Goal: Task Accomplishment & Management: Manage account settings

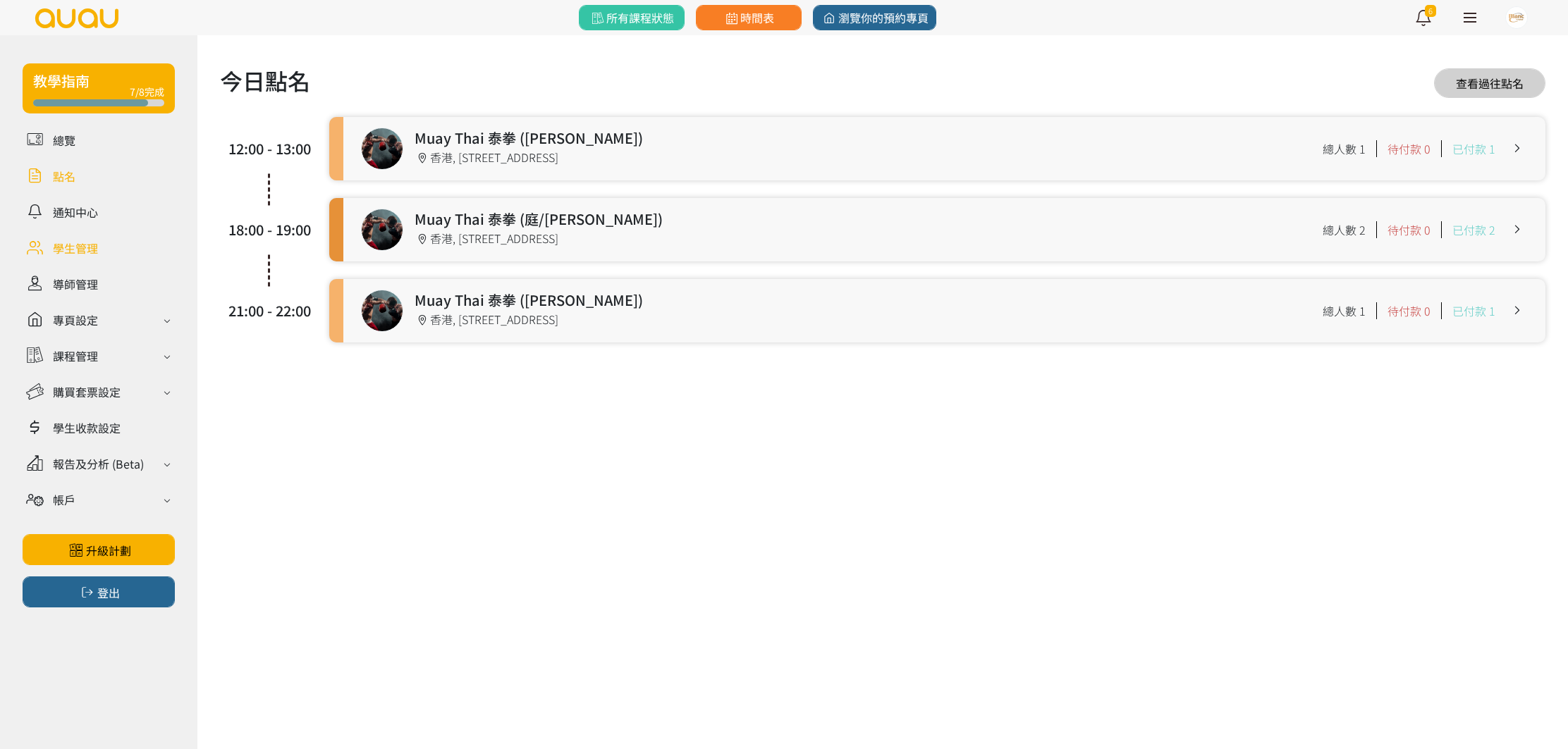
click at [79, 247] on link at bounding box center [98, 247] width 152 height 25
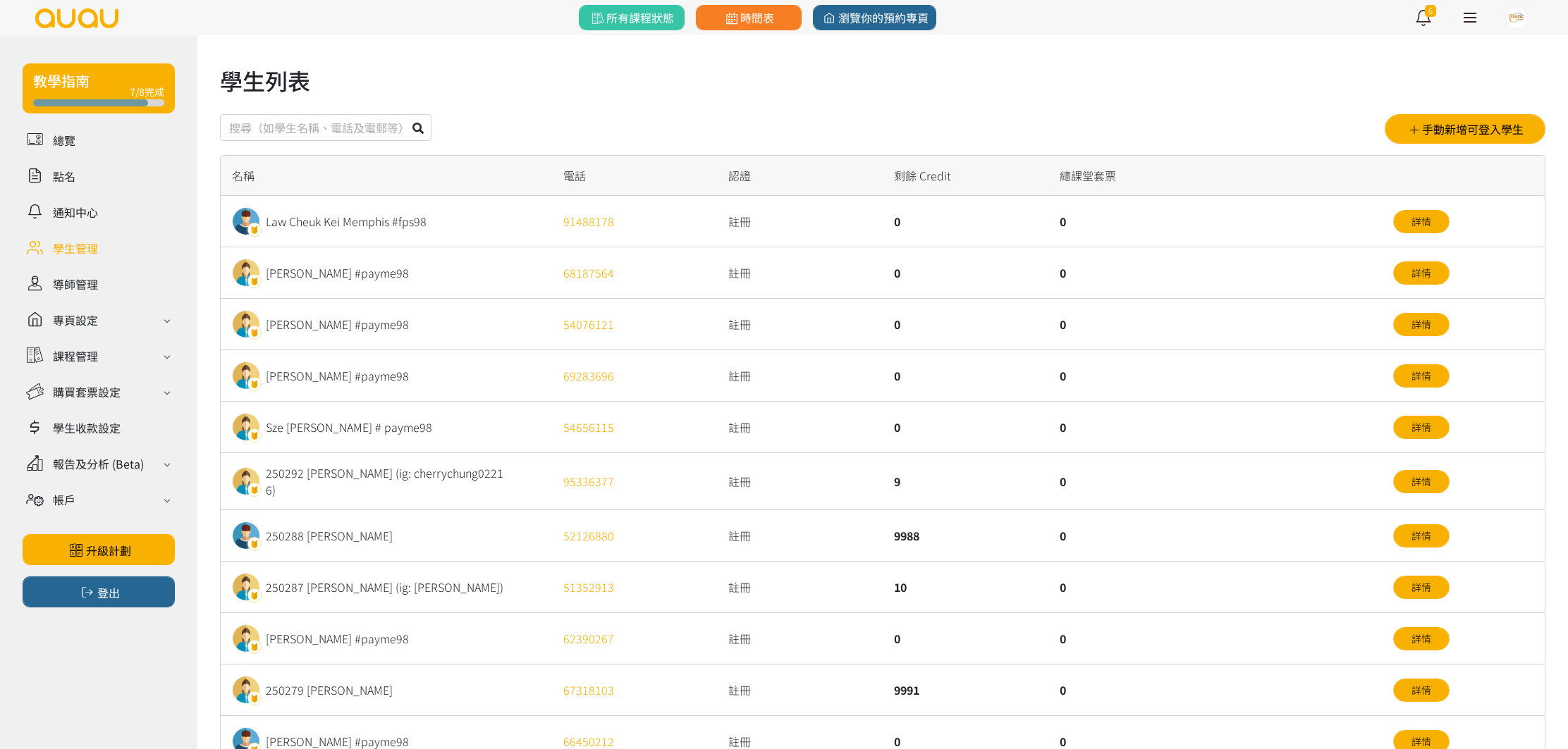
click at [359, 130] on input "text" at bounding box center [325, 127] width 211 height 27
type input "250288"
click at [405, 114] on button at bounding box center [418, 127] width 27 height 27
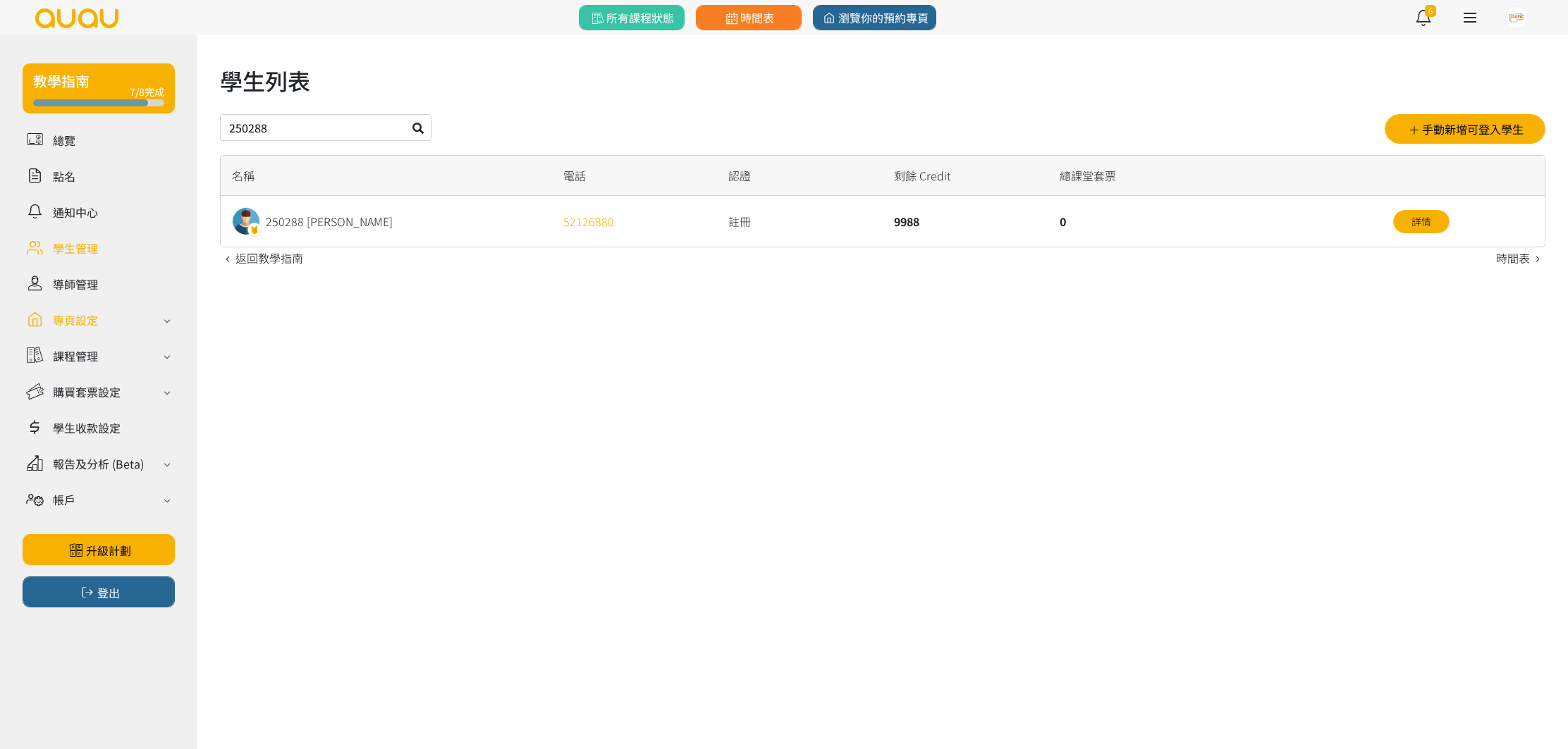
click at [95, 315] on div "專頁設定" at bounding box center [76, 320] width 45 height 17
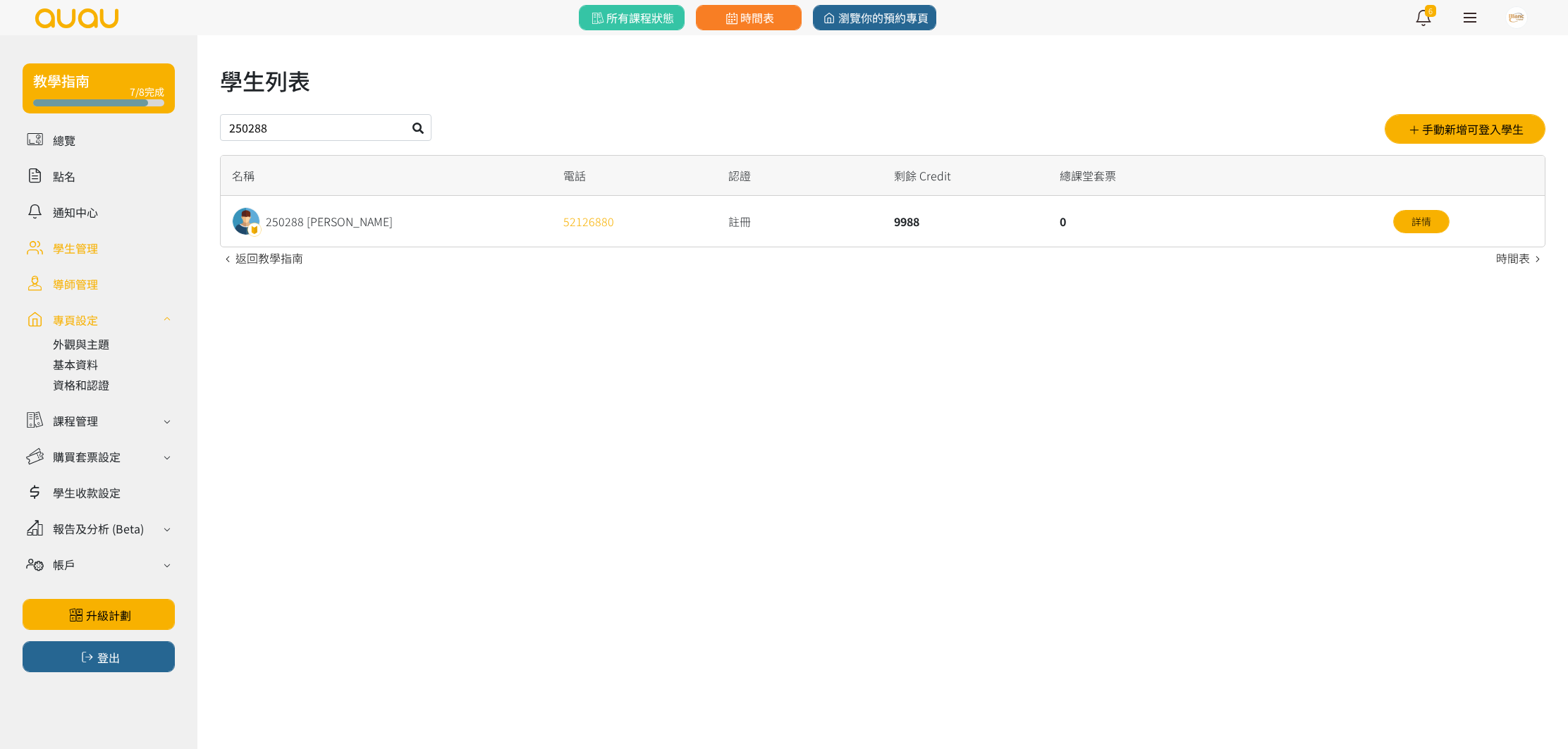
click at [103, 290] on link at bounding box center [98, 284] width 152 height 25
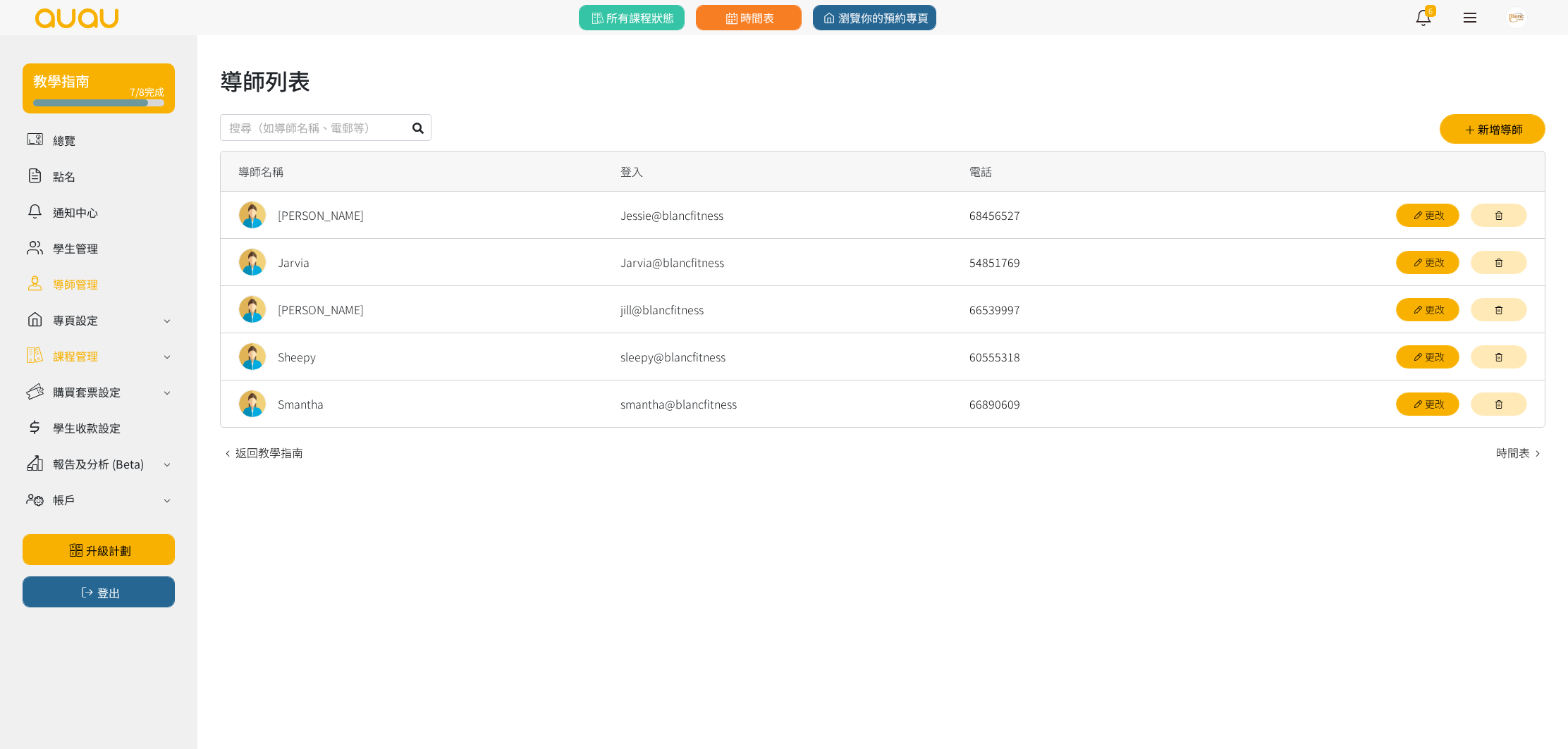
click at [97, 346] on div "課程管理" at bounding box center [98, 356] width 152 height 25
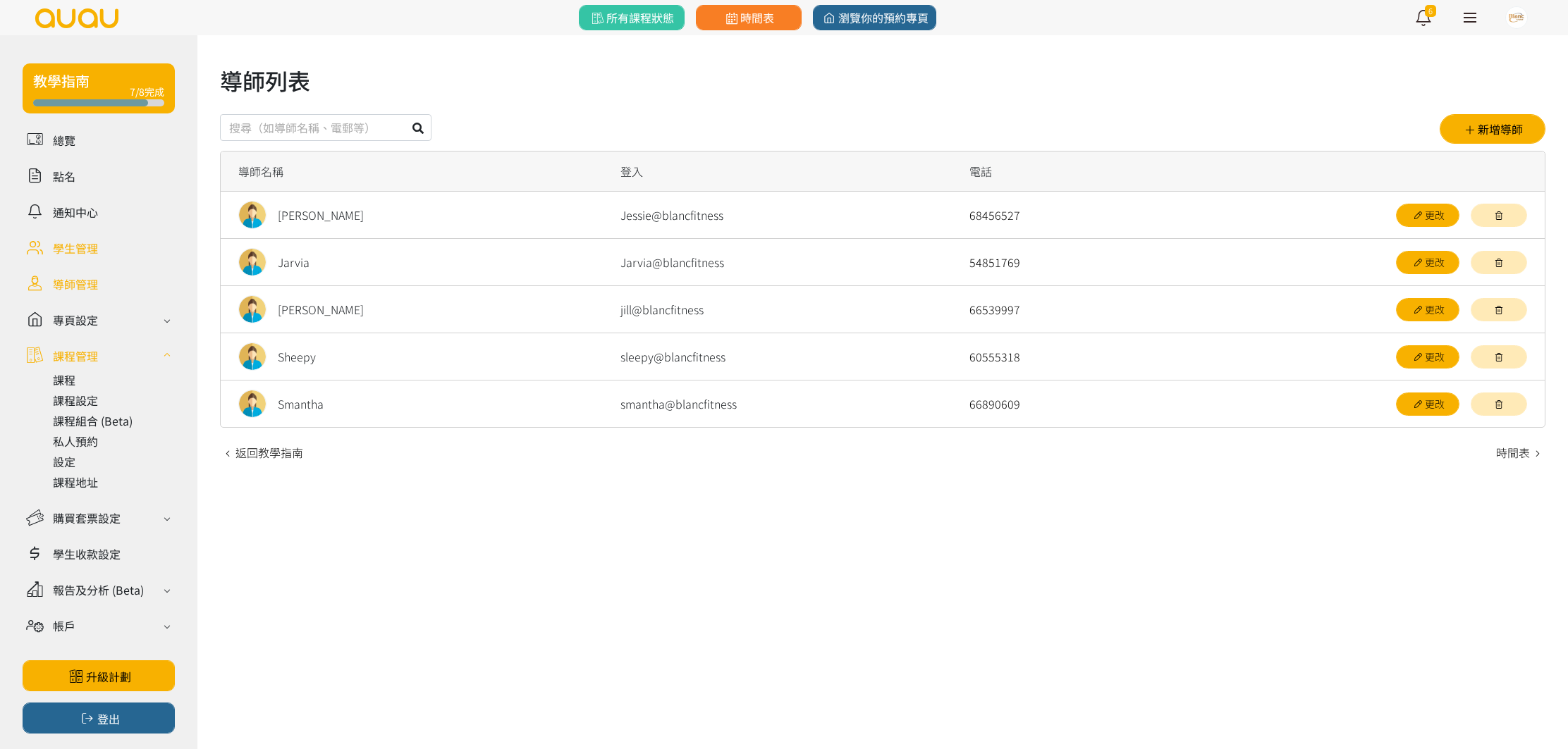
click at [106, 242] on link at bounding box center [98, 247] width 152 height 25
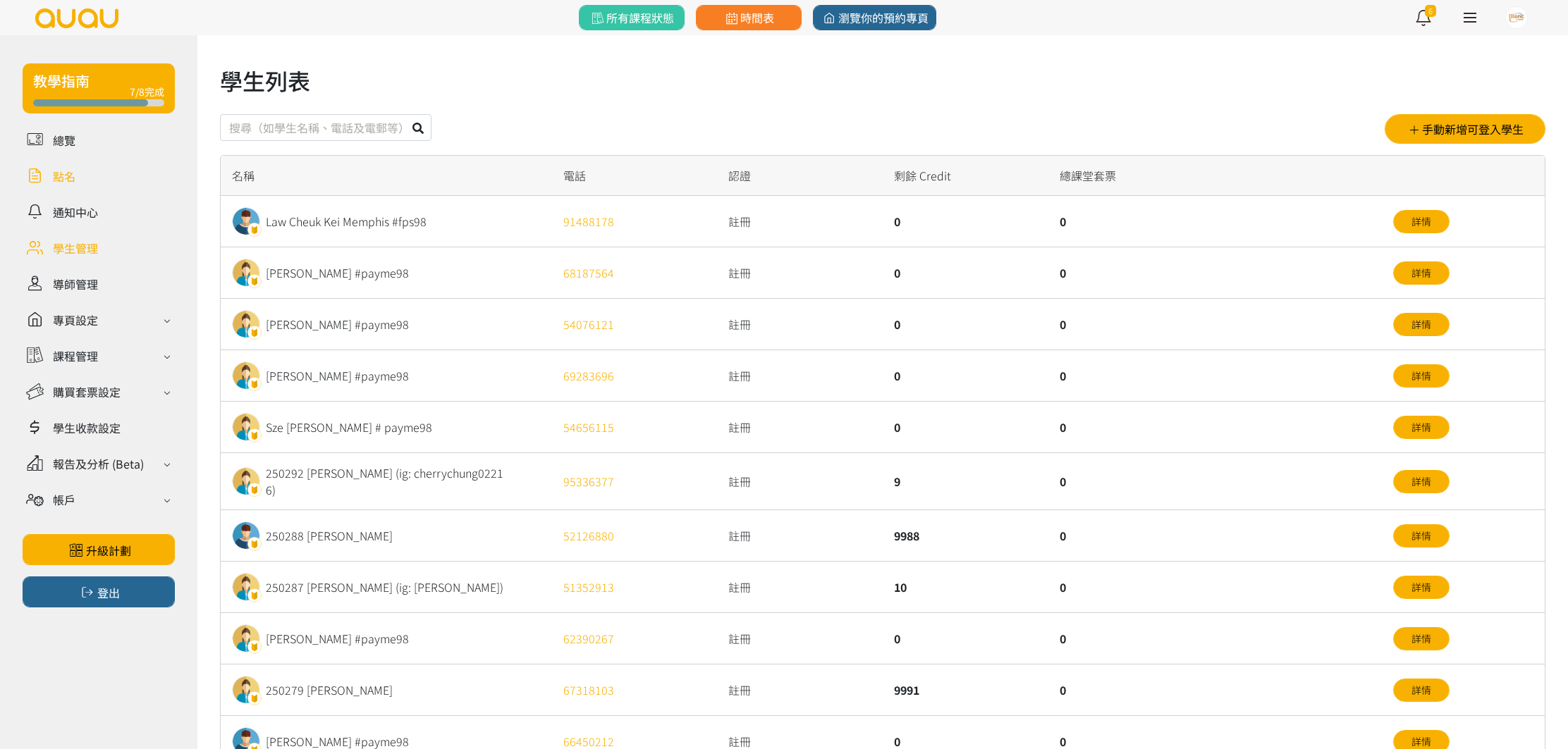
click at [71, 167] on link at bounding box center [98, 176] width 152 height 25
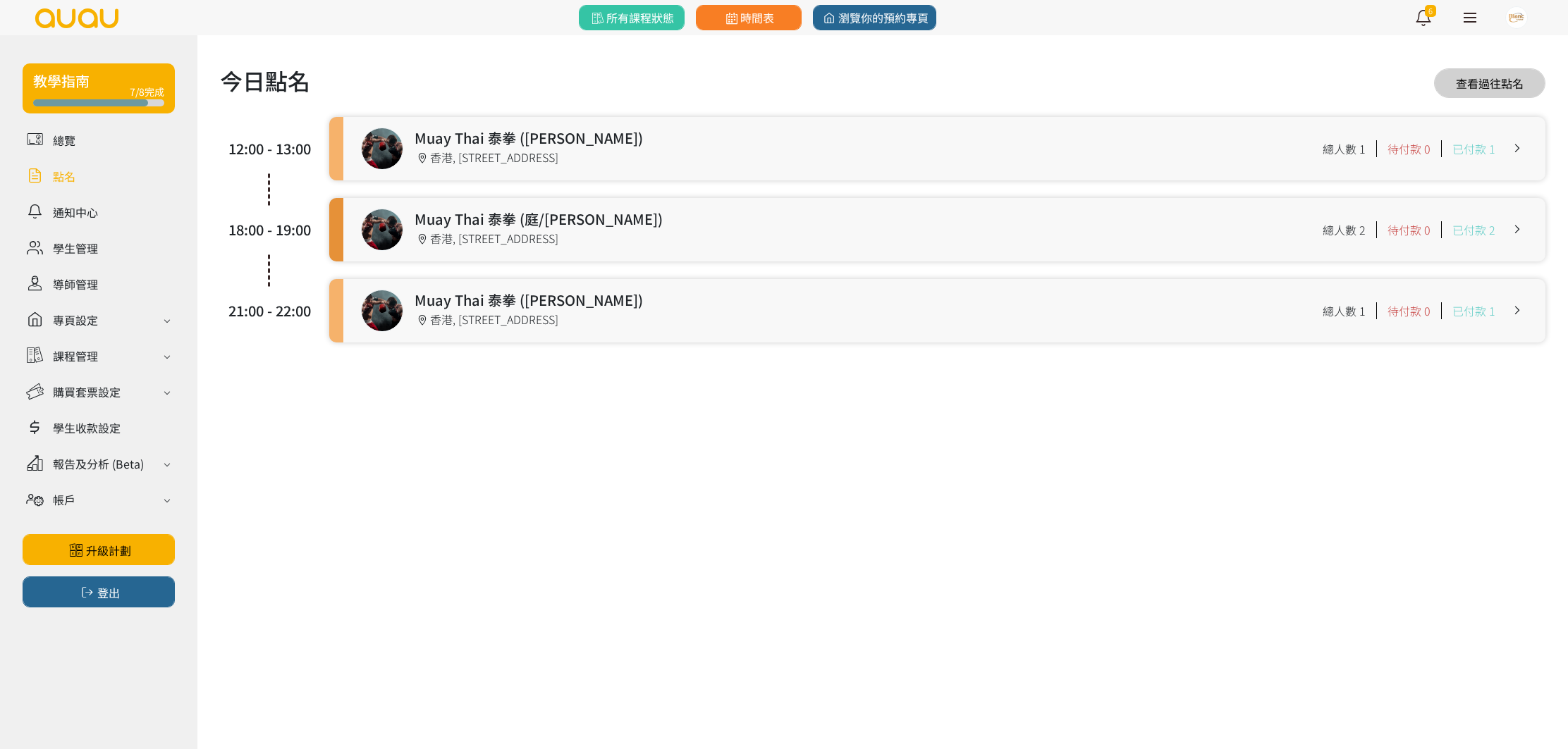
click link
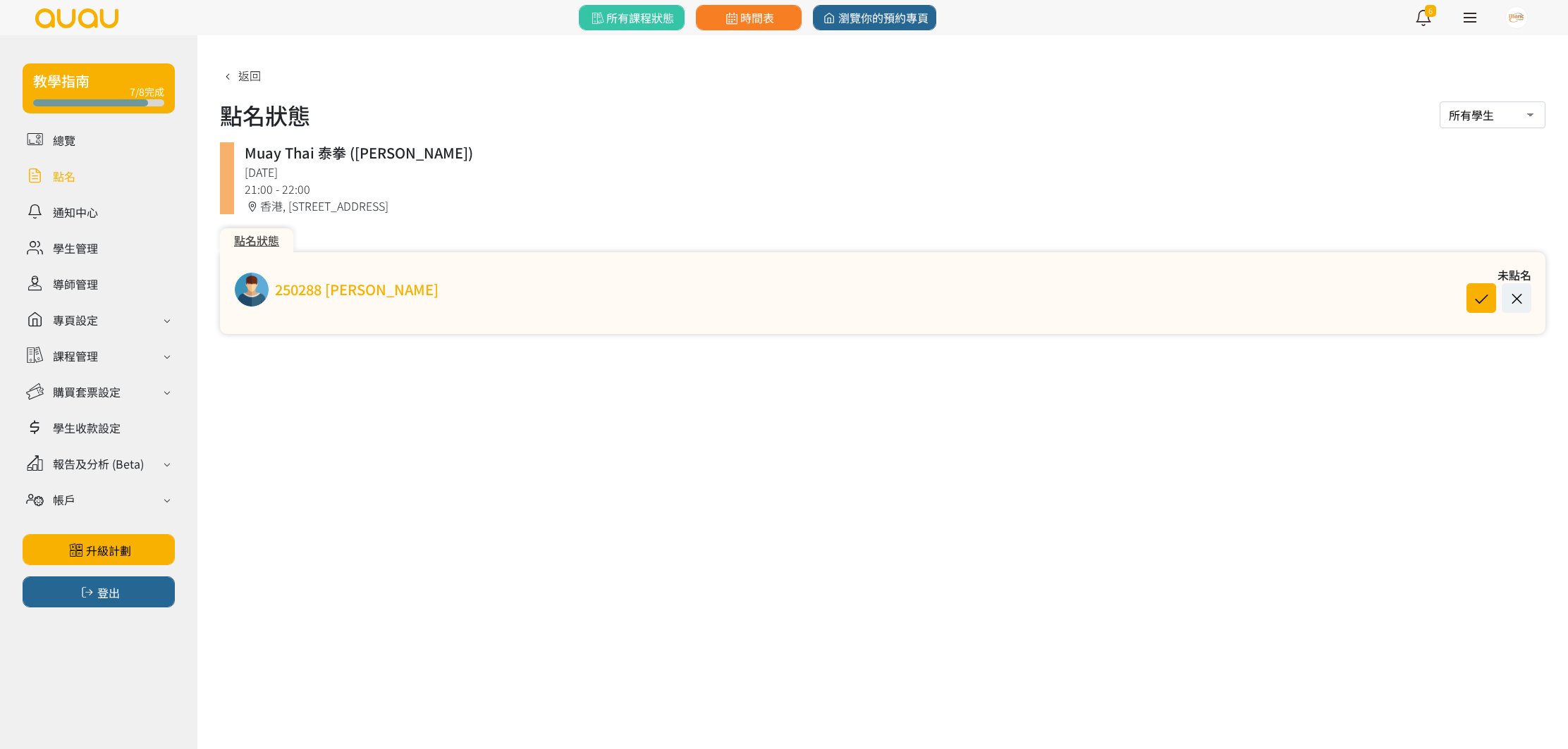
click at [353, 282] on link "250288 [PERSON_NAME]" at bounding box center [357, 289] width 164 height 21
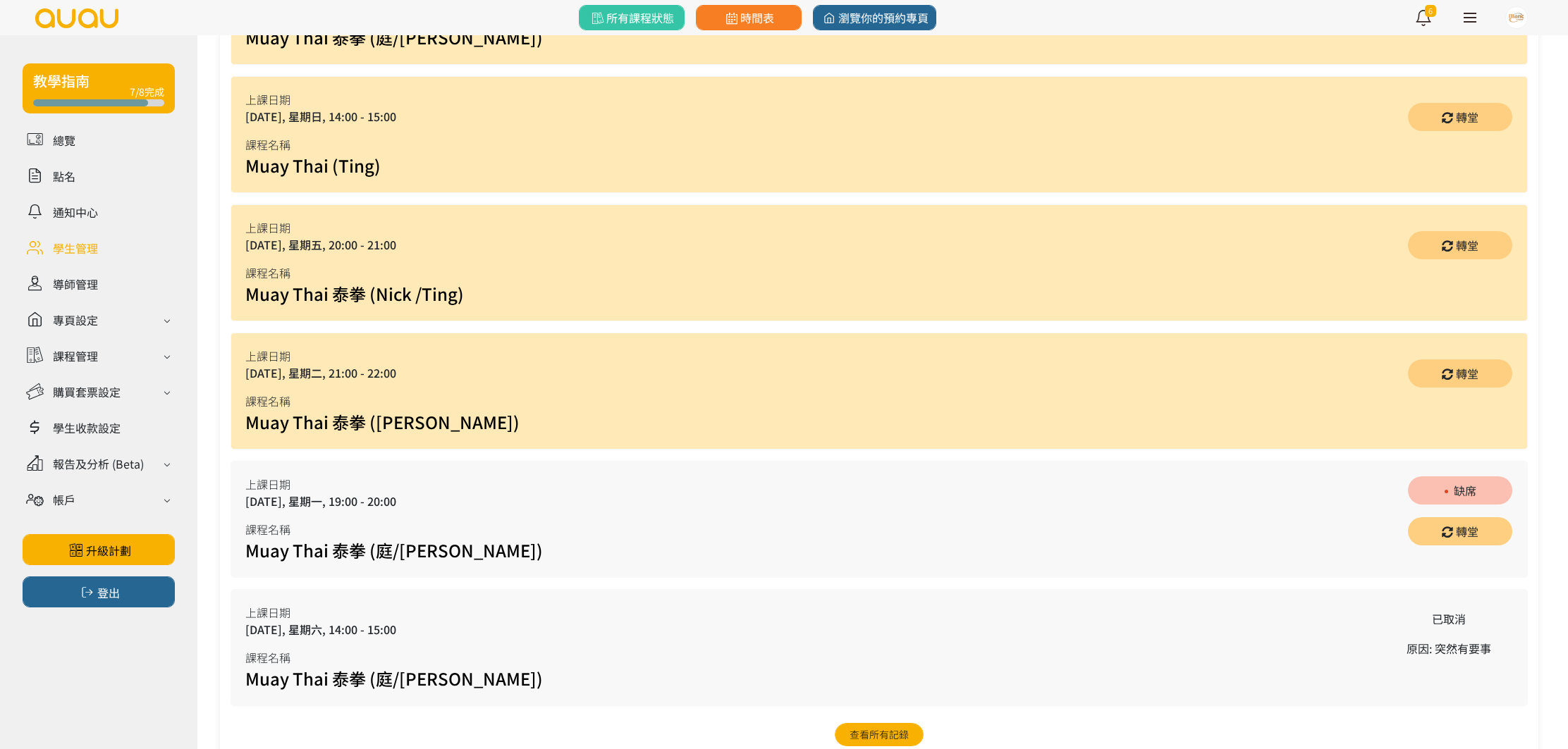
scroll to position [1127, 0]
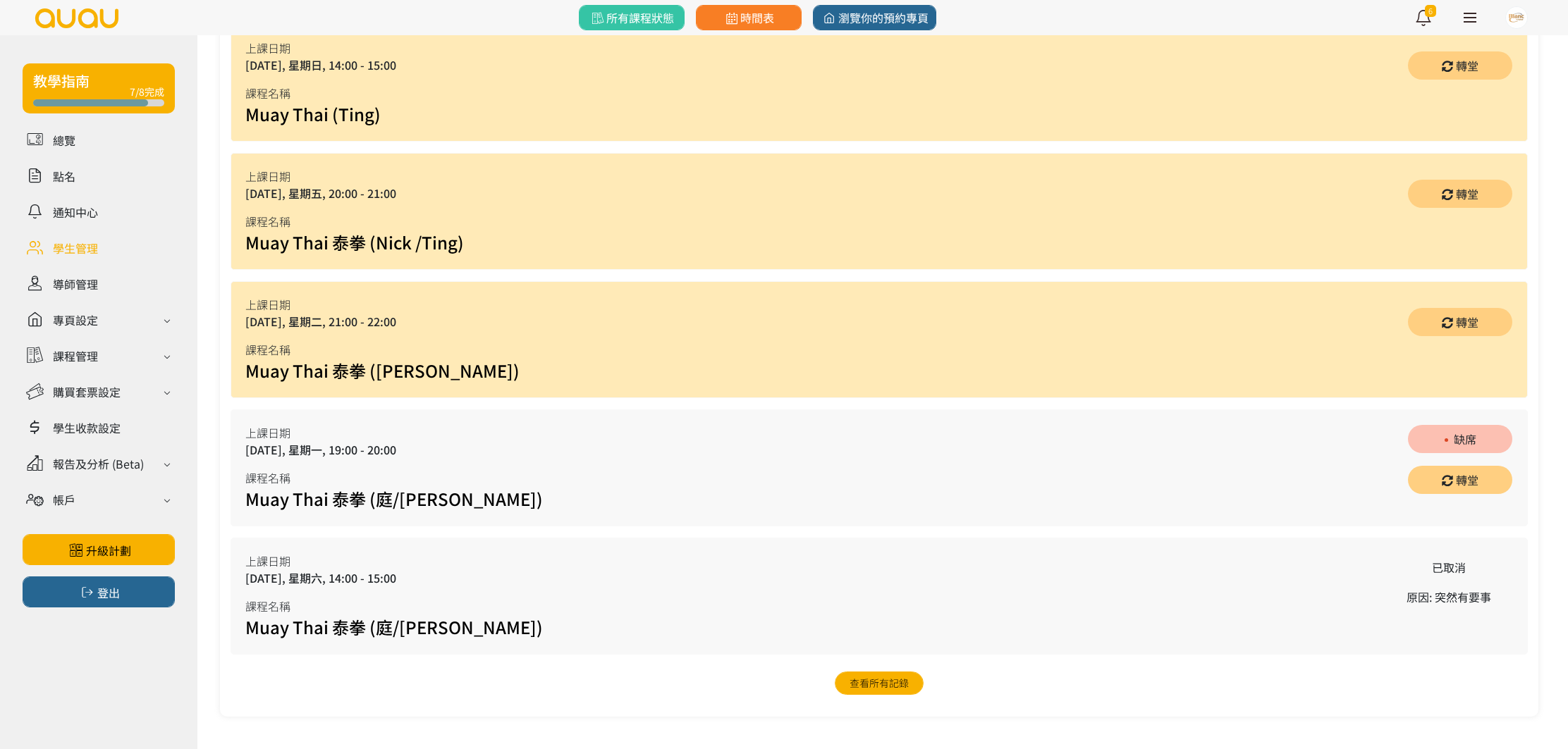
drag, startPoint x: 334, startPoint y: 580, endPoint x: 422, endPoint y: 579, distance: 88.0
click at [419, 579] on div "2025/08/16, 星期六, 14:00 - 15:00" at bounding box center [394, 577] width 298 height 17
click at [424, 579] on div "2025/08/16, 星期六, 14:00 - 15:00" at bounding box center [394, 577] width 298 height 17
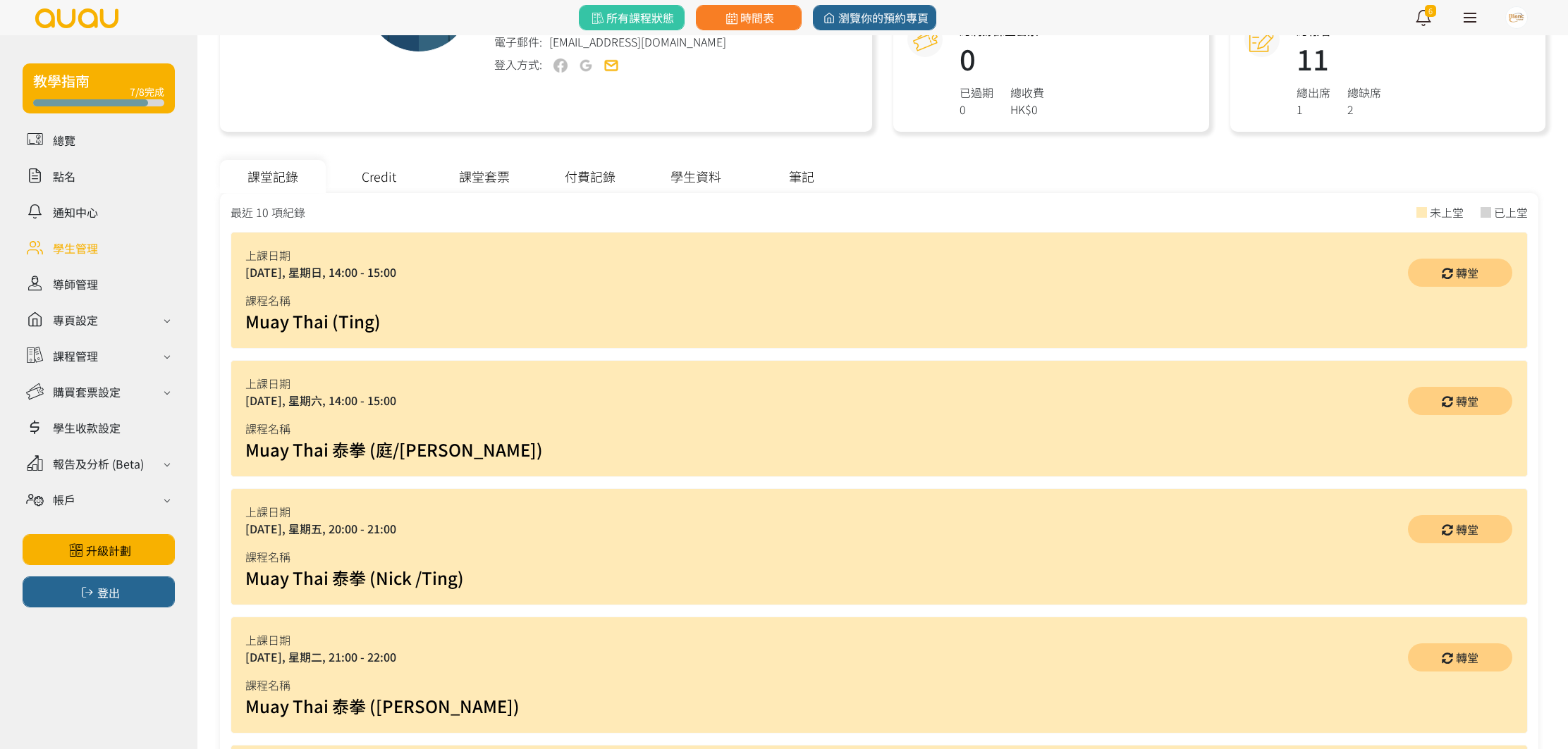
scroll to position [0, 0]
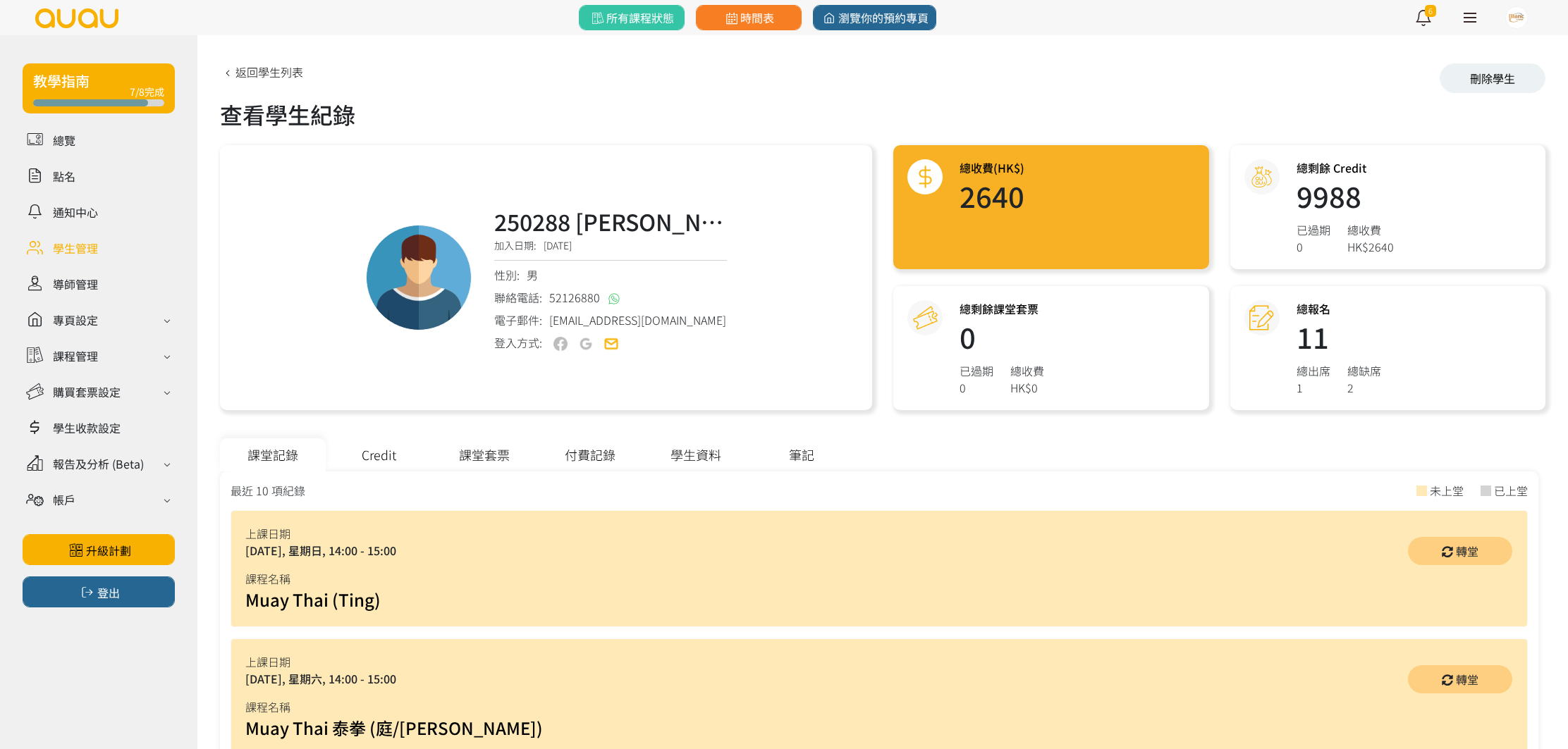
click at [392, 448] on div "Credit" at bounding box center [378, 455] width 106 height 33
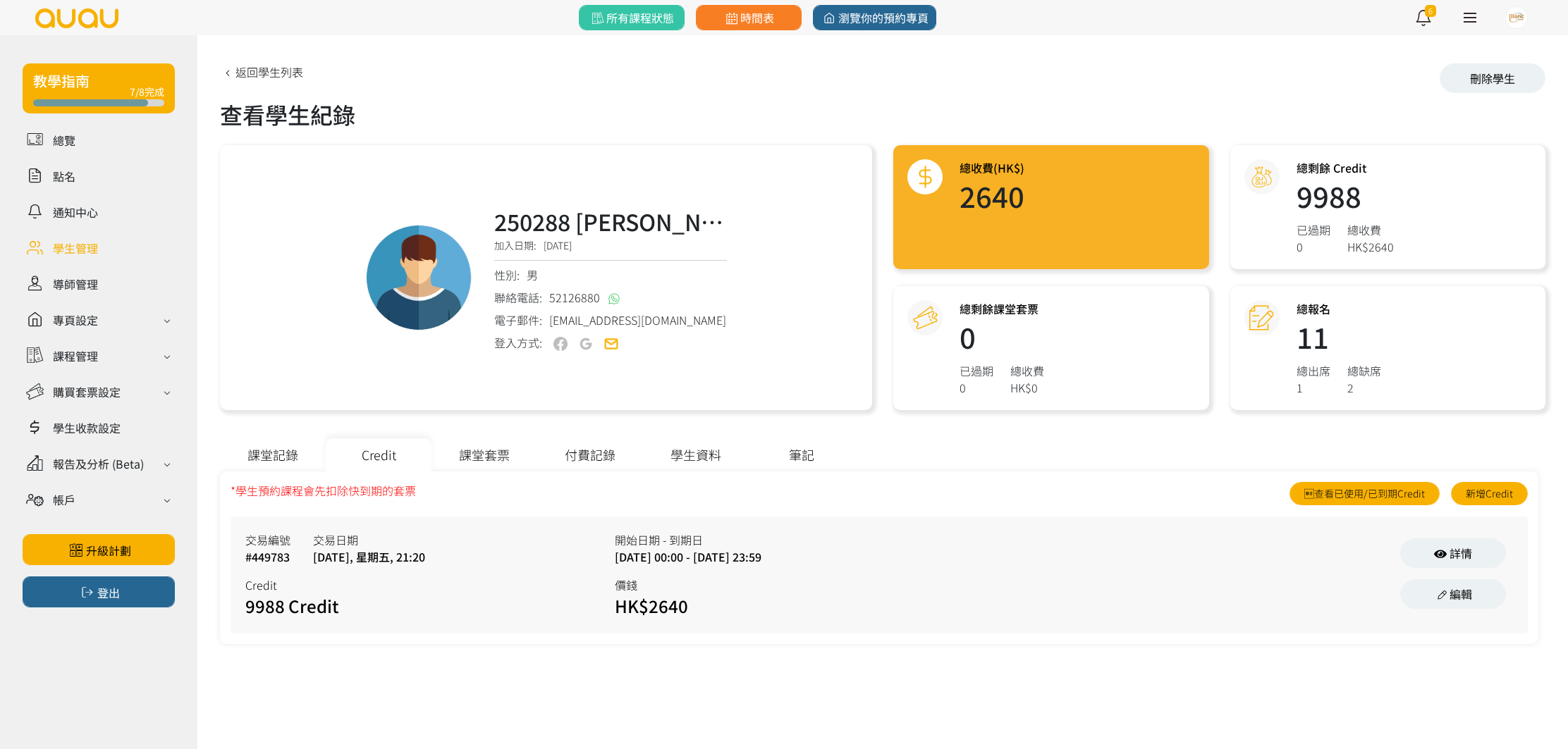
click at [711, 451] on div "學生資料" at bounding box center [695, 455] width 106 height 33
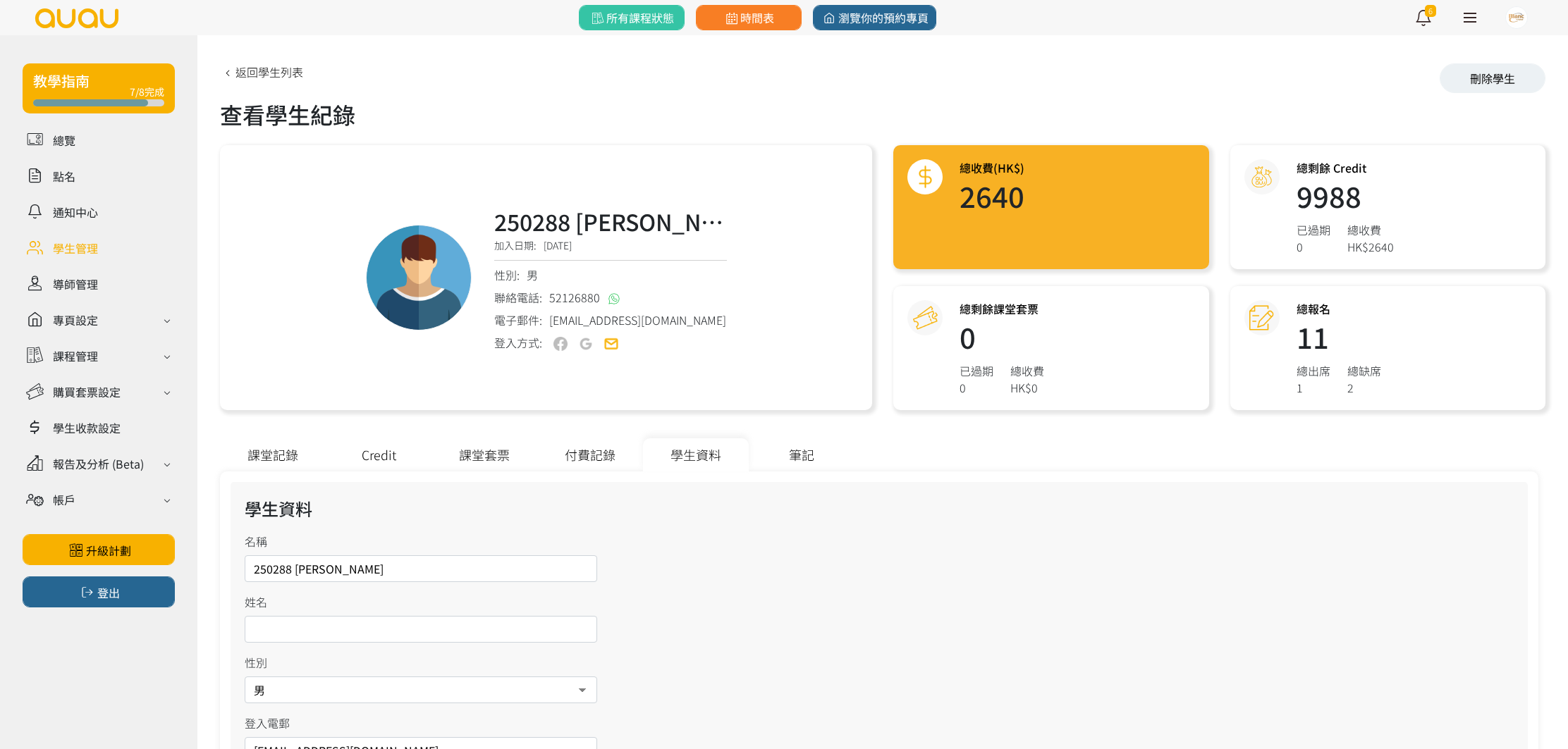
click at [614, 454] on div "付費記錄" at bounding box center [590, 455] width 106 height 33
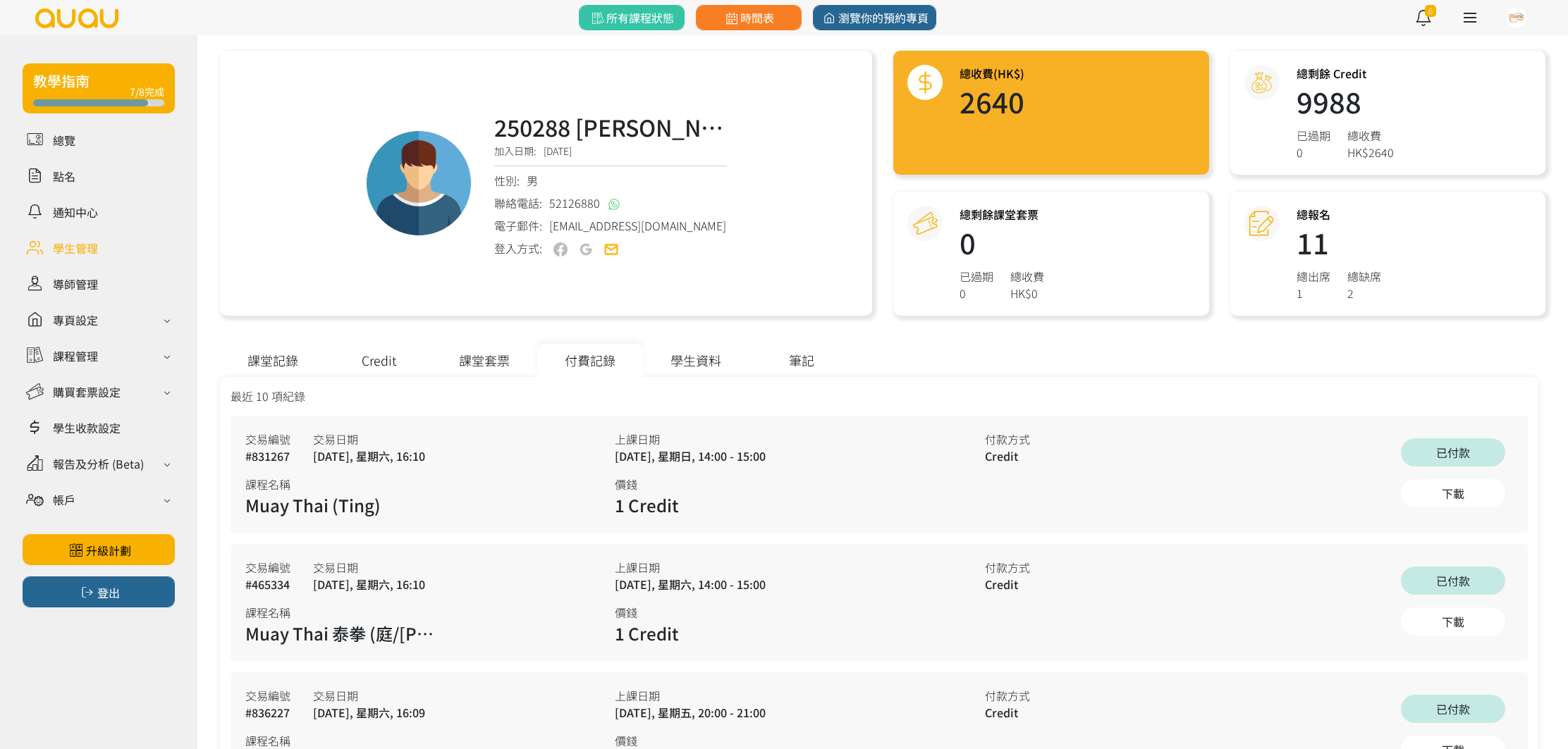
scroll to position [75, 0]
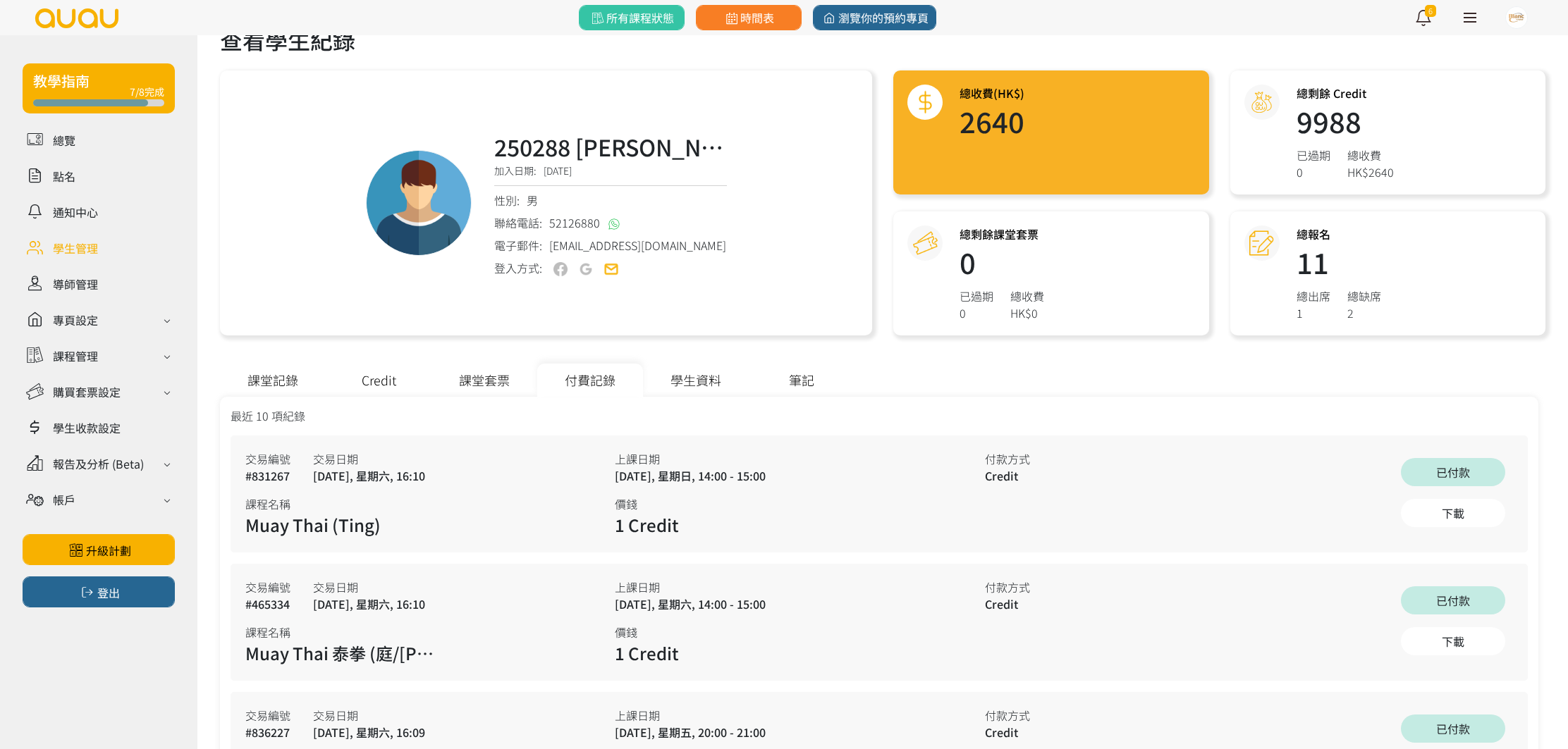
click at [487, 376] on div "課堂套票" at bounding box center [484, 381] width 106 height 33
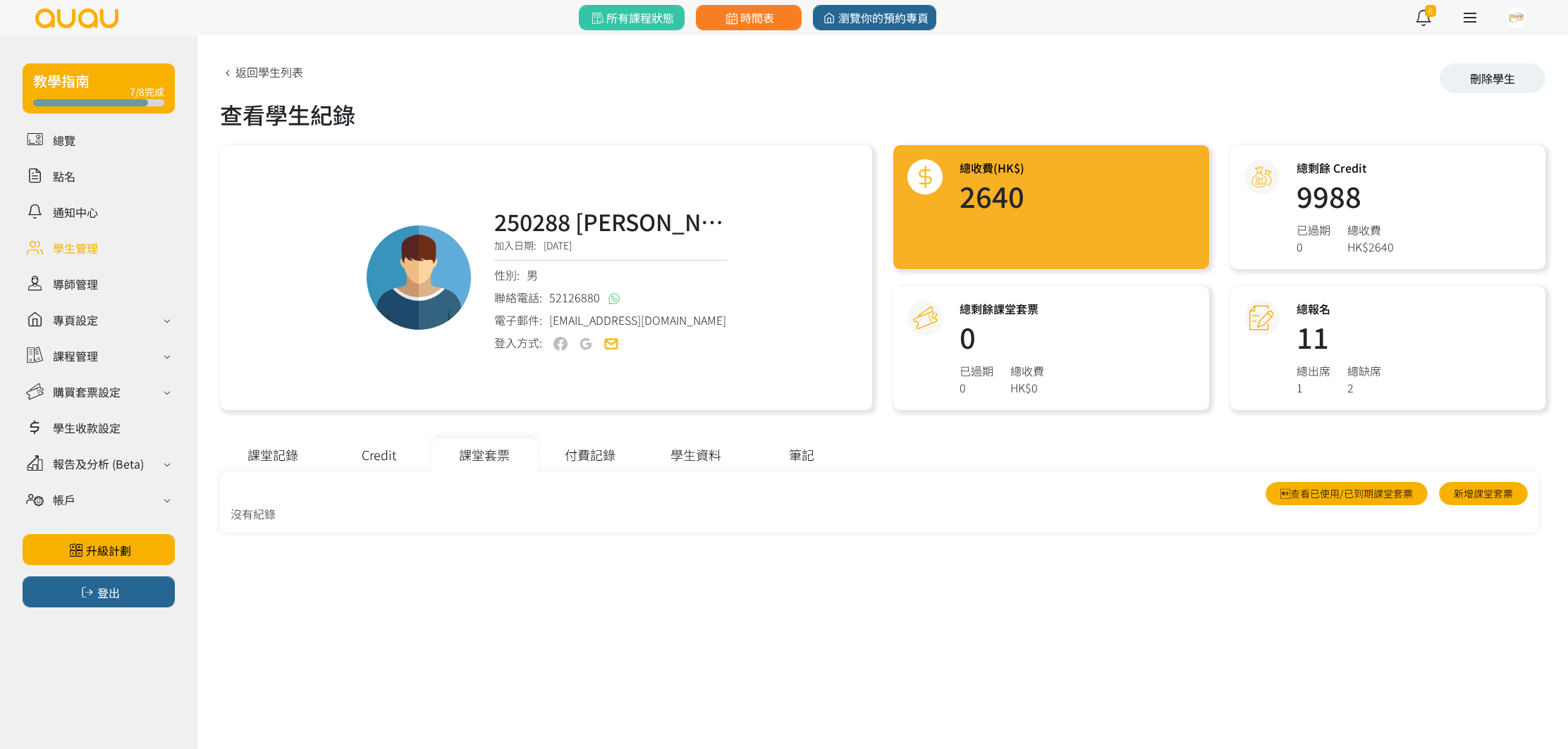
click at [771, 455] on div "筆記" at bounding box center [801, 455] width 106 height 33
click at [784, 454] on div "筆記" at bounding box center [801, 455] width 106 height 33
drag, startPoint x: 373, startPoint y: 450, endPoint x: 384, endPoint y: 451, distance: 11.0
click at [375, 450] on div "Credit" at bounding box center [378, 455] width 106 height 33
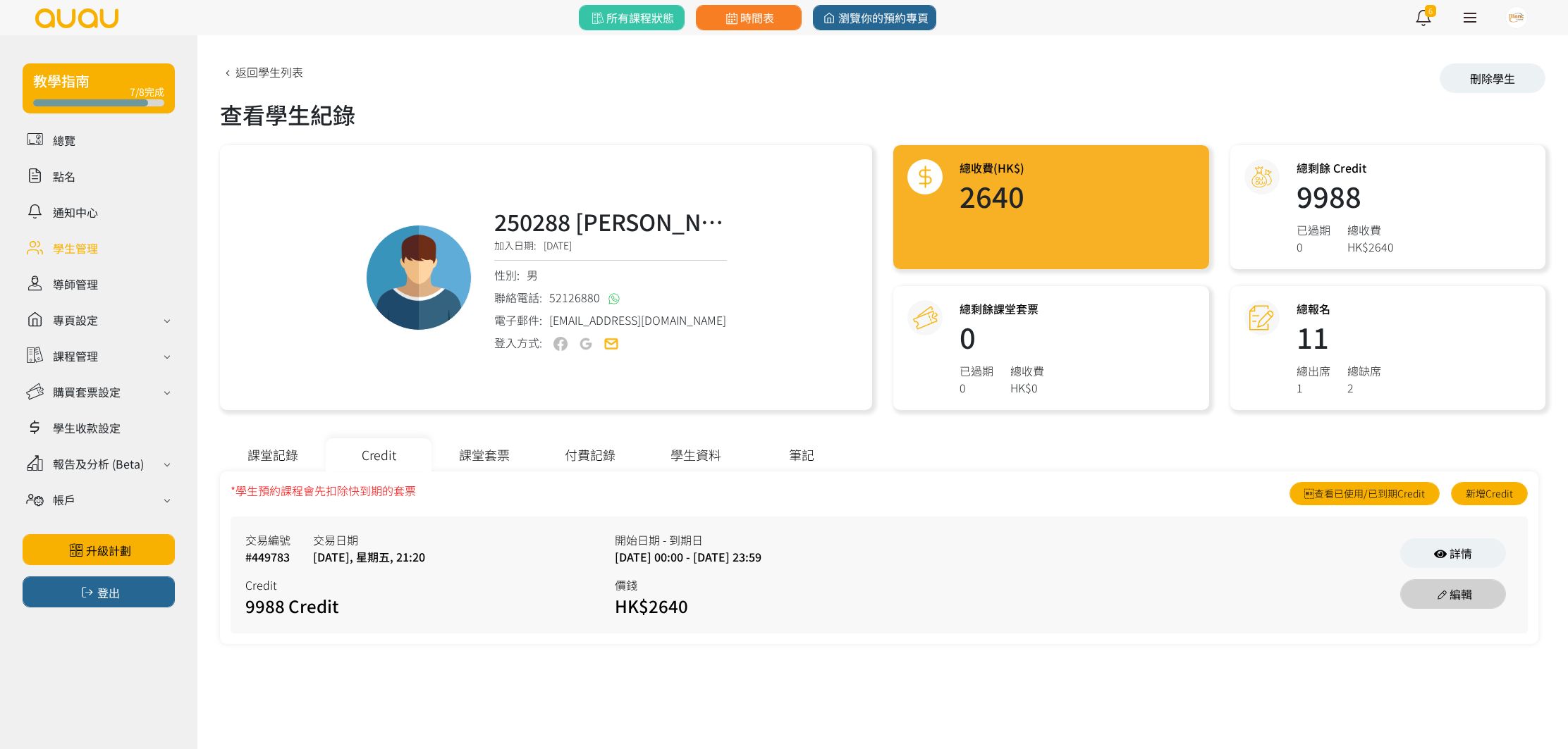
click at [1443, 587] on link "編輯" at bounding box center [1452, 594] width 106 height 30
select select "payme"
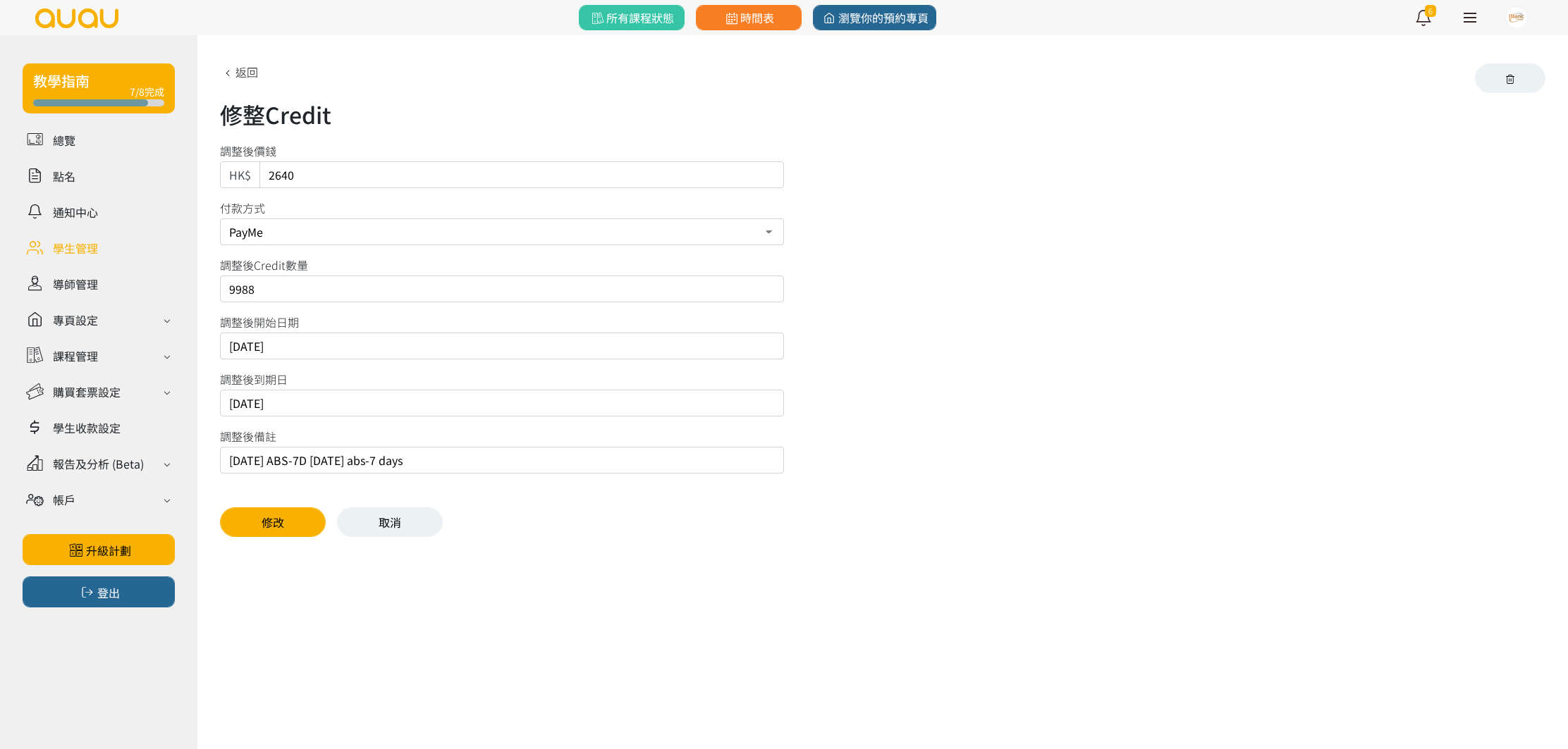
click at [289, 453] on input "15/8/2025 ABS-7D 18/8/2025 abs-7 days" at bounding box center [502, 460] width 564 height 27
click at [350, 461] on input "15/8/2025 ABS-7D 18/8/2025 abs-7 days" at bounding box center [502, 460] width 564 height 27
click at [473, 465] on input "15/8/2025 ABS-7D 18/8/2025 abs-7 days" at bounding box center [502, 460] width 564 height 27
drag, startPoint x: 292, startPoint y: 405, endPoint x: 283, endPoint y: 407, distance: 9.2
click at [291, 405] on input "2025/10/29" at bounding box center [502, 403] width 564 height 27
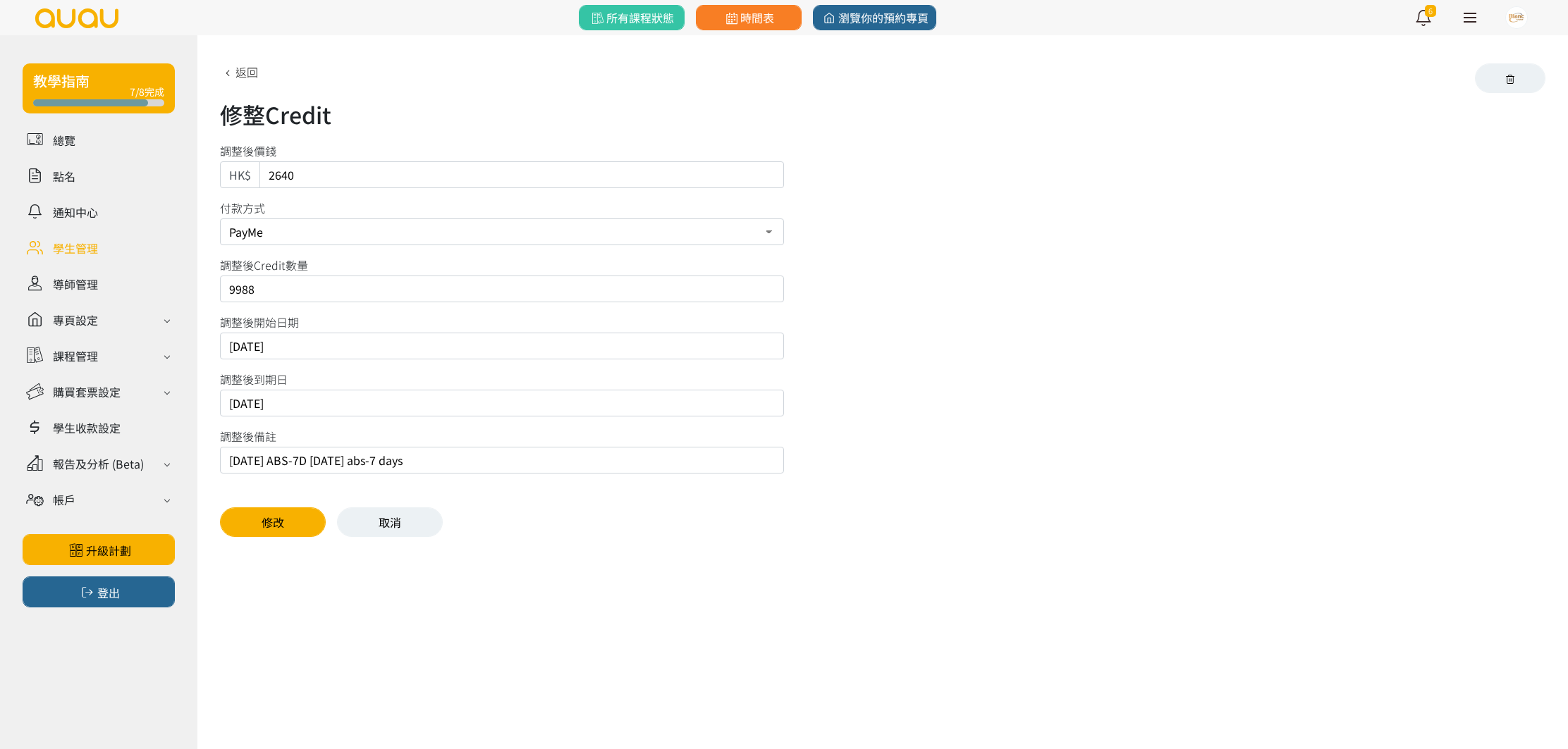
drag, startPoint x: 264, startPoint y: 405, endPoint x: 322, endPoint y: 399, distance: 58.3
click at [322, 400] on input "2025/10/29" at bounding box center [502, 403] width 564 height 27
type input "2025/11/5"
drag, startPoint x: 327, startPoint y: 464, endPoint x: 166, endPoint y: 444, distance: 162.2
click at [166, 444] on div "教學指南 7/8完成 總覽 點名 通知中心 學生管理 導師管理 專頁設定 外觀與主題 基本資料 資格和認證 課程管理 課程 課程設定 課程組合 (Beta) …" at bounding box center [784, 296] width 1568 height 523
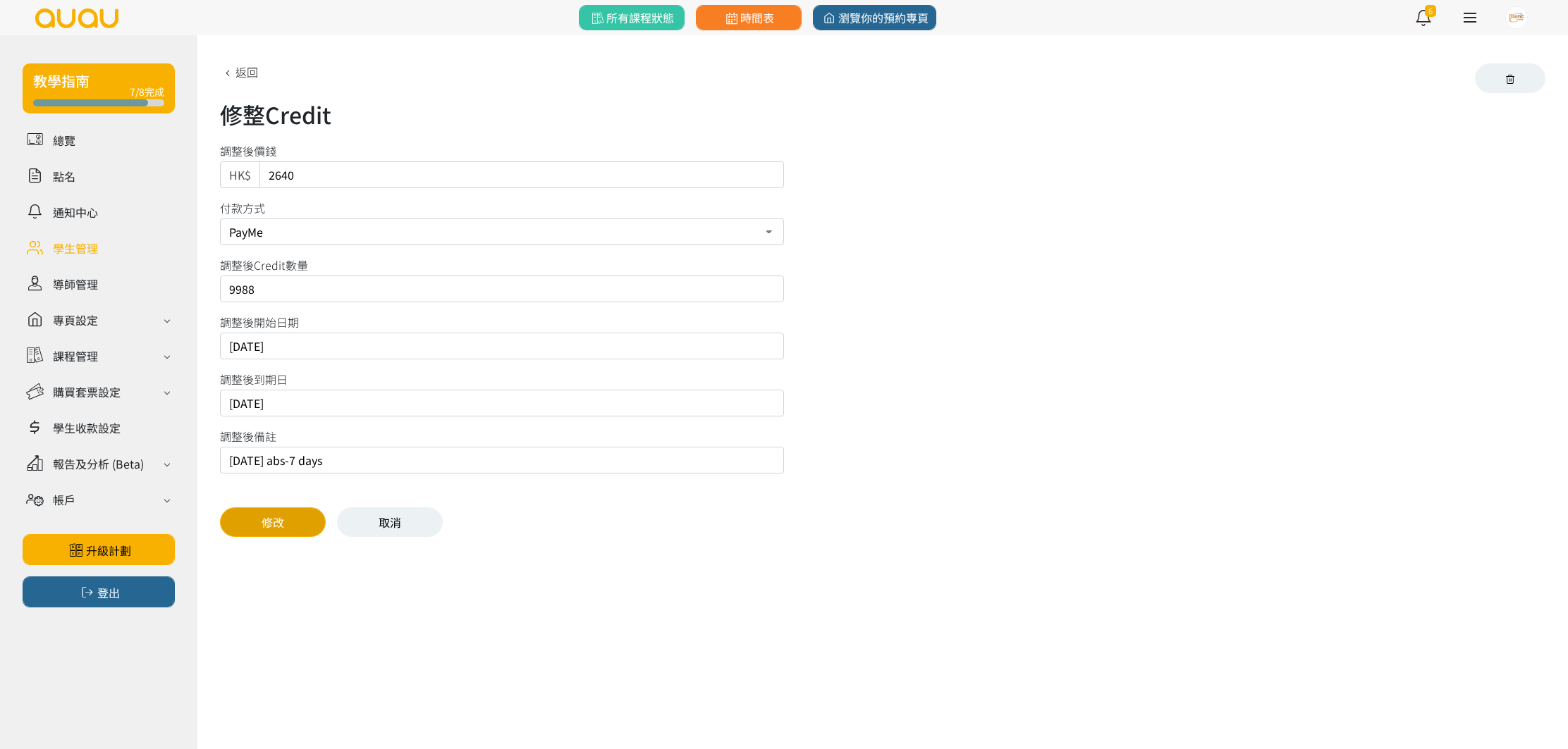
type input "18/8/2025 abs-7 days"
click at [291, 520] on button "修改" at bounding box center [272, 522] width 106 height 30
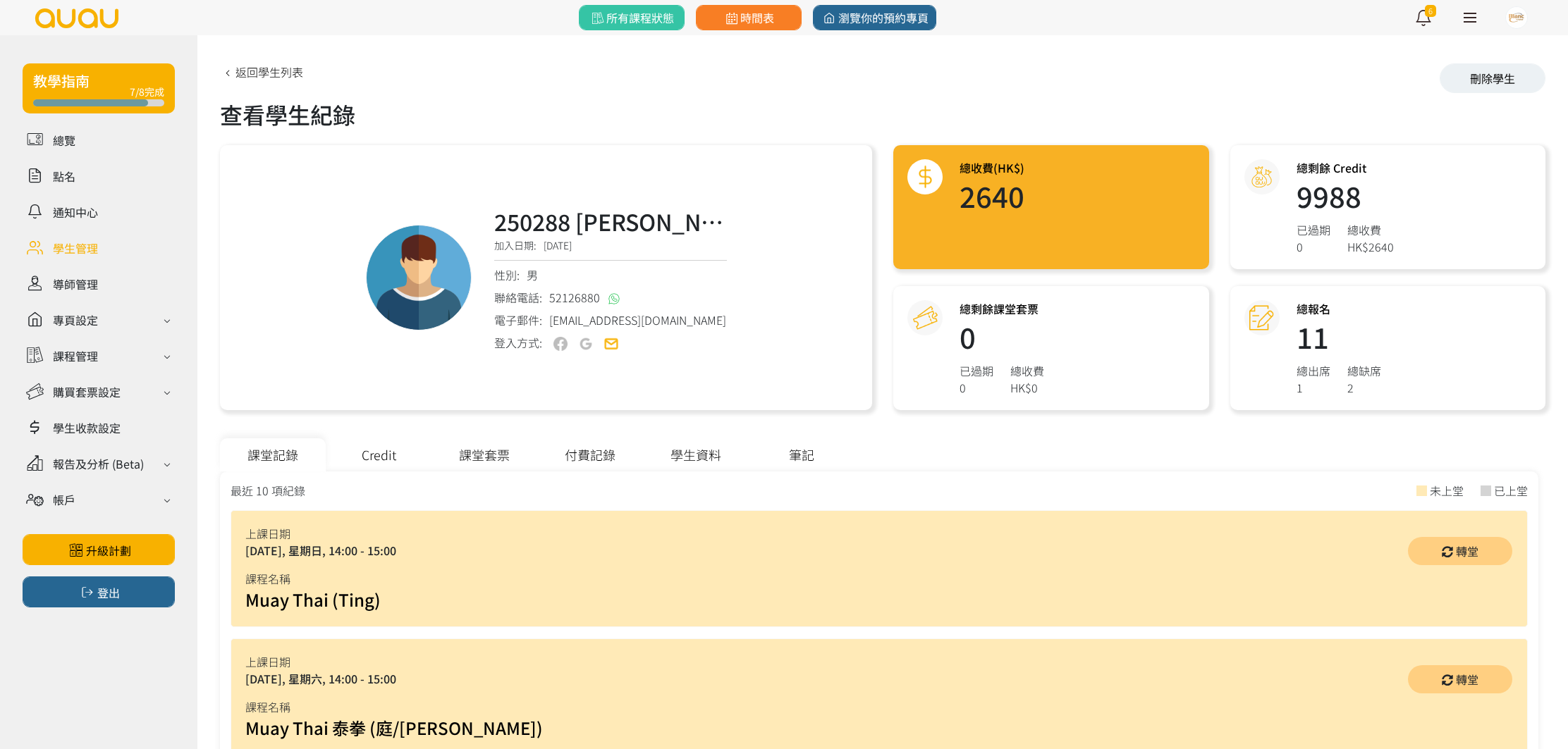
click at [394, 456] on div "Credit" at bounding box center [378, 455] width 106 height 33
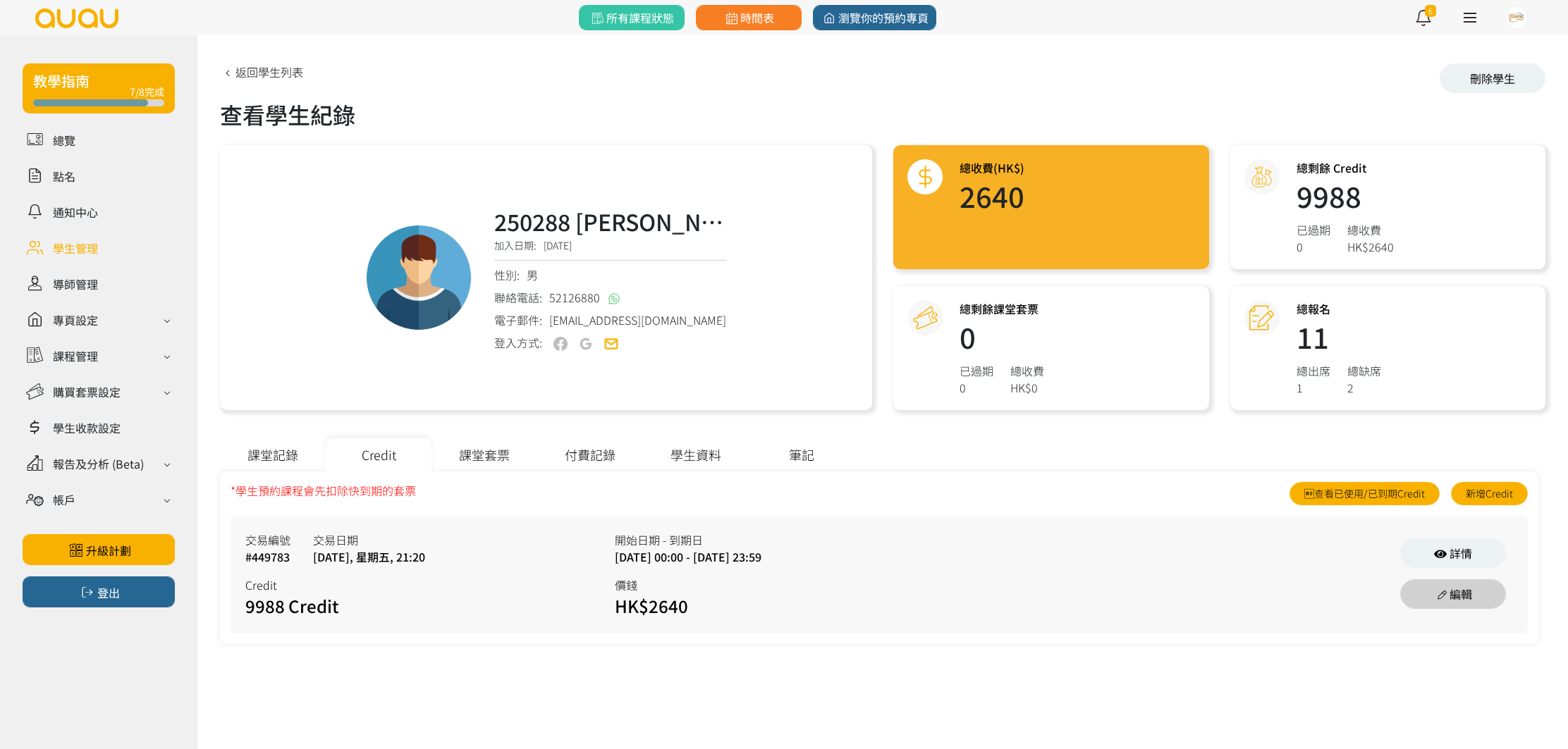
click at [1434, 595] on icon at bounding box center [1441, 595] width 15 height 11
select select "payme"
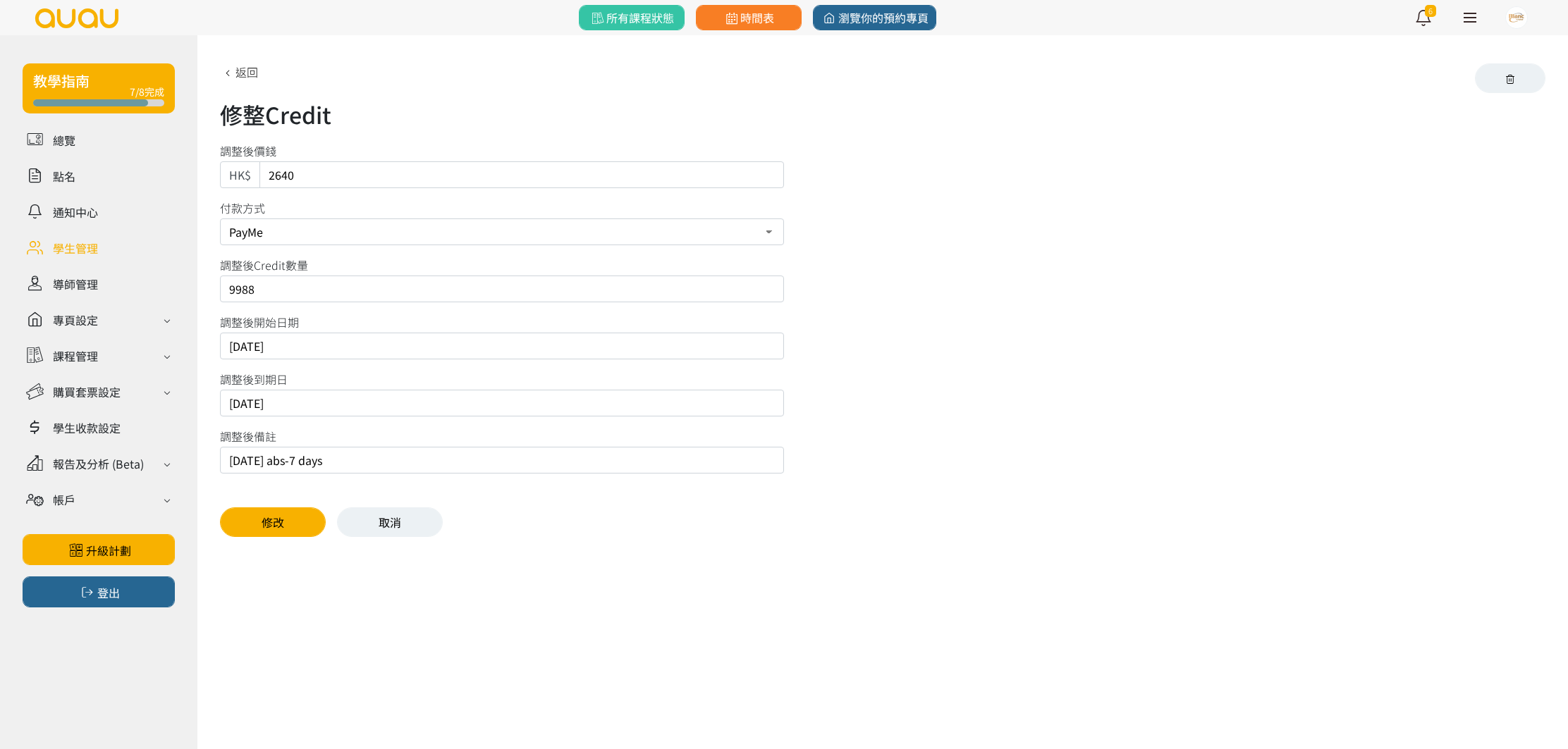
click at [363, 459] on input "18/8/2025 abs-7 days" at bounding box center [502, 460] width 564 height 27
click at [77, 173] on link at bounding box center [98, 176] width 152 height 25
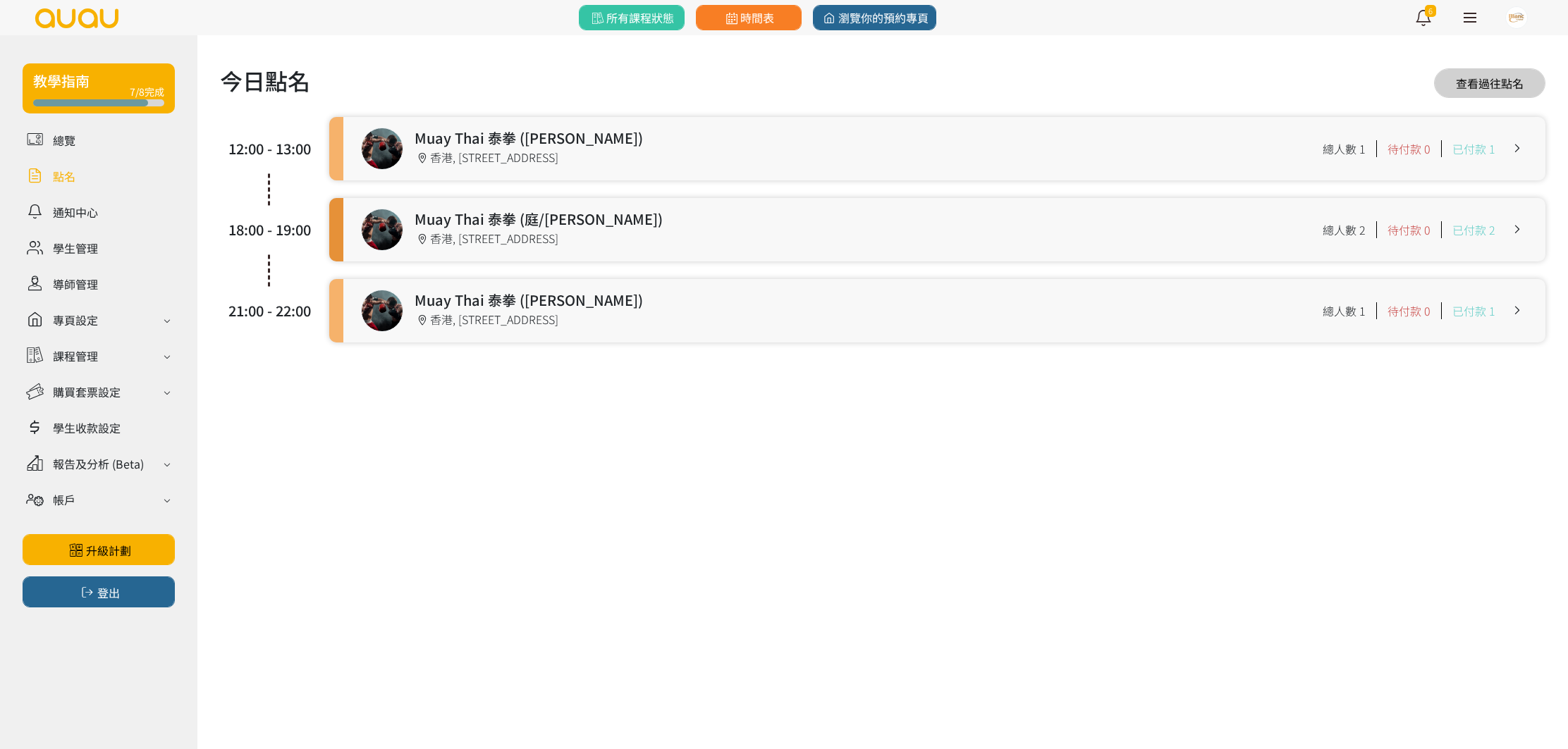
click at [79, 171] on link at bounding box center [98, 176] width 152 height 25
click at [92, 248] on link at bounding box center [98, 247] width 152 height 25
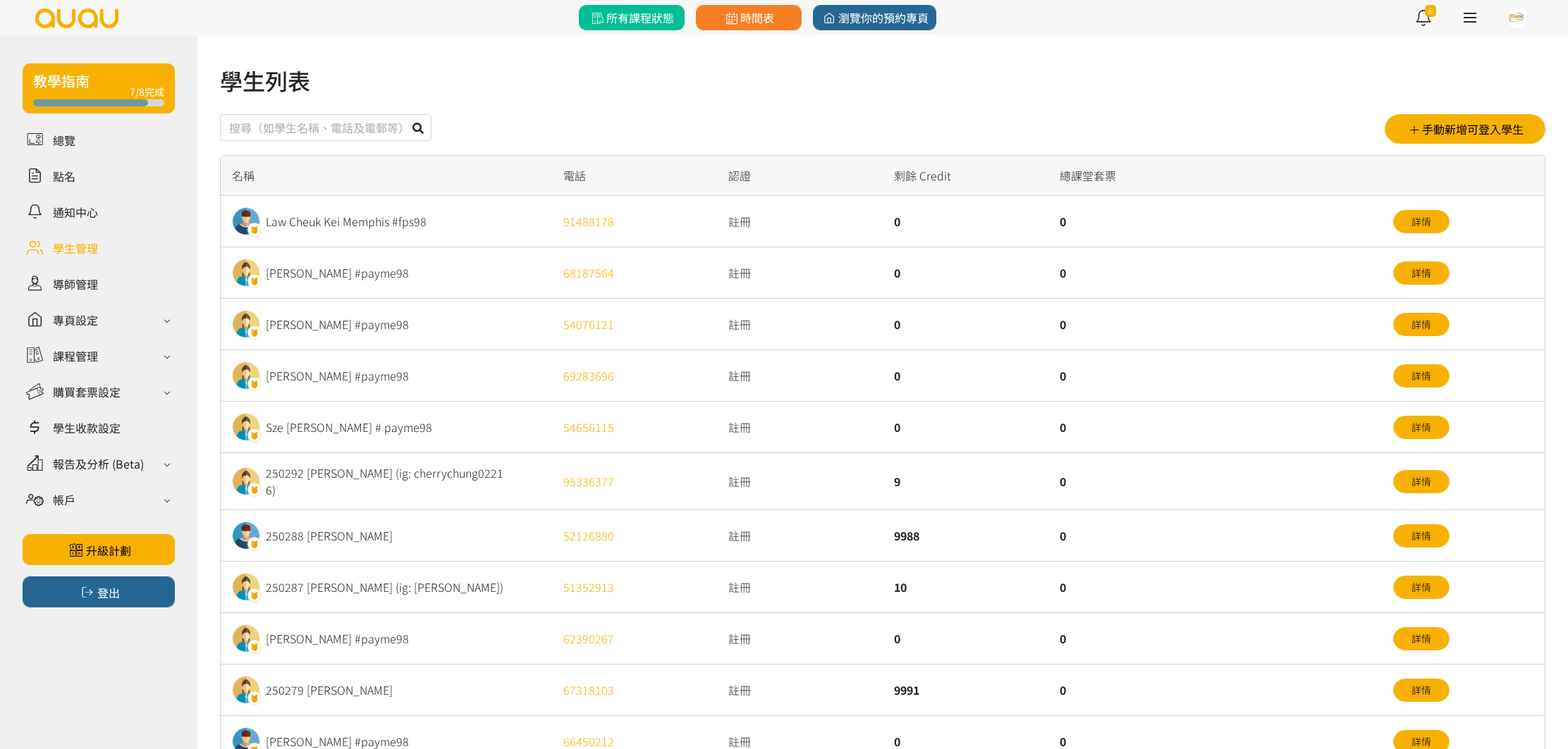
click at [645, 5] on link "所有課程狀態" at bounding box center [631, 17] width 106 height 25
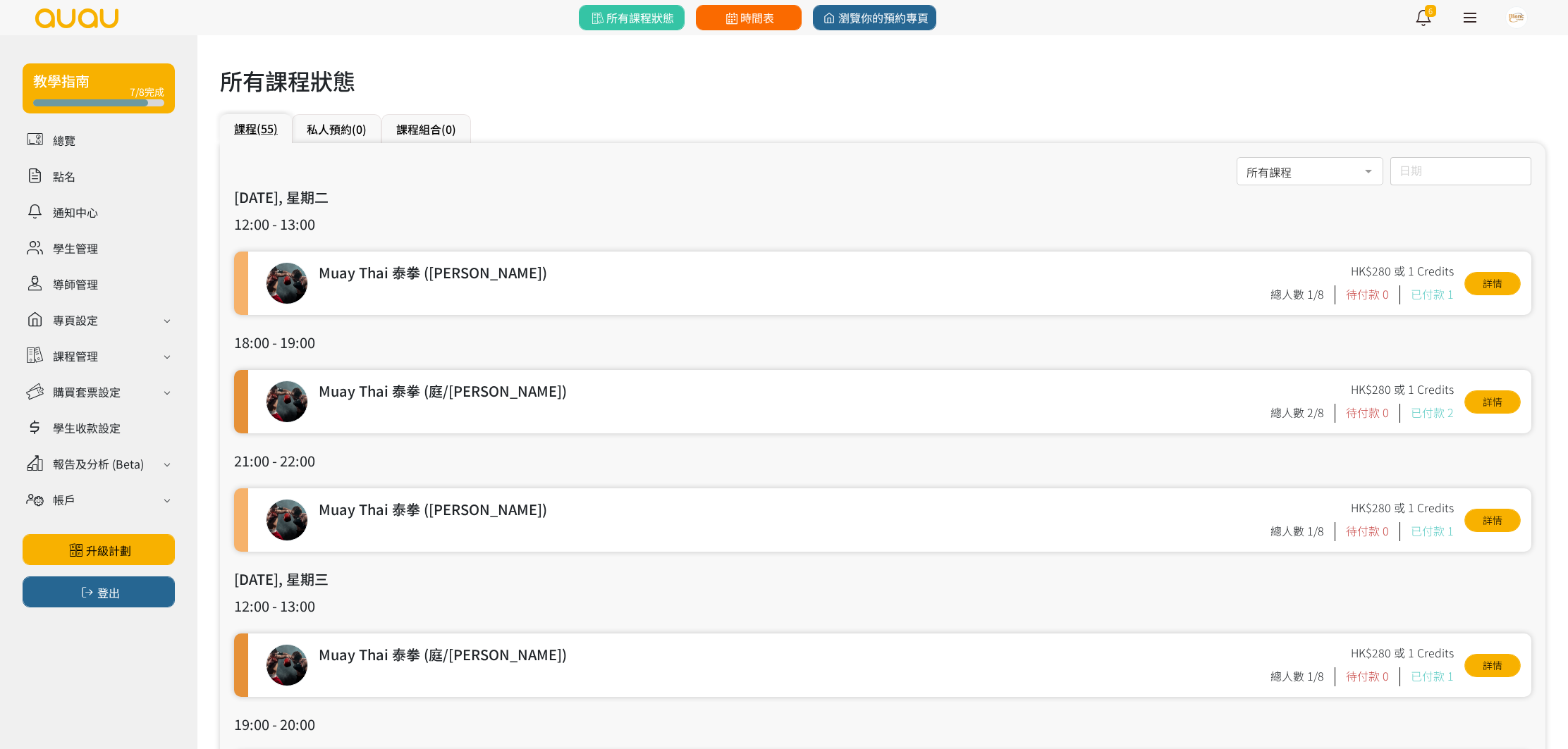
click at [710, 25] on link "時間表" at bounding box center [748, 17] width 106 height 25
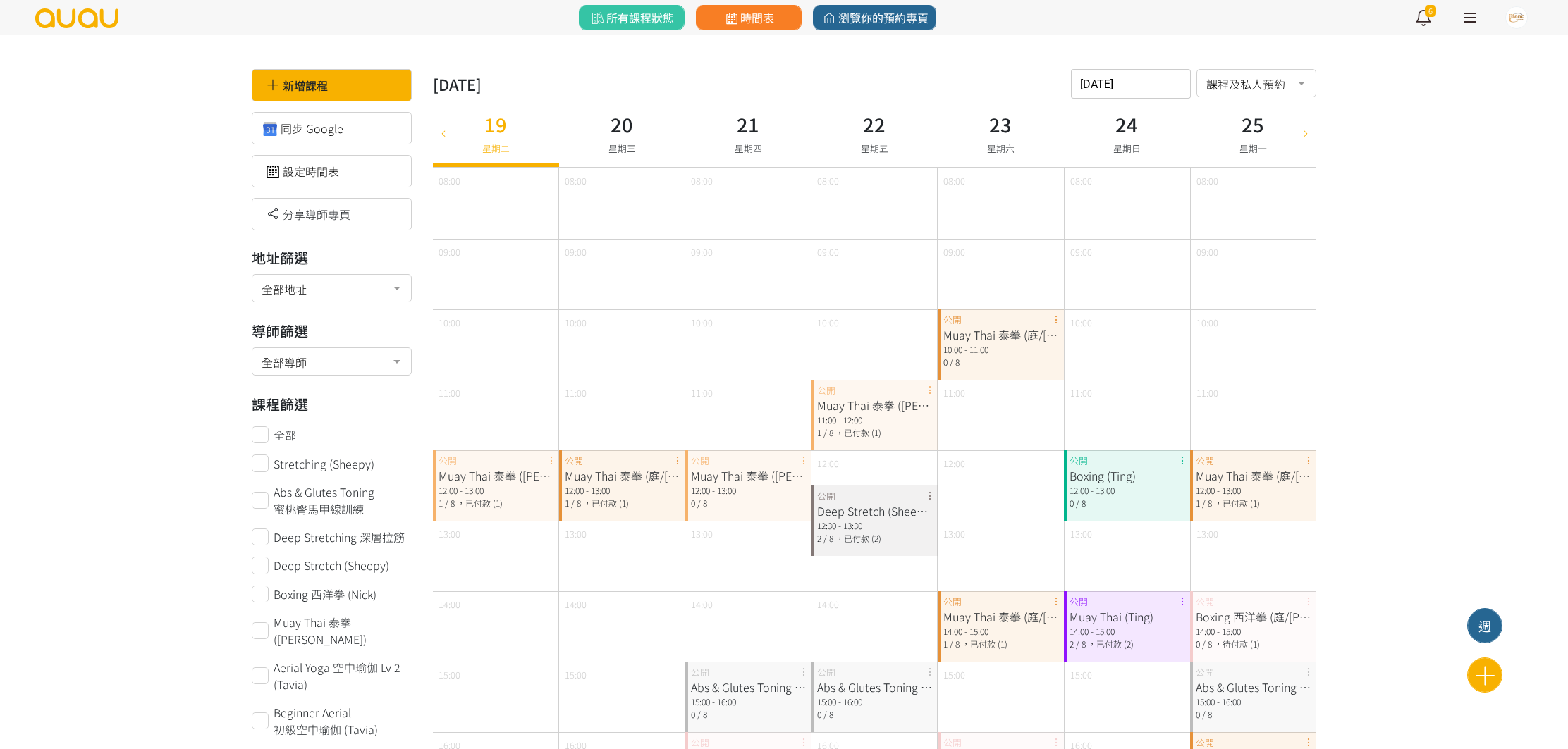
click at [436, 132] on icon at bounding box center [442, 132] width 15 height 11
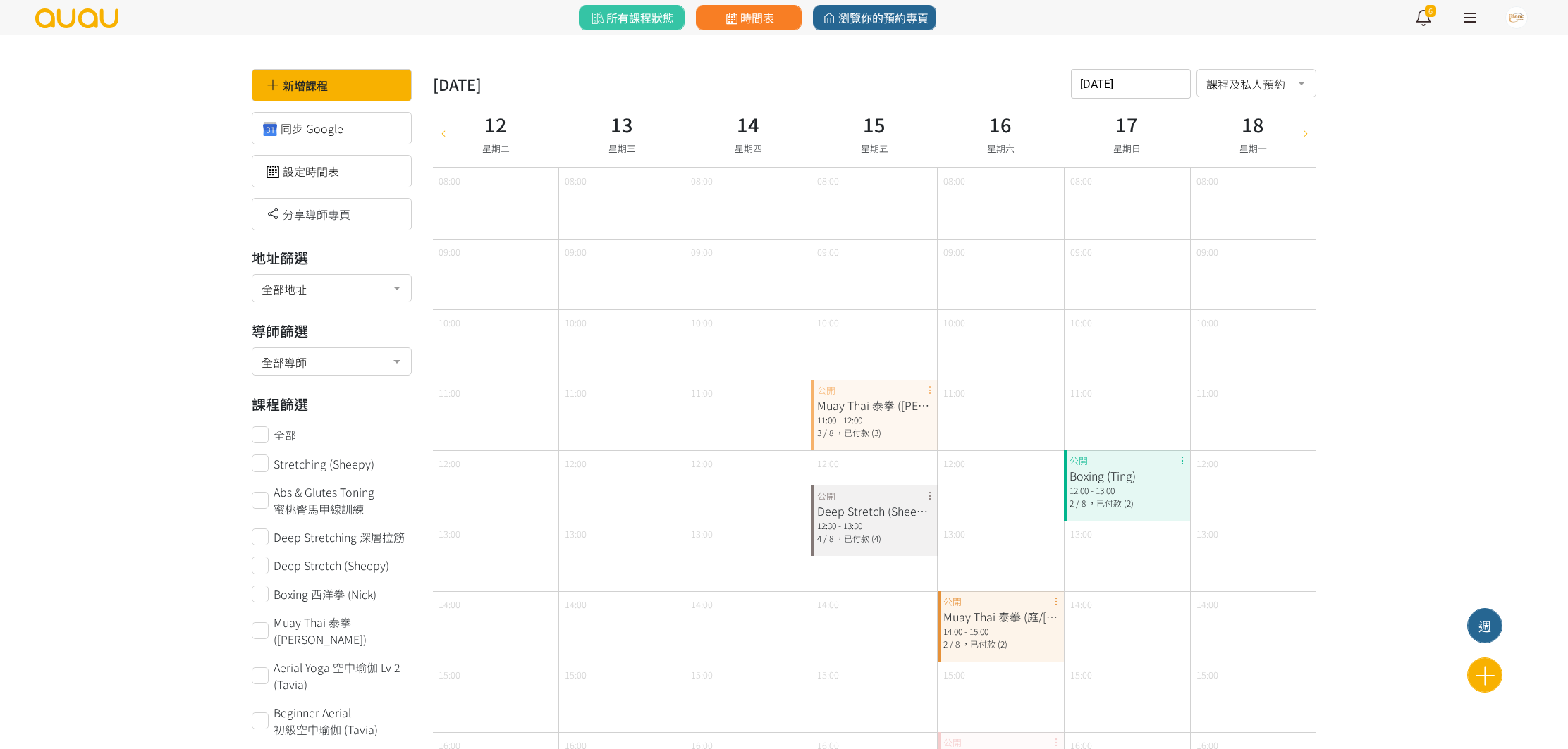
click at [879, 129] on h3 "15" at bounding box center [874, 124] width 28 height 29
type input "2025-08-15"
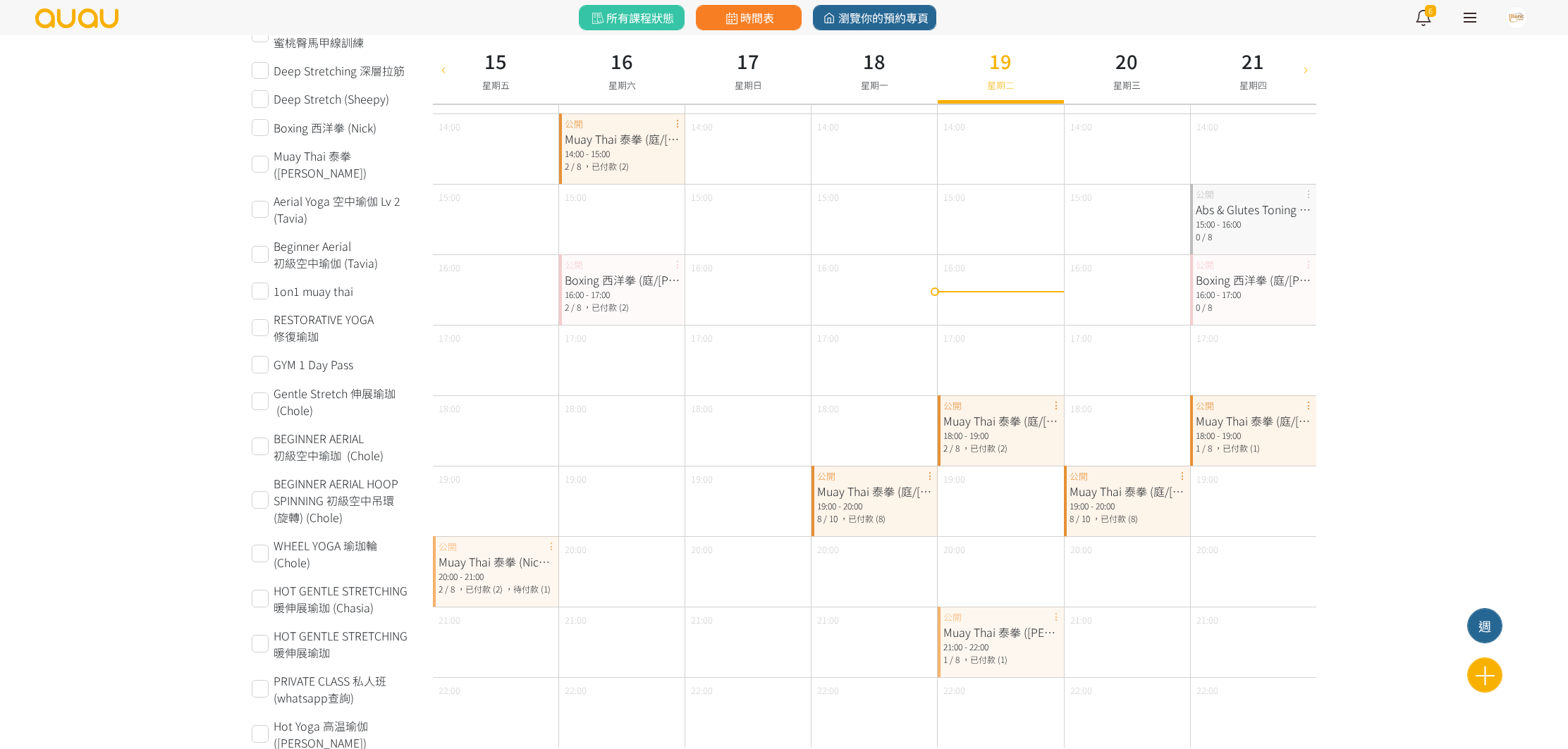
scroll to position [488, 0]
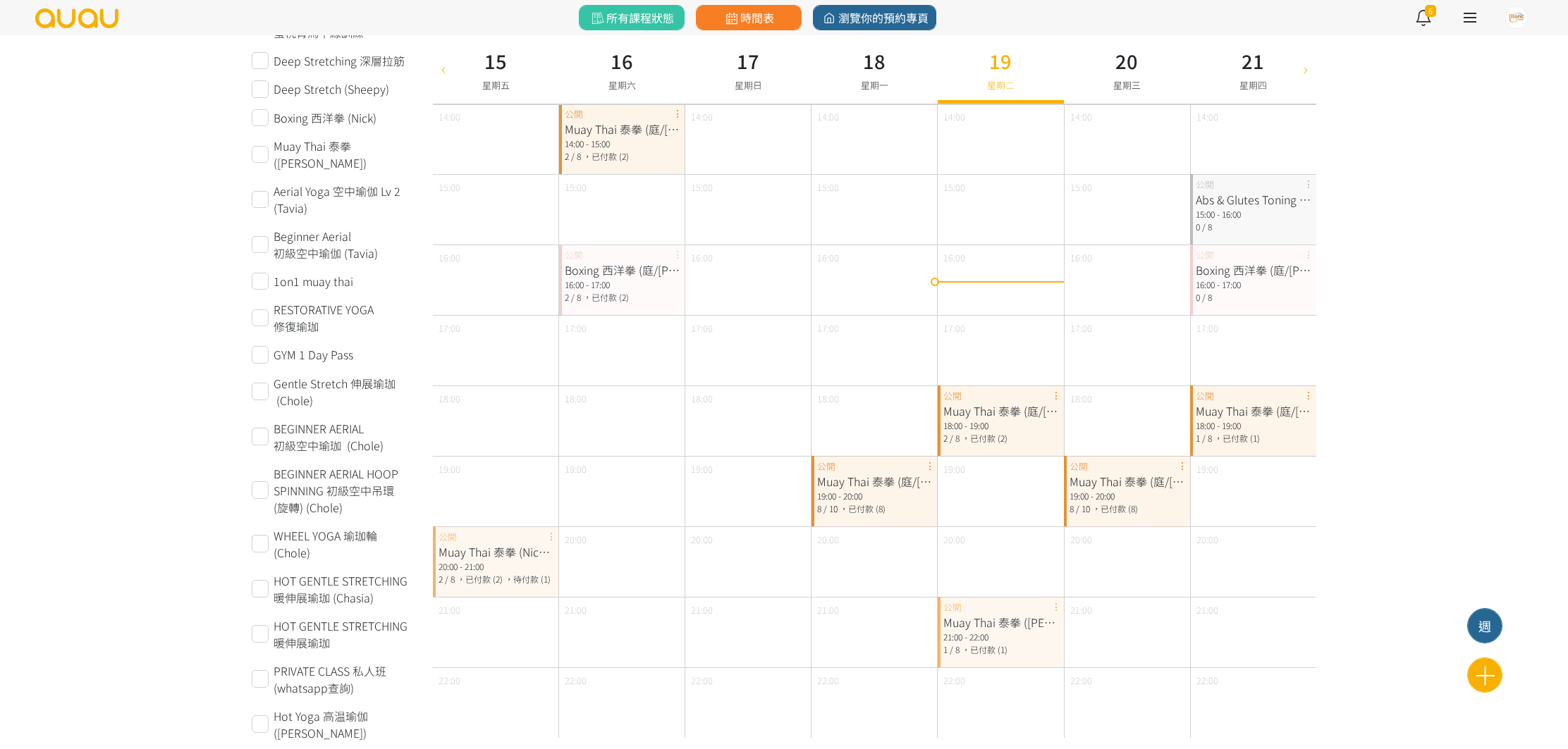
click at [507, 76] on div "15 星期五" at bounding box center [496, 69] width 28 height 46
click at [495, 550] on div "Muay Thai 泰拳 (Nick /Ting)" at bounding box center [496, 552] width 115 height 17
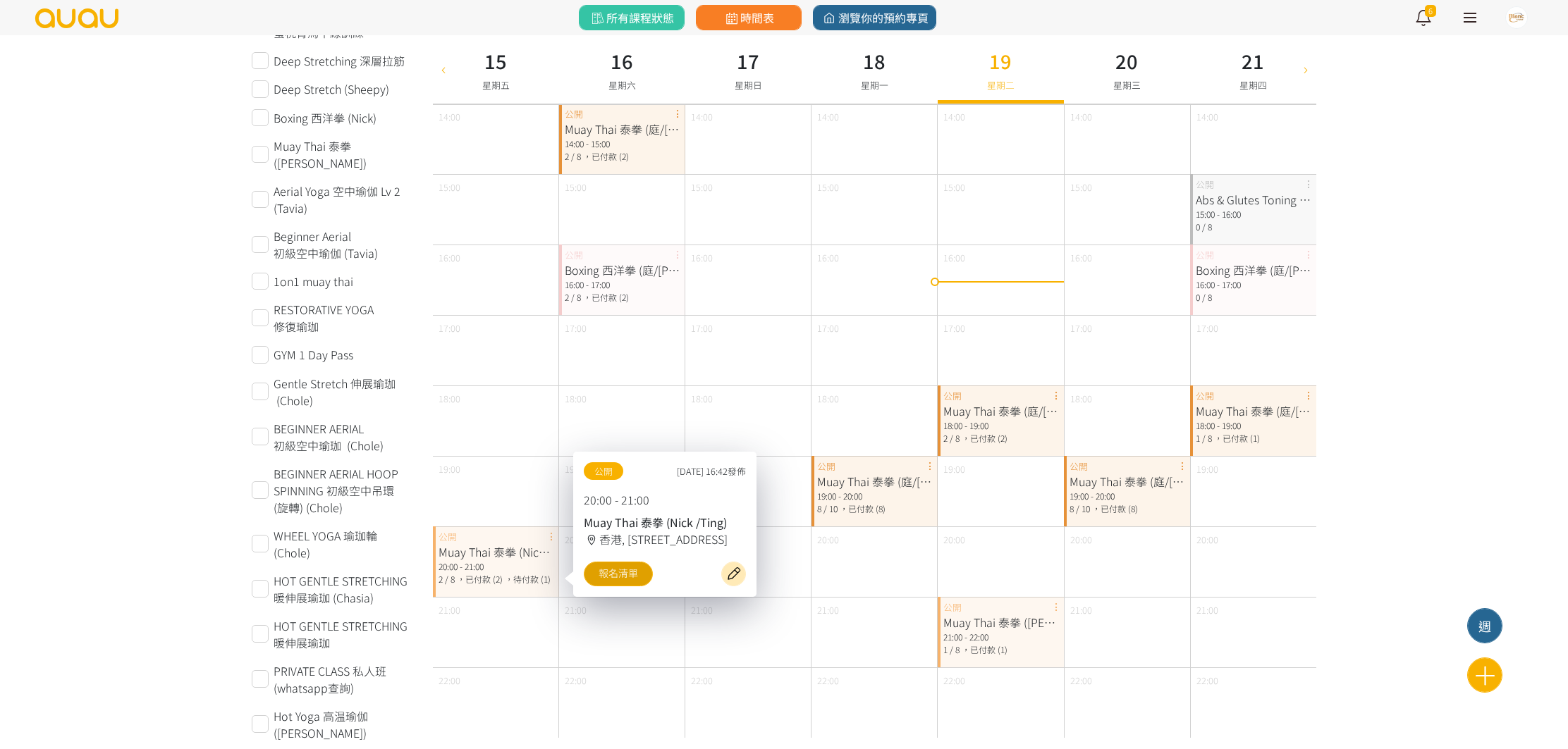
click at [646, 576] on link "報名清單" at bounding box center [618, 574] width 69 height 25
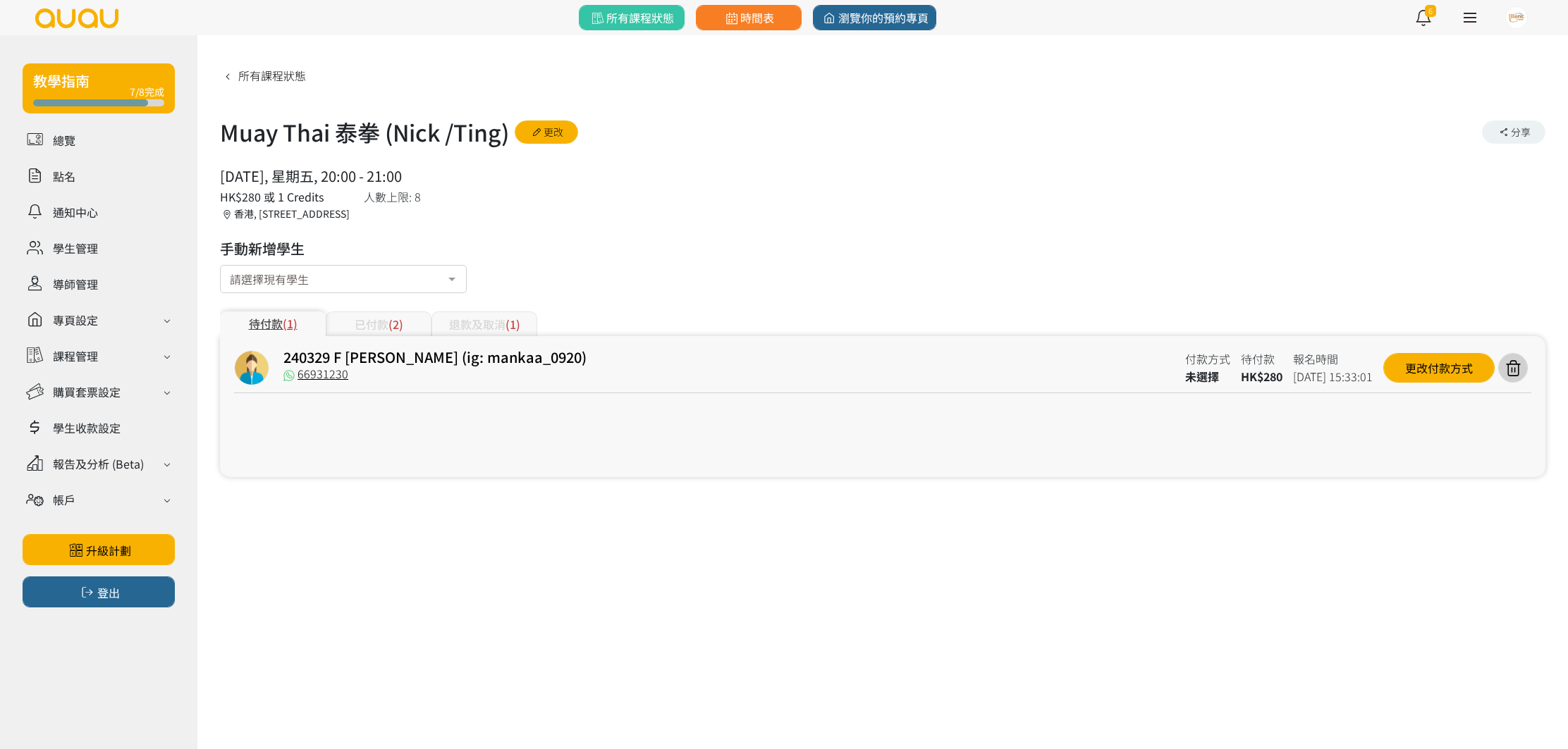
click at [454, 329] on div "退款及取消 (1)" at bounding box center [484, 324] width 106 height 25
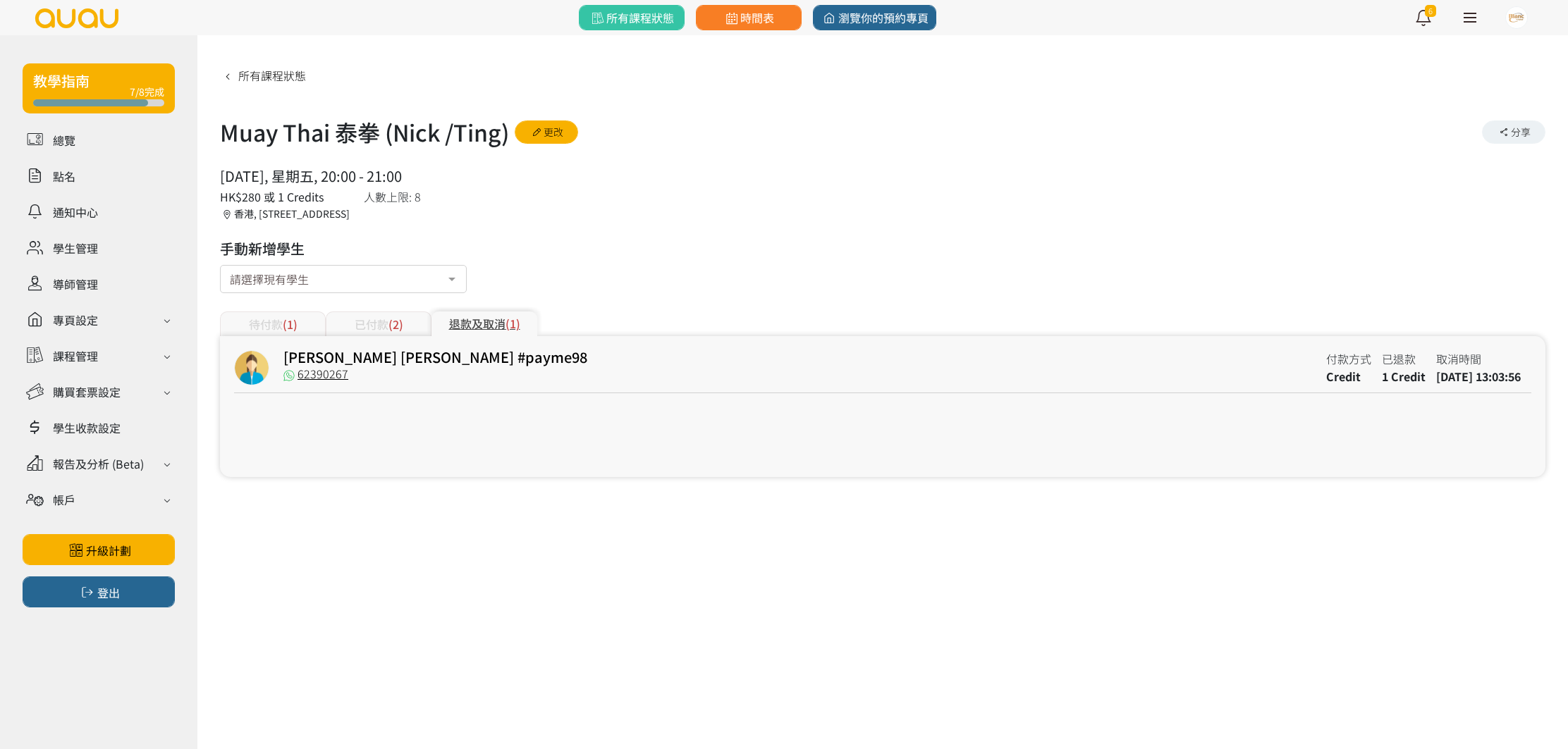
click at [306, 318] on div "待付款 (1)" at bounding box center [272, 324] width 106 height 25
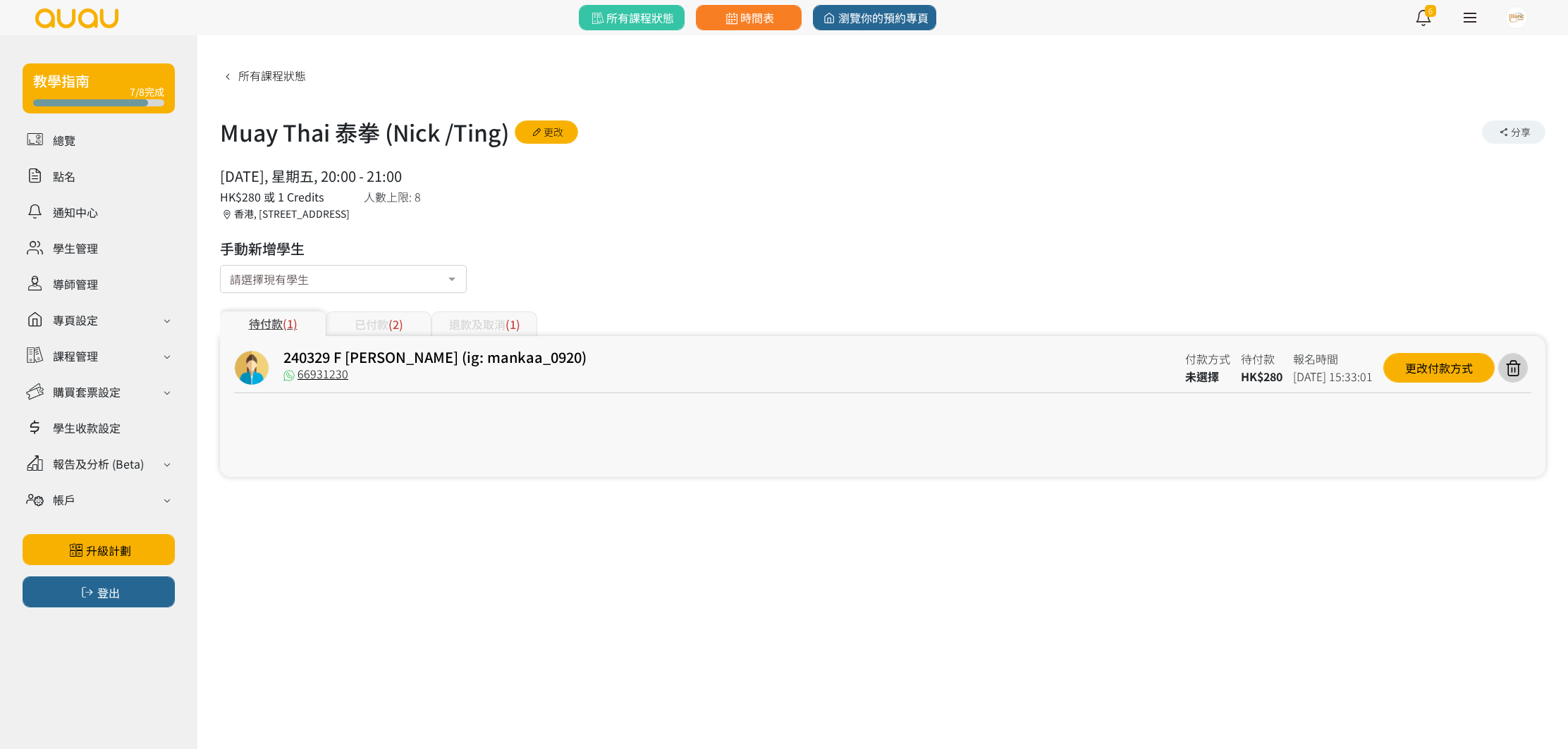
click at [368, 333] on div "已付款 (2)" at bounding box center [378, 324] width 106 height 25
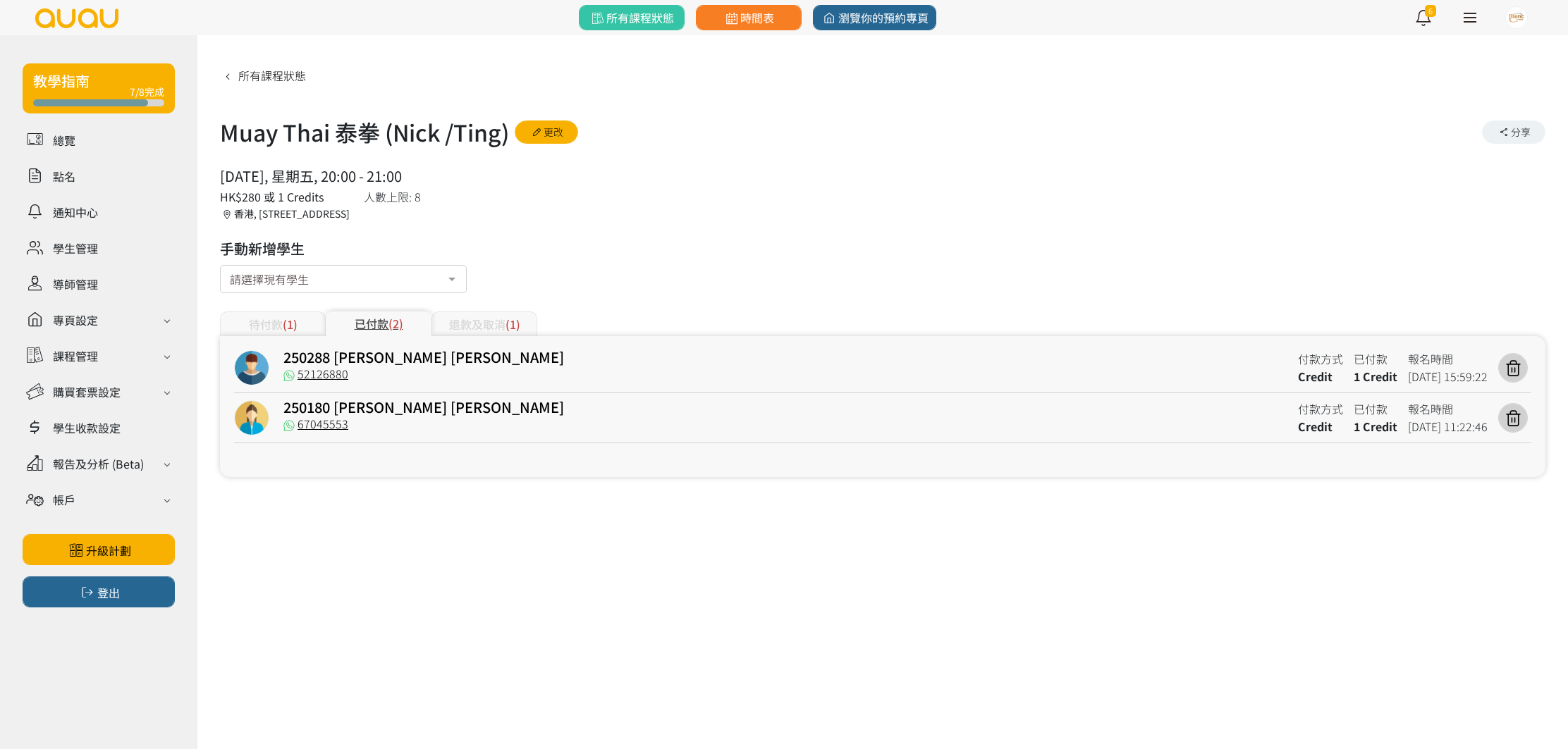
click at [491, 321] on div "退款及取消 (1)" at bounding box center [484, 324] width 106 height 25
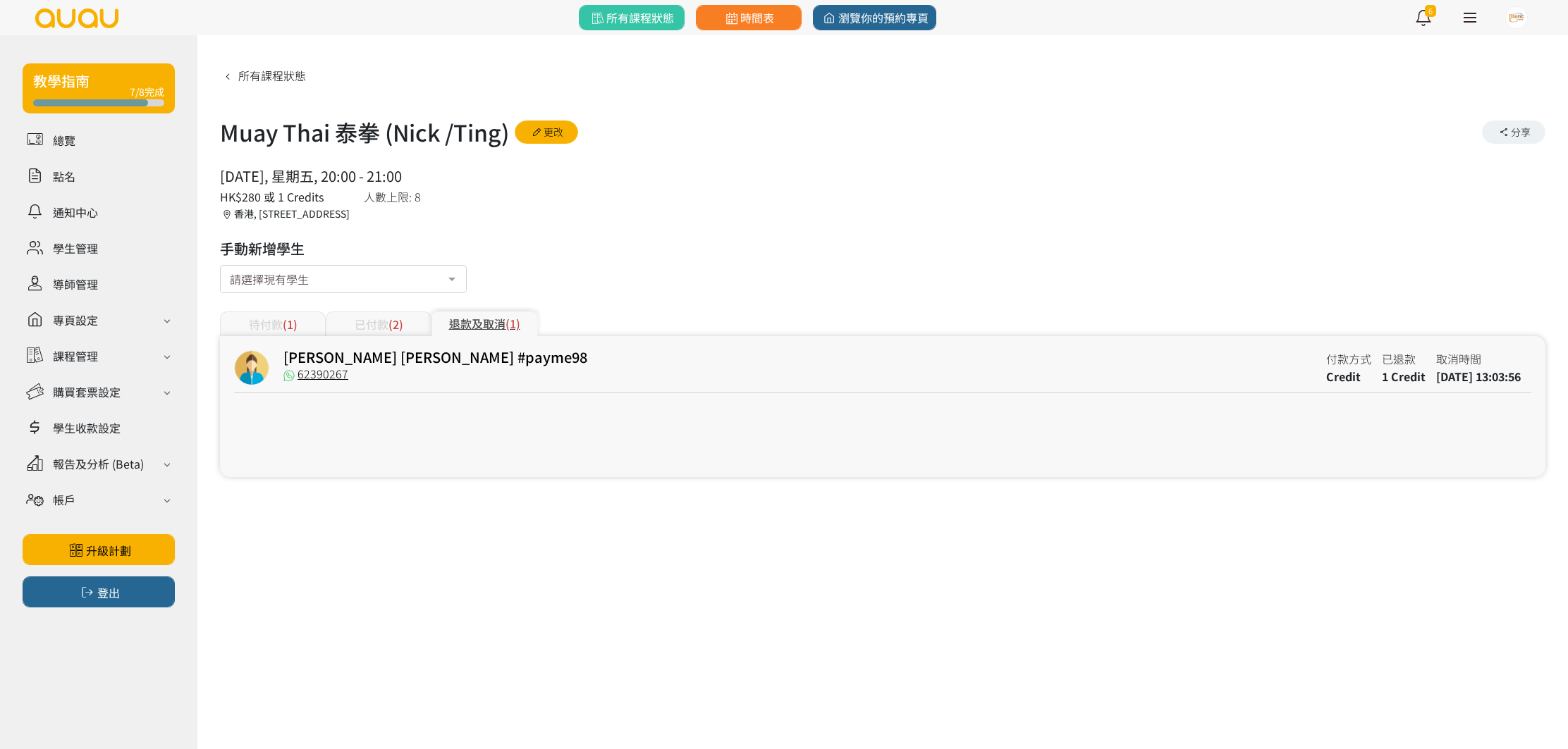
drag, startPoint x: 407, startPoint y: 345, endPoint x: 408, endPoint y: 338, distance: 7.1
click at [407, 345] on div "Yeung Tsz Wai #payme98 62390267 付款方式 Credit 已退款 1 Credit 取消時間 2025-08-15 13:03:…" at bounding box center [882, 407] width 1325 height 141
drag, startPoint x: 407, startPoint y: 325, endPoint x: 414, endPoint y: 326, distance: 7.1
click at [409, 325] on div "已付款 (2)" at bounding box center [378, 324] width 106 height 25
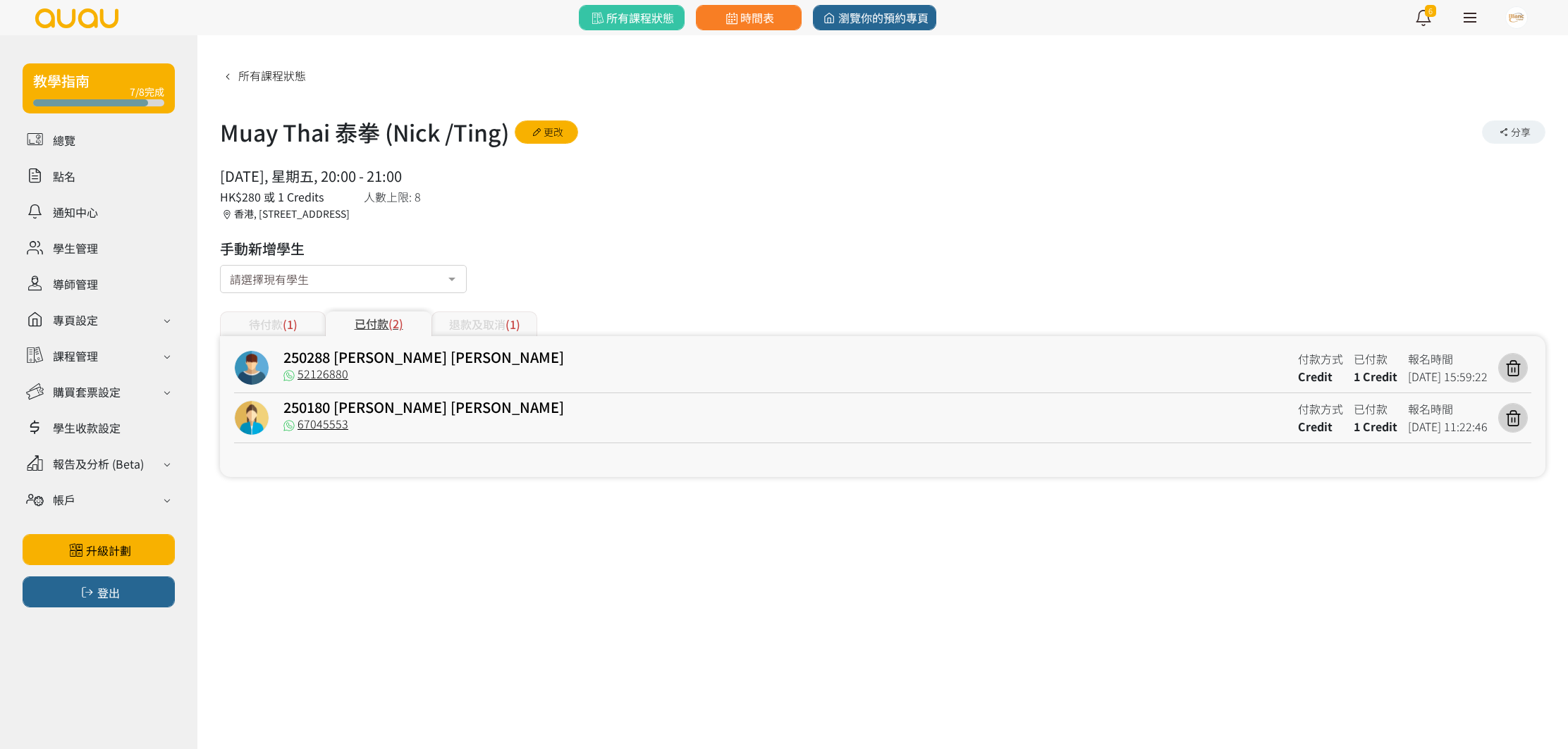
click at [694, 285] on div "所有課程狀態 Muay Thai 泰拳 (Nick /Ting) 更改 分享 2025/08/15, 星期五, 20:00 - 21:00 人數上限: 8 H…" at bounding box center [882, 270] width 1325 height 413
click at [509, 321] on span "(1)" at bounding box center [512, 324] width 15 height 17
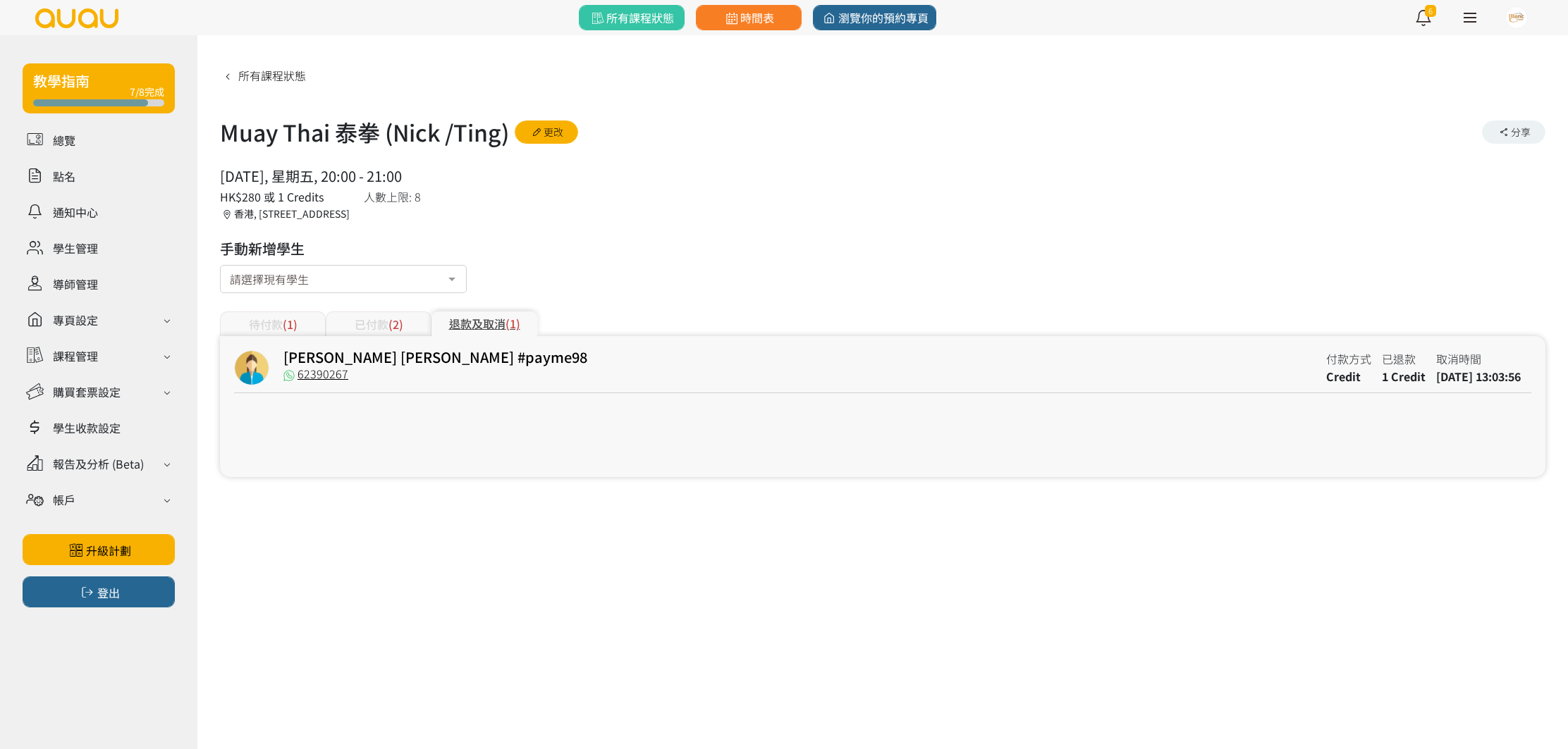
drag, startPoint x: 345, startPoint y: 320, endPoint x: 352, endPoint y: 325, distance: 8.6
click at [351, 323] on div "已付款 (2)" at bounding box center [378, 324] width 106 height 25
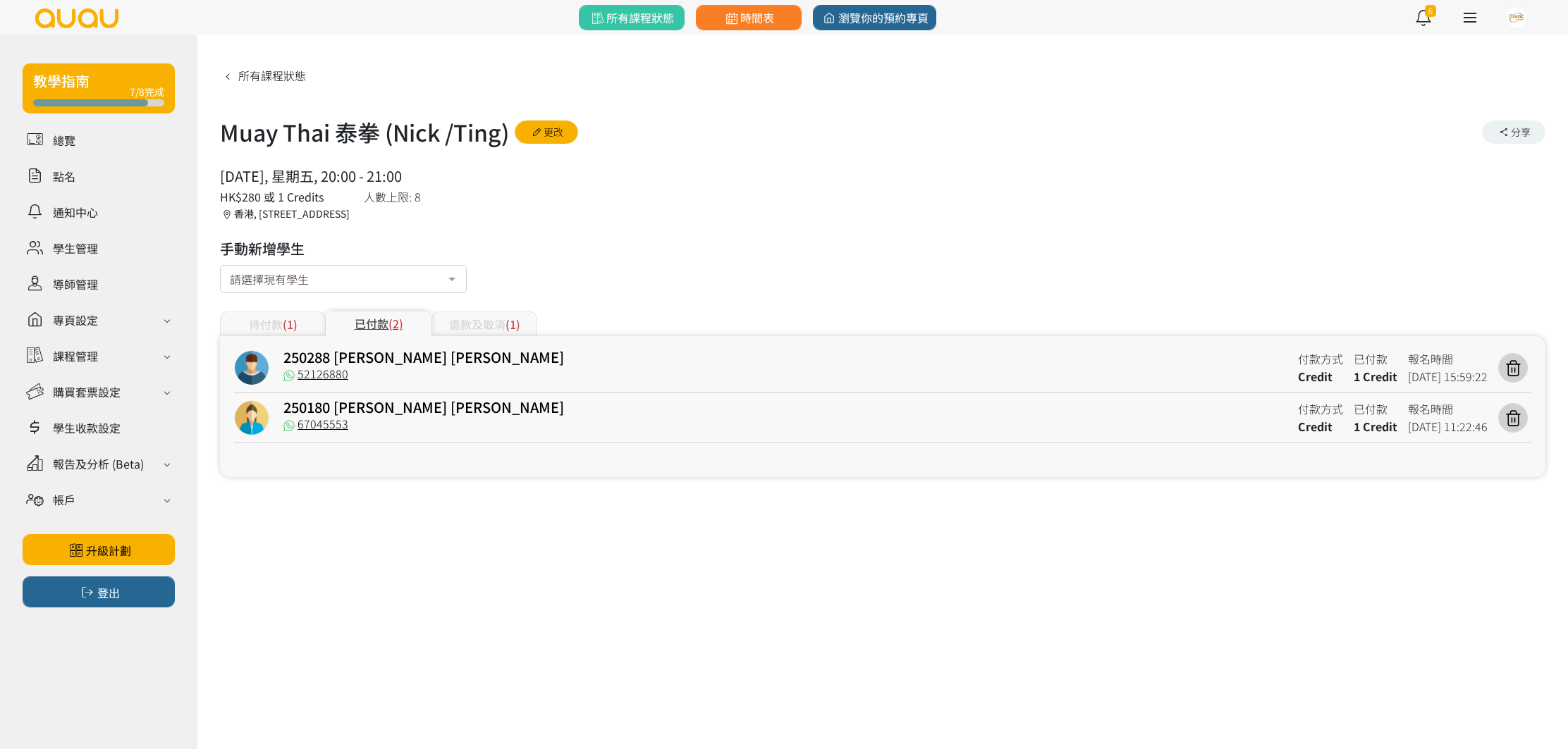
drag, startPoint x: 397, startPoint y: 91, endPoint x: 389, endPoint y: 95, distance: 8.9
click at [389, 95] on div "所有課程狀態" at bounding box center [882, 80] width 1325 height 34
click at [71, 179] on link at bounding box center [98, 176] width 152 height 25
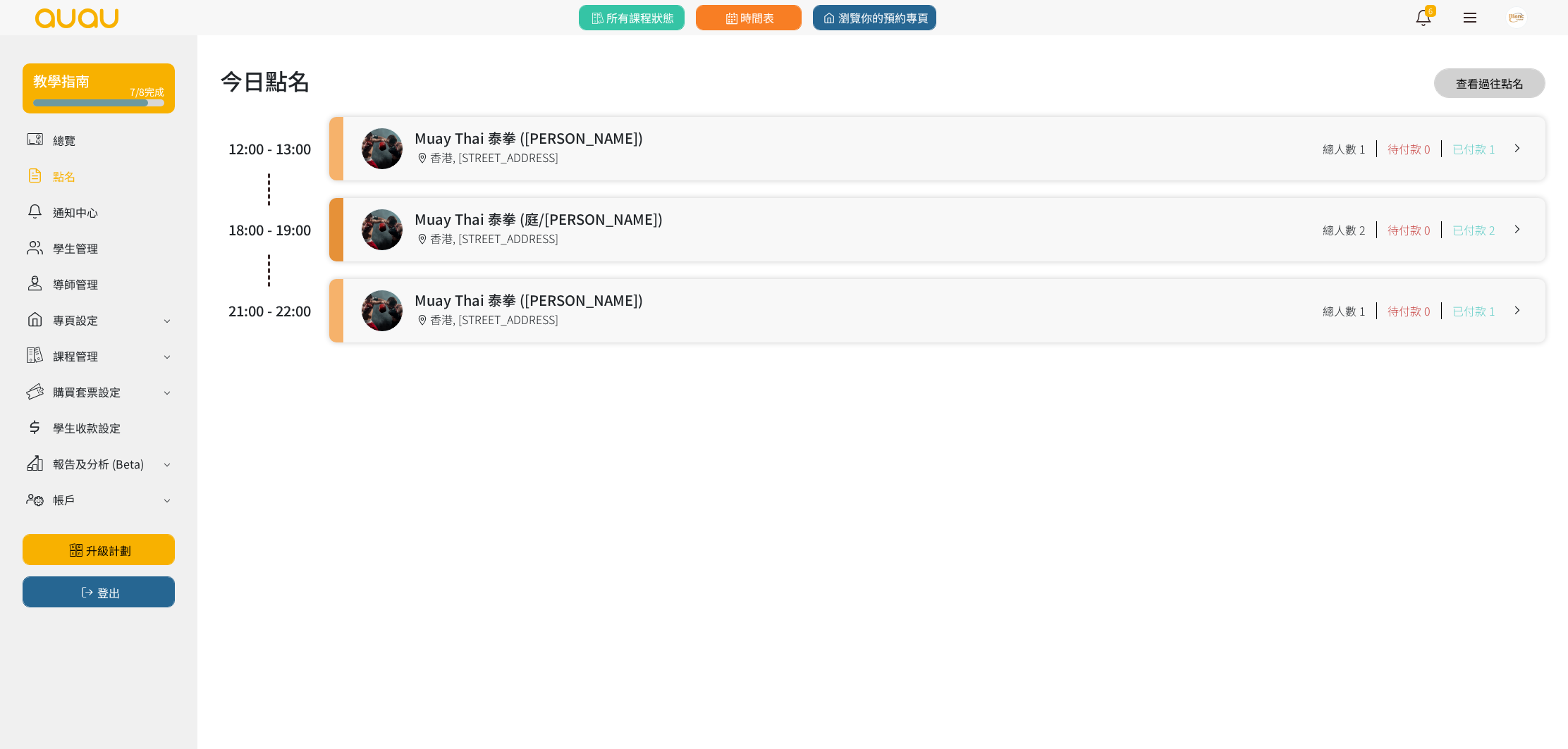
click at [571, 322] on link at bounding box center [944, 310] width 1202 height 63
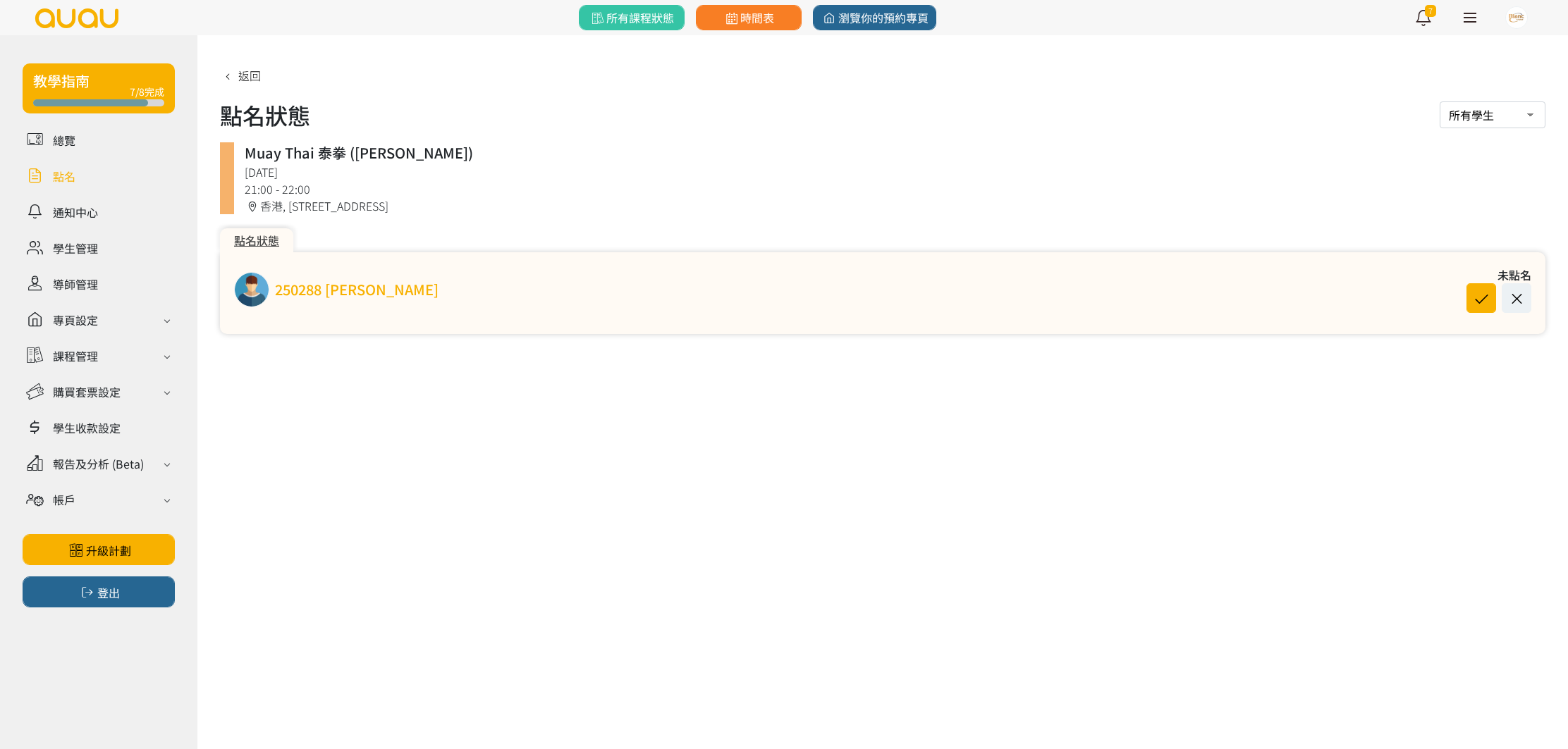
click at [375, 282] on link "250288 [PERSON_NAME]" at bounding box center [357, 289] width 164 height 21
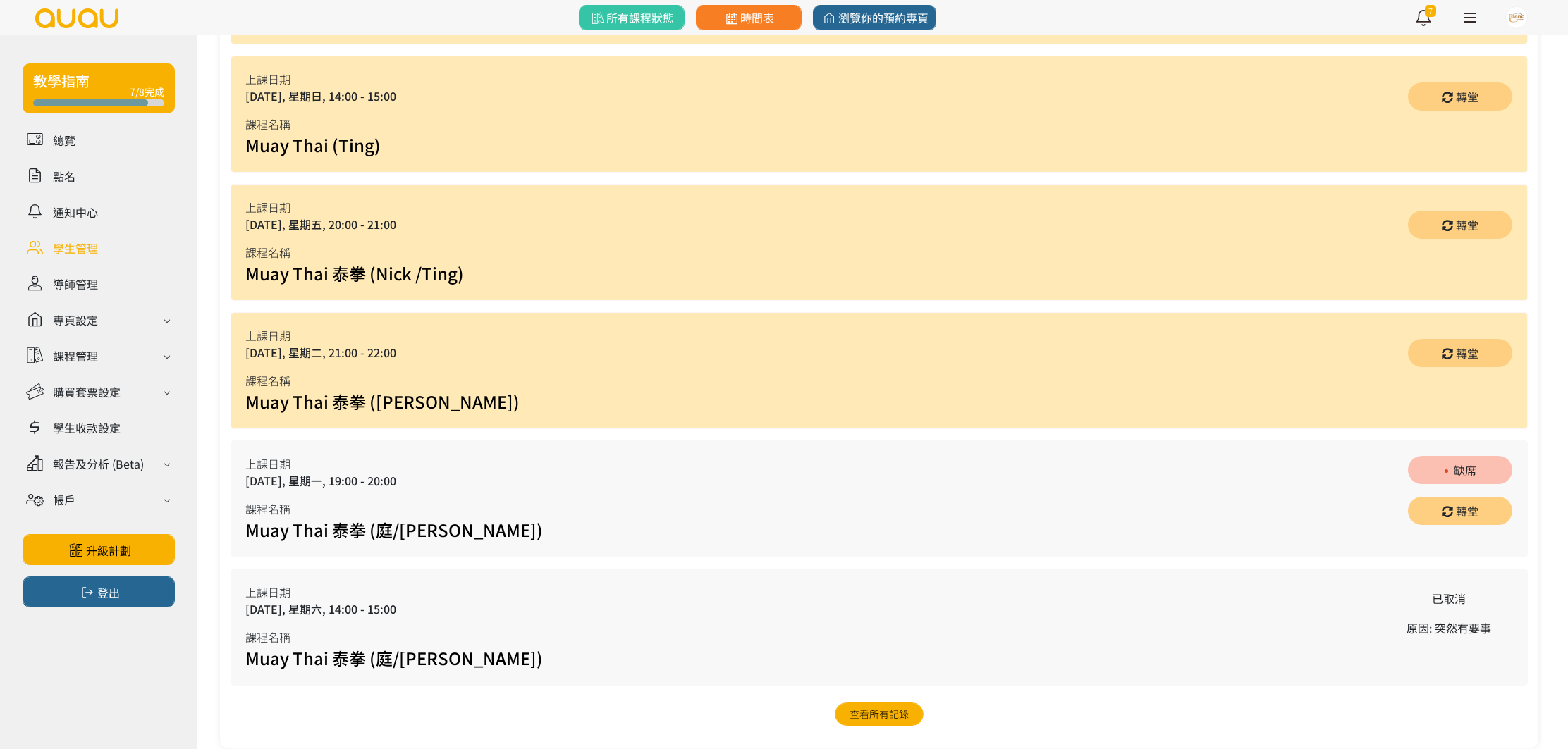
scroll to position [1127, 0]
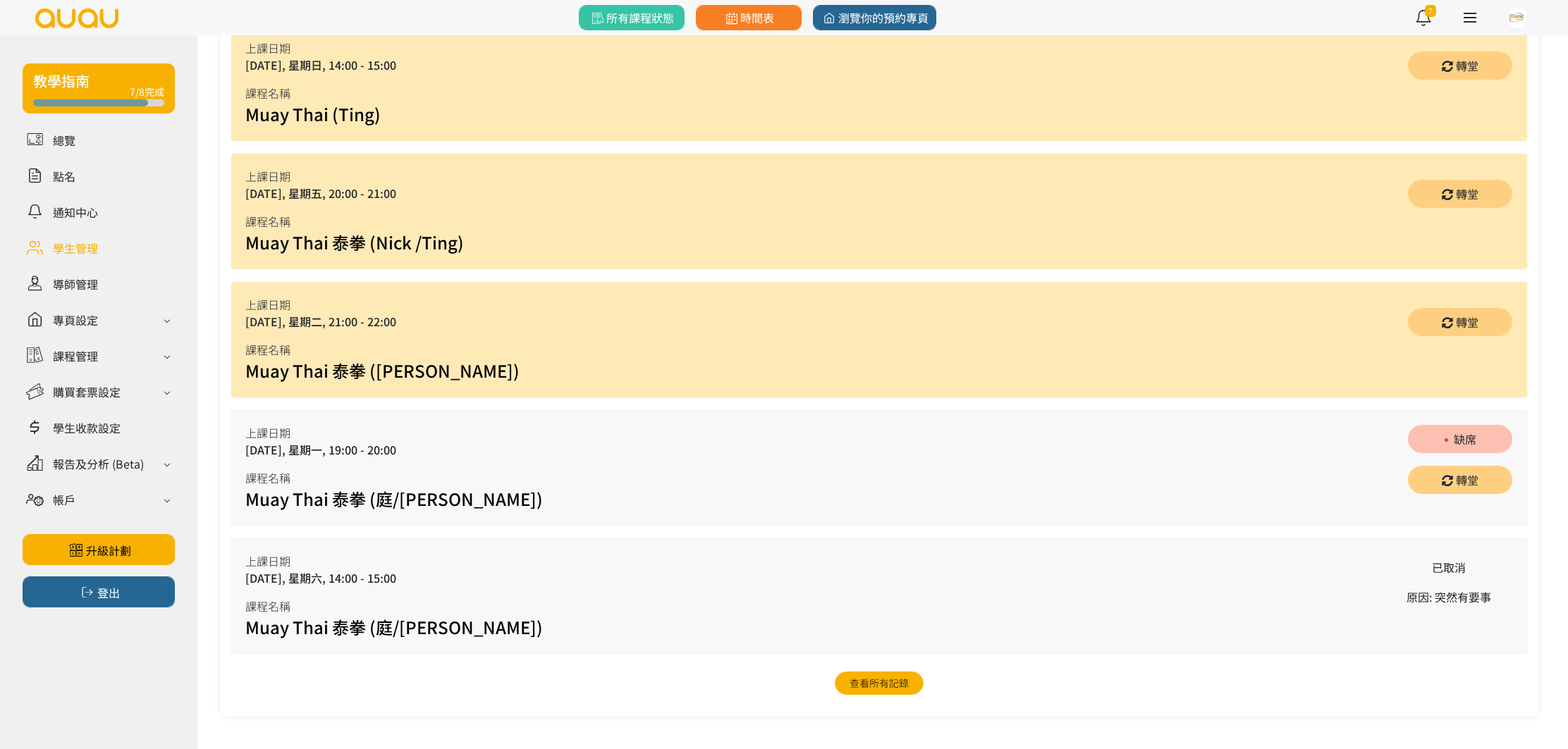
click at [340, 320] on div "2025/08/19, 星期二, 21:00 - 22:00" at bounding box center [382, 321] width 274 height 17
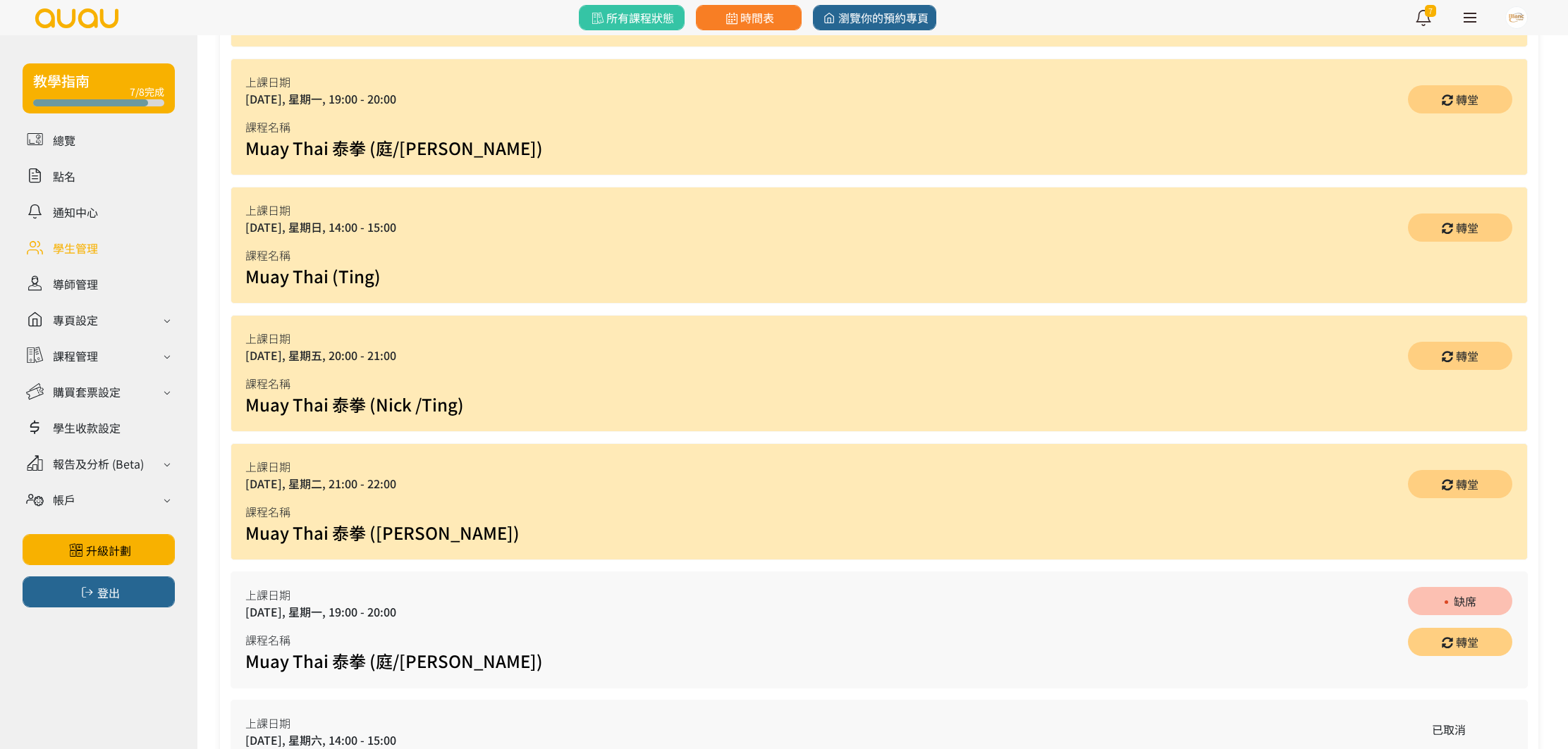
scroll to position [983, 0]
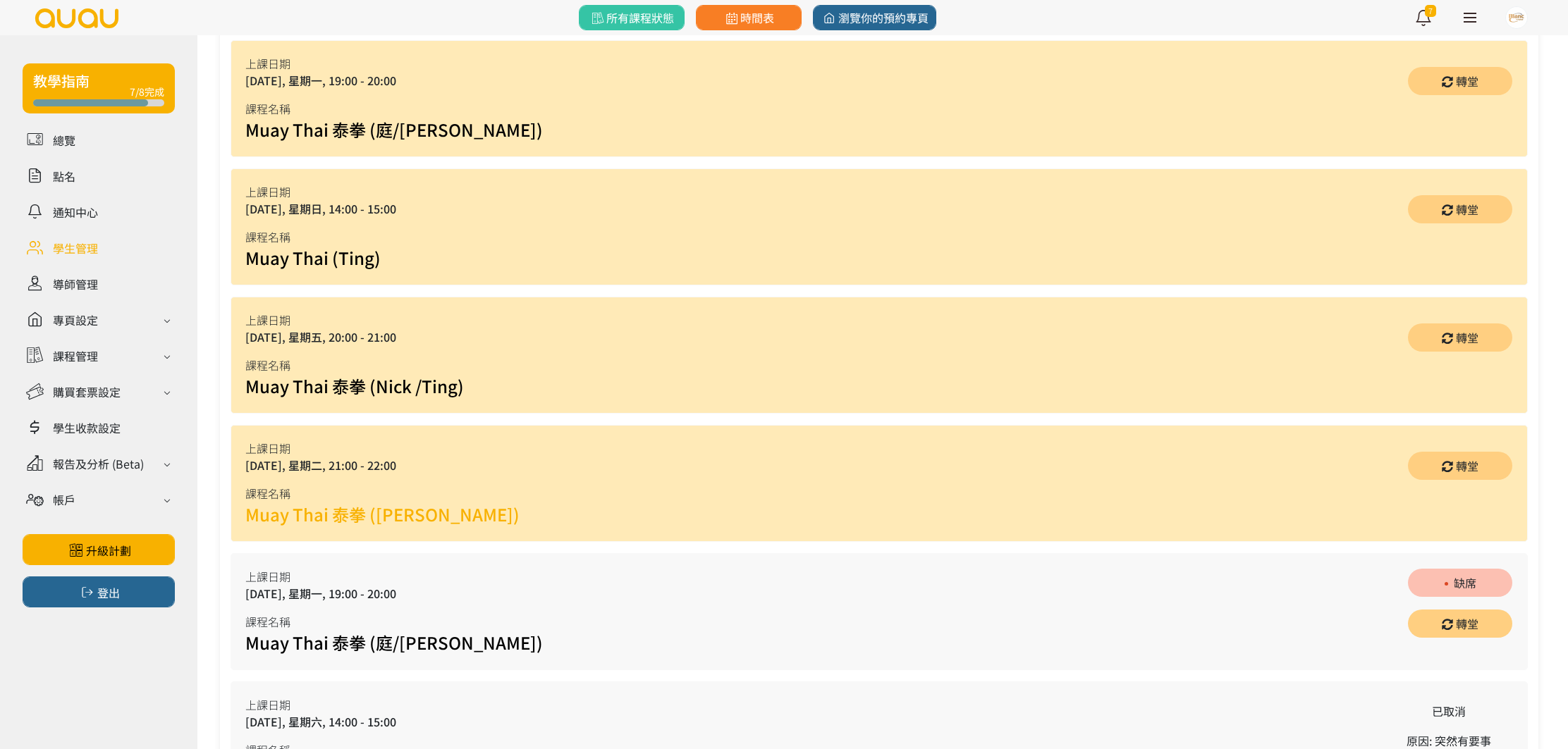
click at [296, 512] on link "Muay Thai 泰拳 ([PERSON_NAME])" at bounding box center [382, 514] width 274 height 25
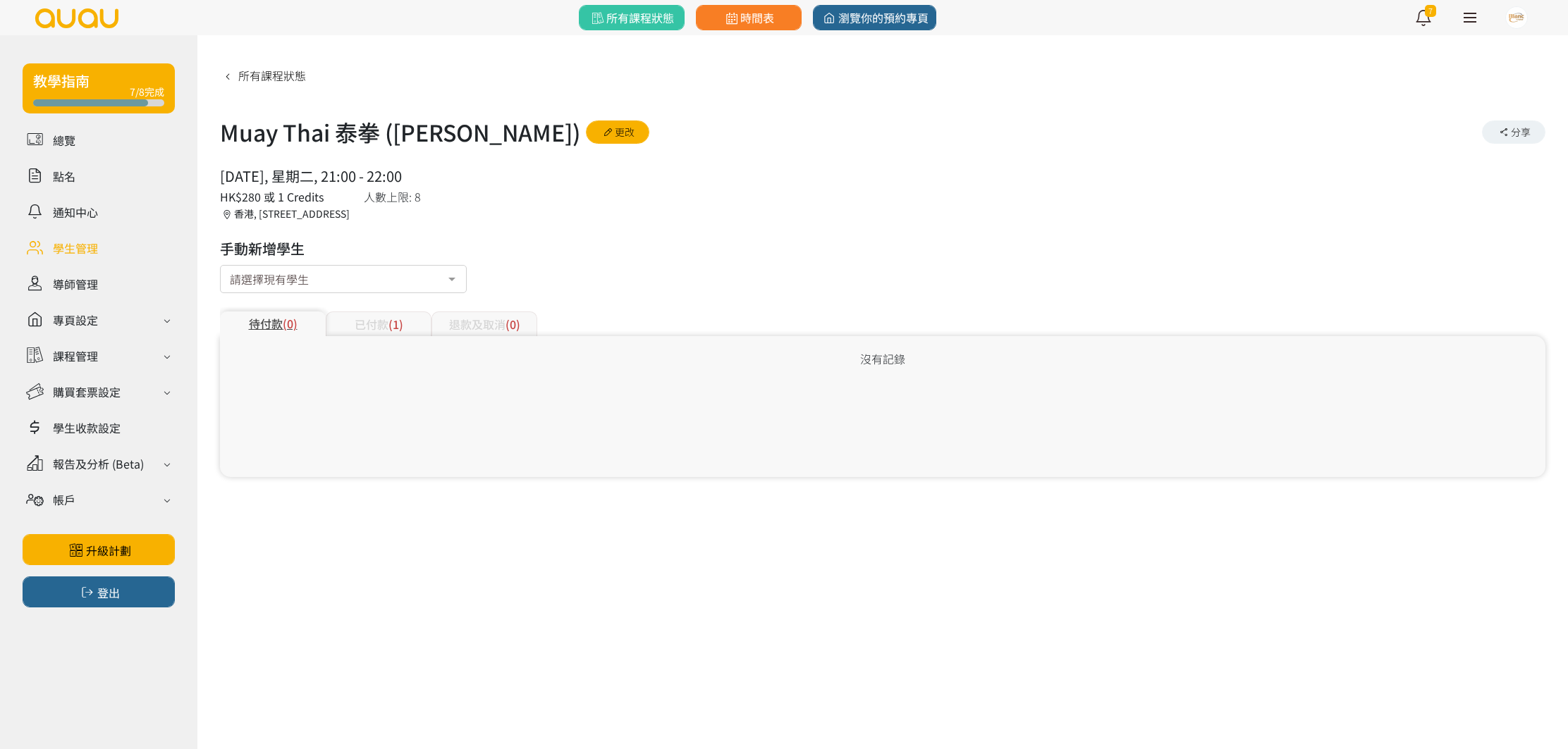
click at [407, 325] on div "已付款 (1)" at bounding box center [378, 324] width 106 height 25
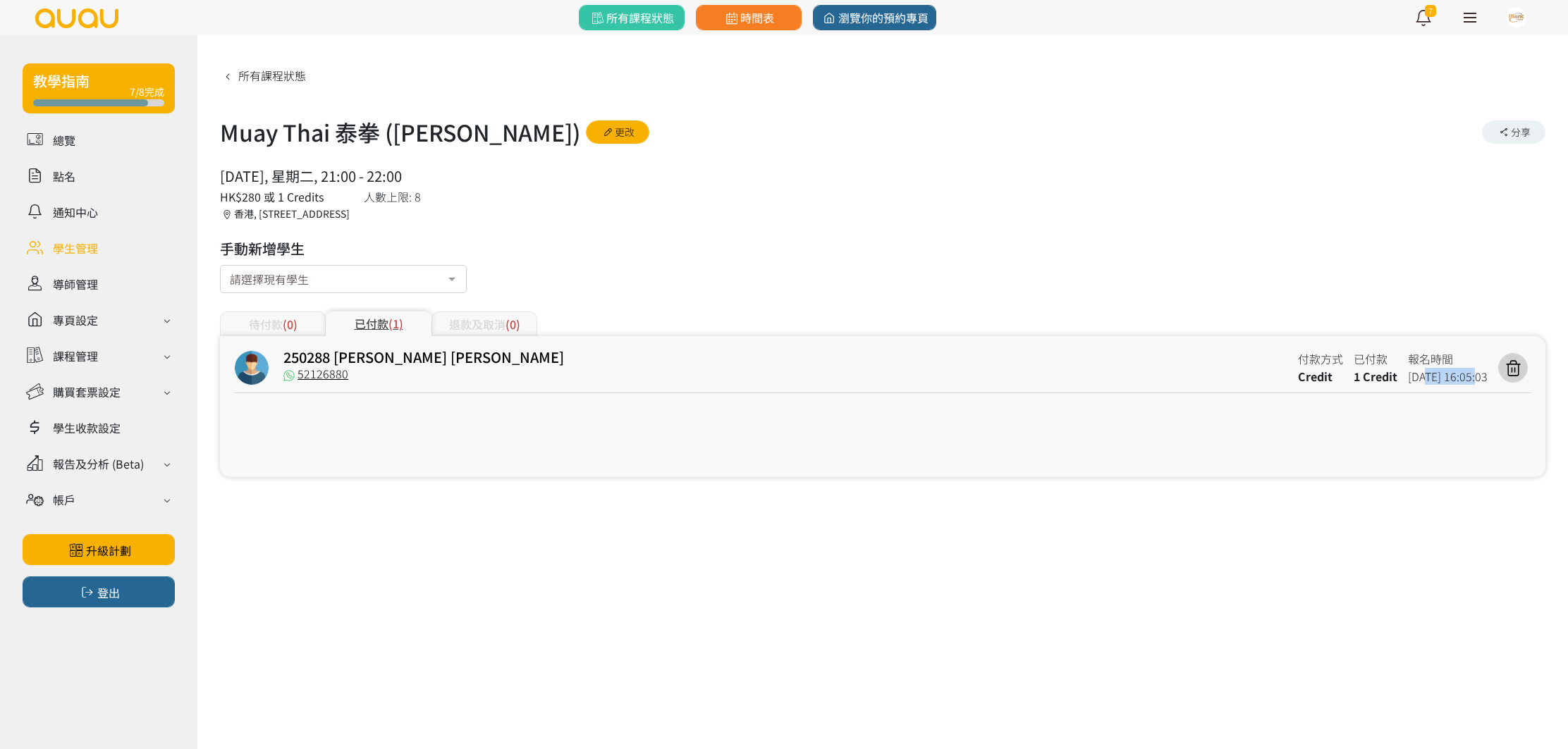
drag, startPoint x: 1403, startPoint y: 379, endPoint x: 1455, endPoint y: 376, distance: 52.1
click at [1455, 376] on span "2025-08-09 16:05:03" at bounding box center [1447, 376] width 79 height 17
drag, startPoint x: 1428, startPoint y: 379, endPoint x: 1470, endPoint y: 380, distance: 42.0
click at [1470, 380] on span "2025-08-09 16:05:03" at bounding box center [1447, 376] width 79 height 17
drag, startPoint x: 1422, startPoint y: 376, endPoint x: 1457, endPoint y: 377, distance: 35.0
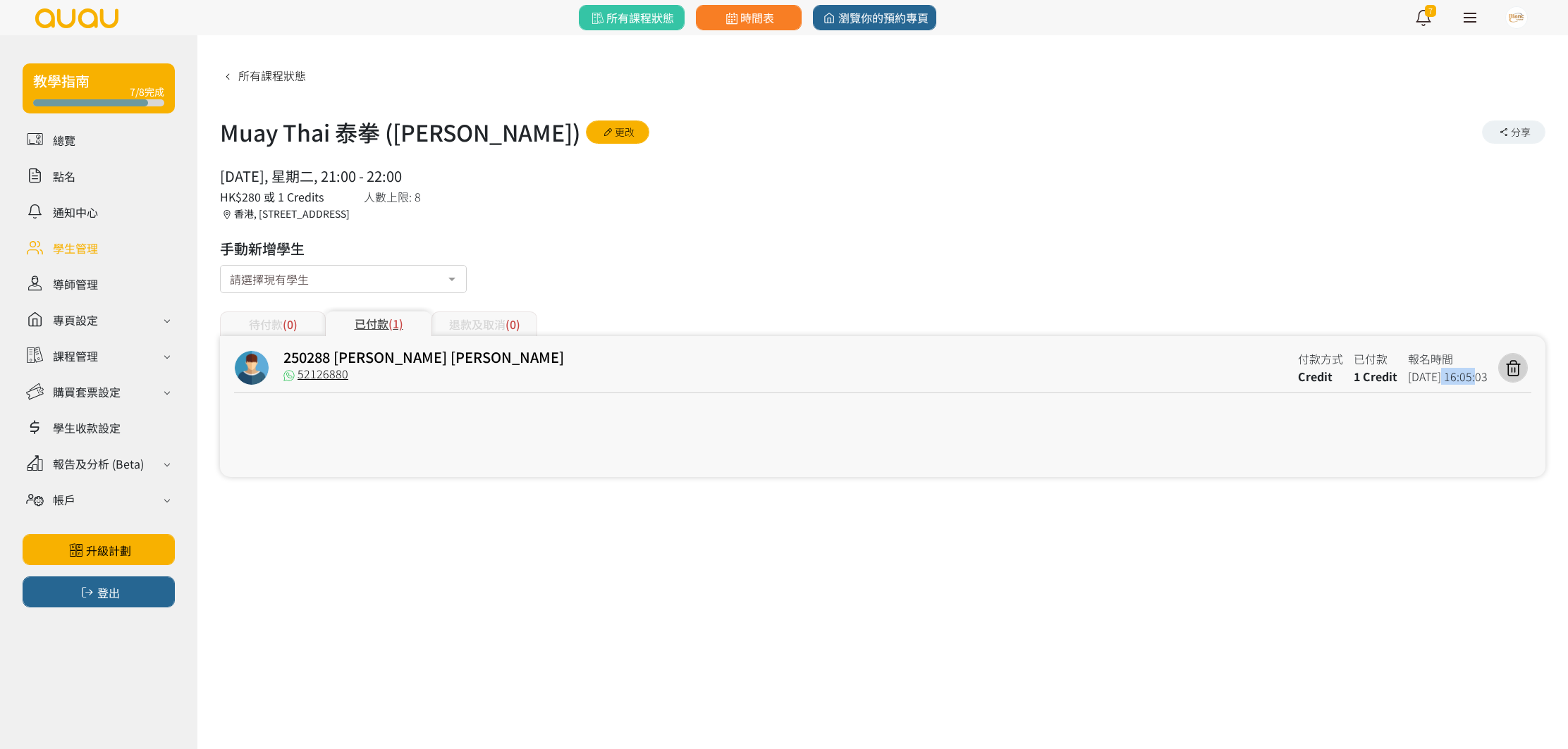
click at [1457, 377] on span "2025-08-09 16:05:03" at bounding box center [1447, 376] width 79 height 17
click at [654, 360] on div "250288 Tsang Ho Yeung" at bounding box center [785, 359] width 1004 height 17
drag, startPoint x: 1416, startPoint y: 380, endPoint x: 1463, endPoint y: 379, distance: 47.0
click at [1463, 379] on span "2025-08-09 16:05:03" at bounding box center [1447, 376] width 79 height 17
click at [1429, 378] on span "2025-08-09 16:05:03" at bounding box center [1447, 376] width 79 height 17
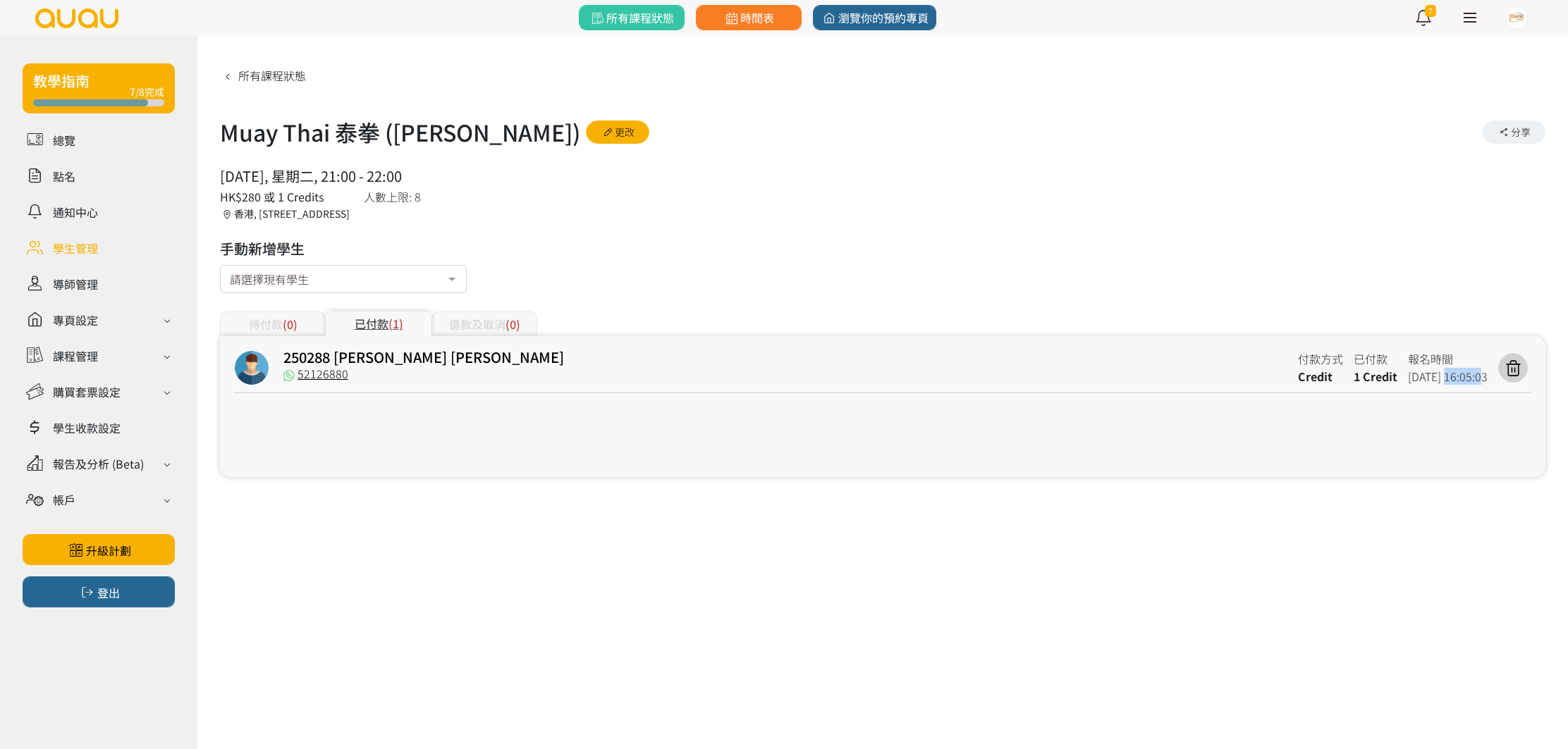
drag, startPoint x: 1428, startPoint y: 379, endPoint x: 1460, endPoint y: 379, distance: 32.0
click at [1460, 379] on span "2025-08-09 16:05:03" at bounding box center [1447, 376] width 79 height 17
click at [1467, 379] on span "2025-08-09 16:05:03" at bounding box center [1447, 376] width 79 height 17
drag, startPoint x: 1400, startPoint y: 378, endPoint x: 1460, endPoint y: 379, distance: 60.0
click at [1460, 379] on span "2025-08-09 16:05:03" at bounding box center [1447, 376] width 79 height 17
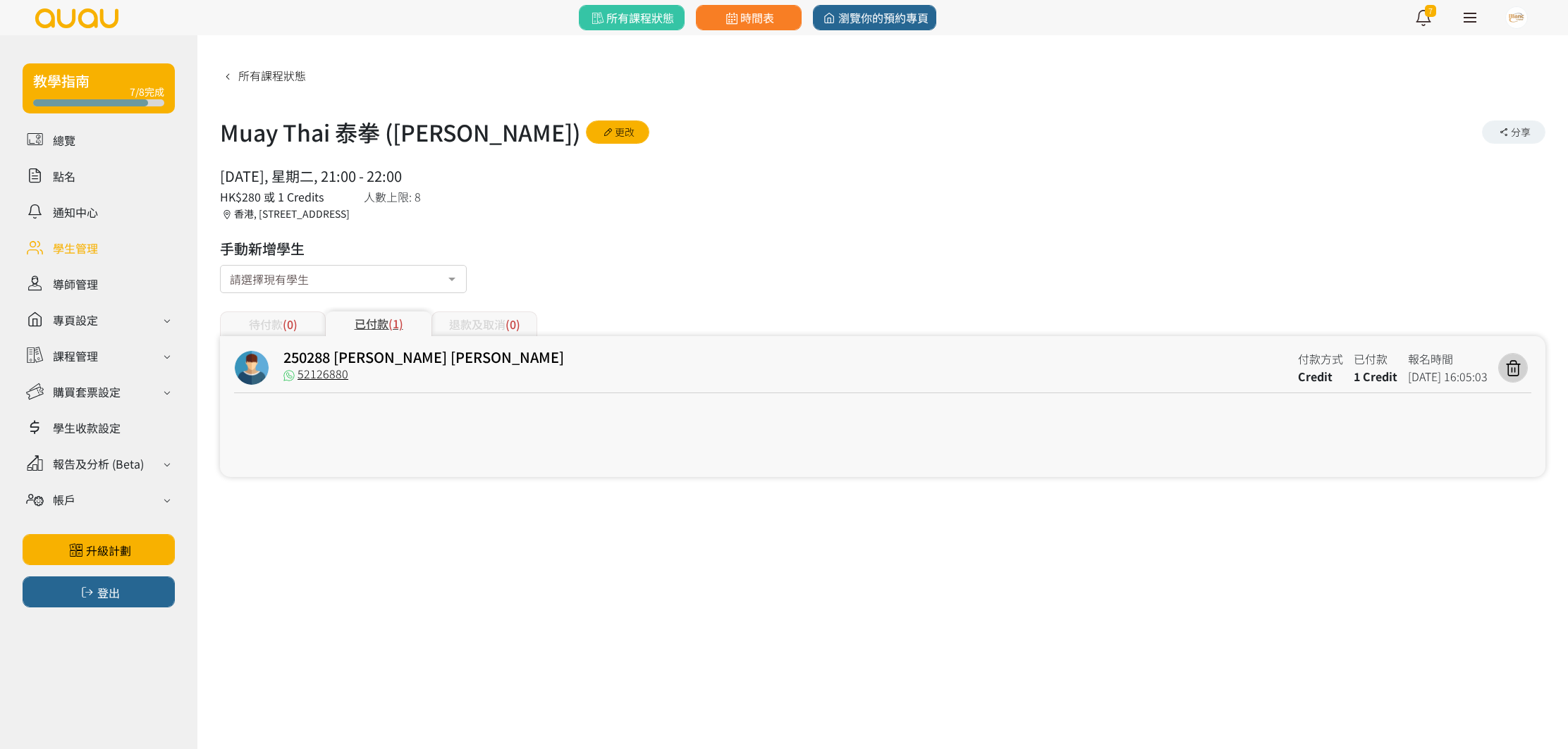
click at [1467, 381] on span "2025-08-09 16:05:03" at bounding box center [1447, 376] width 79 height 17
click at [646, 31] on div "所有課程狀態" at bounding box center [631, 17] width 117 height 35
click at [644, 20] on span "所有課程狀態" at bounding box center [631, 17] width 85 height 17
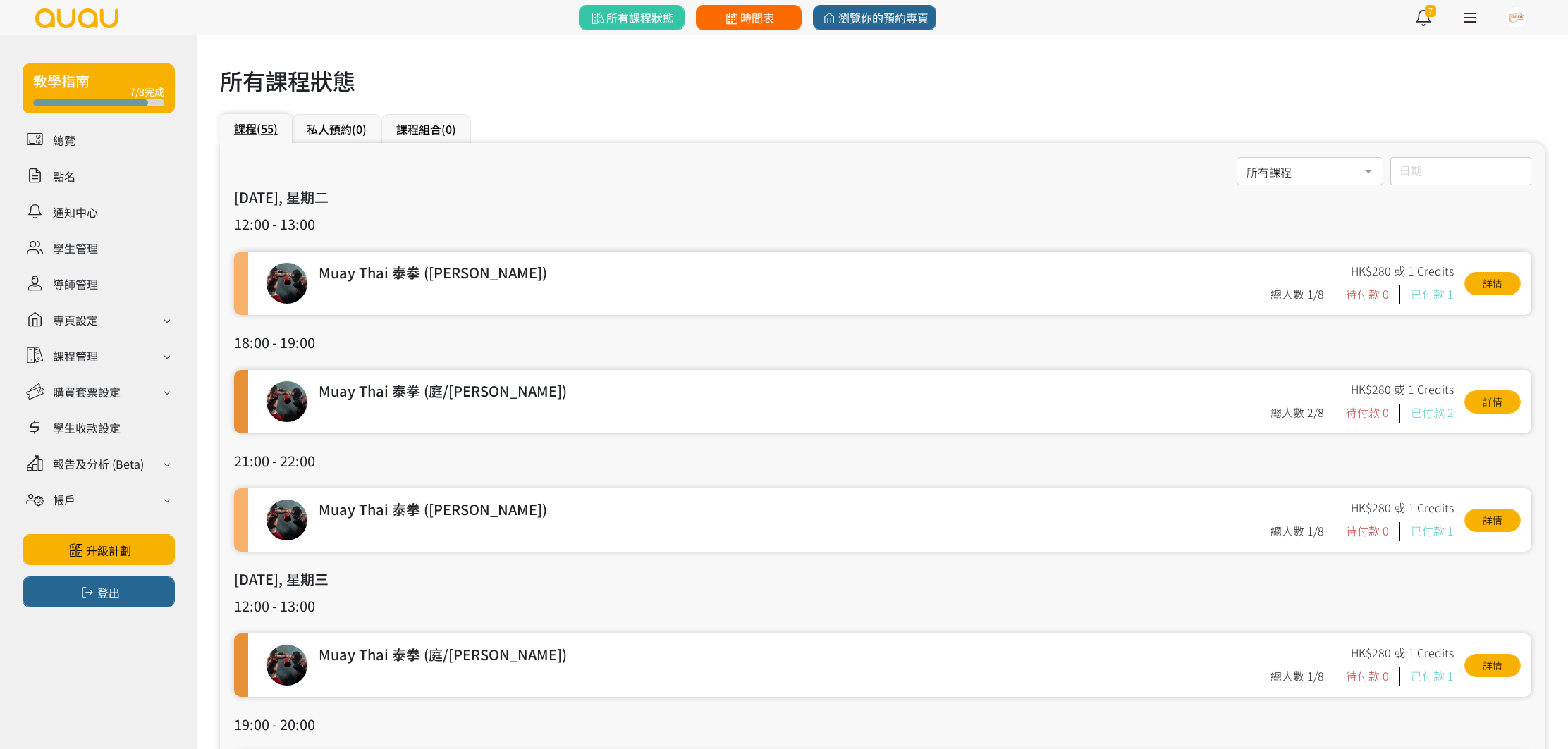
click at [737, 8] on link "時間表" at bounding box center [748, 17] width 106 height 25
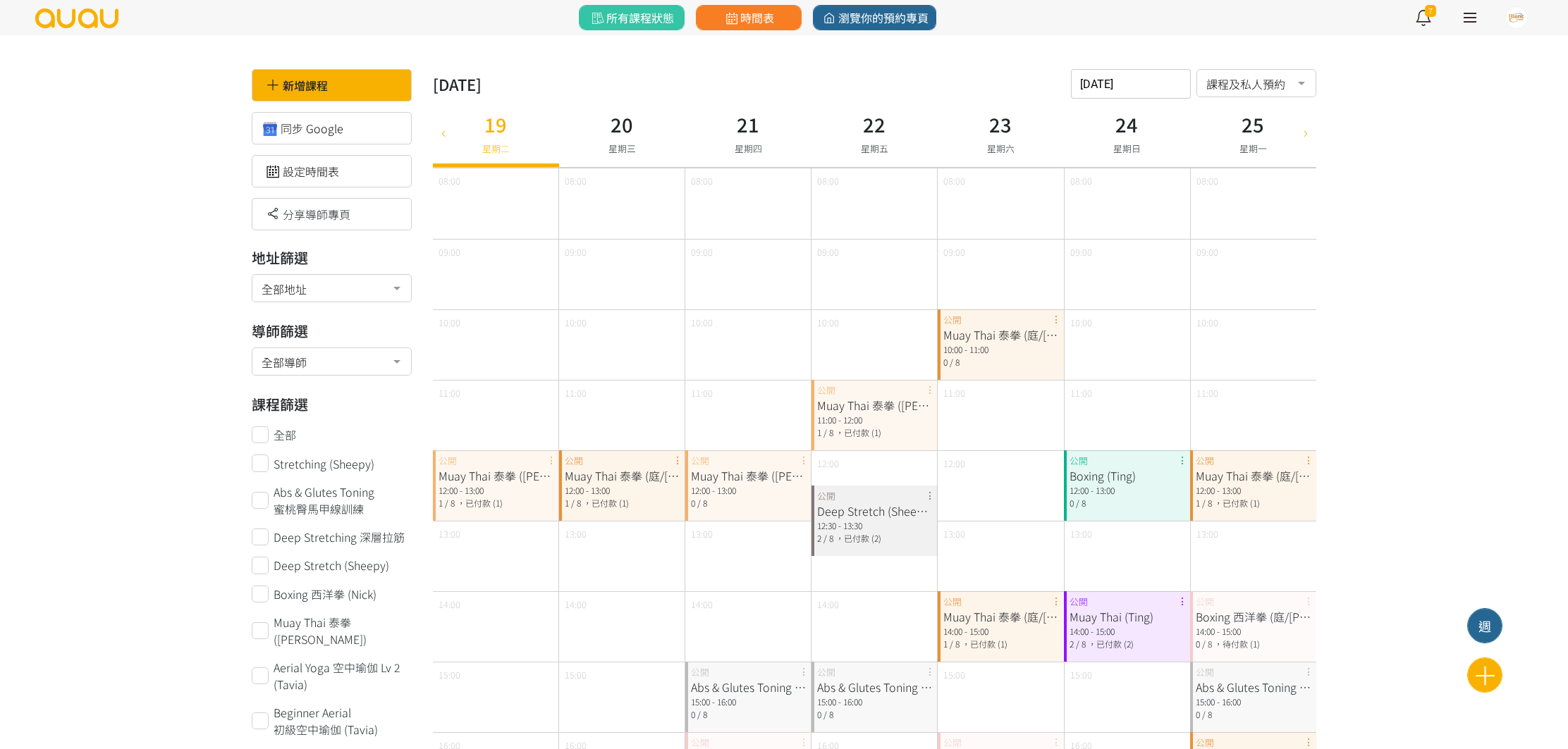
click at [446, 135] on icon at bounding box center [442, 132] width 15 height 11
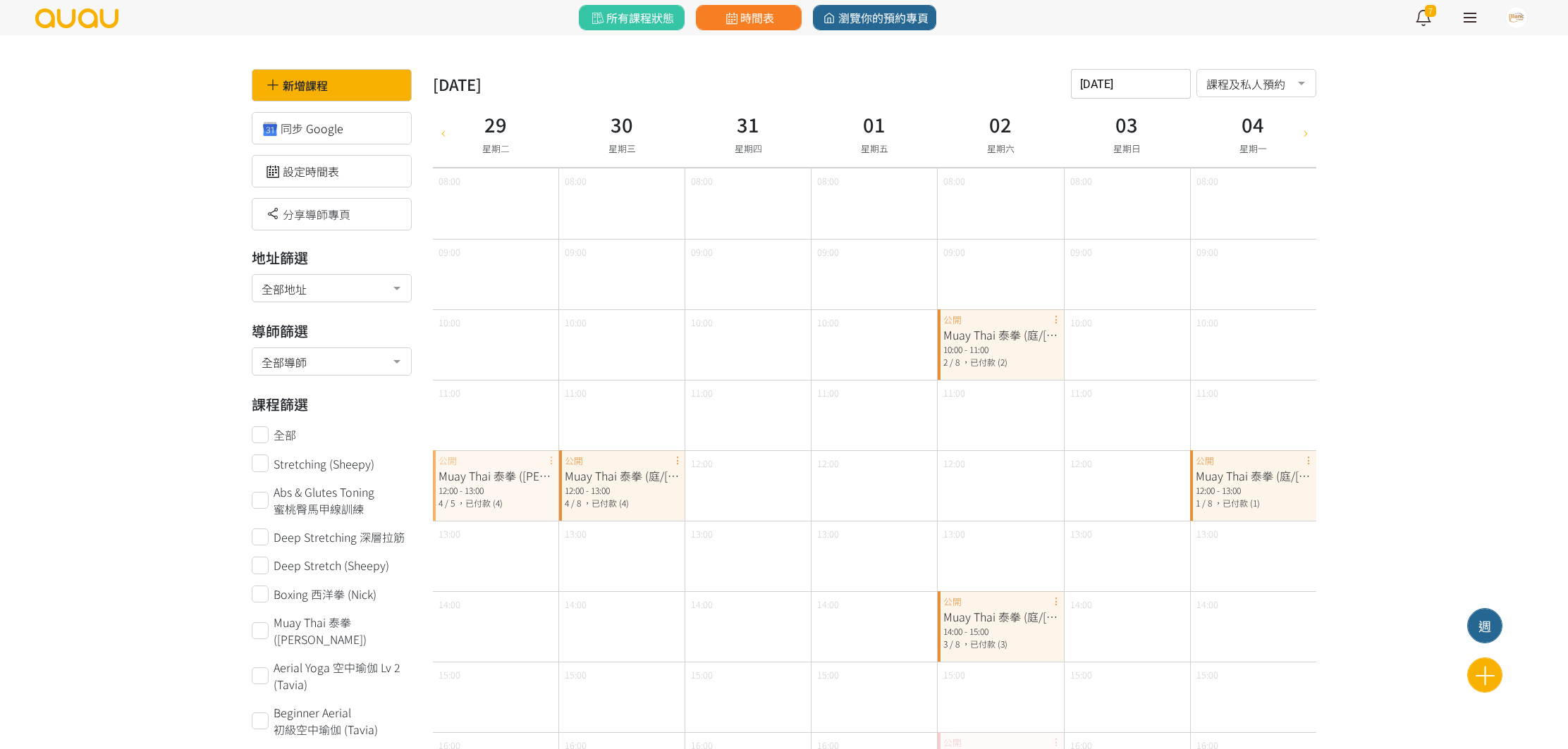
click at [1312, 136] on icon at bounding box center [1305, 132] width 15 height 11
type input "[DATE]"
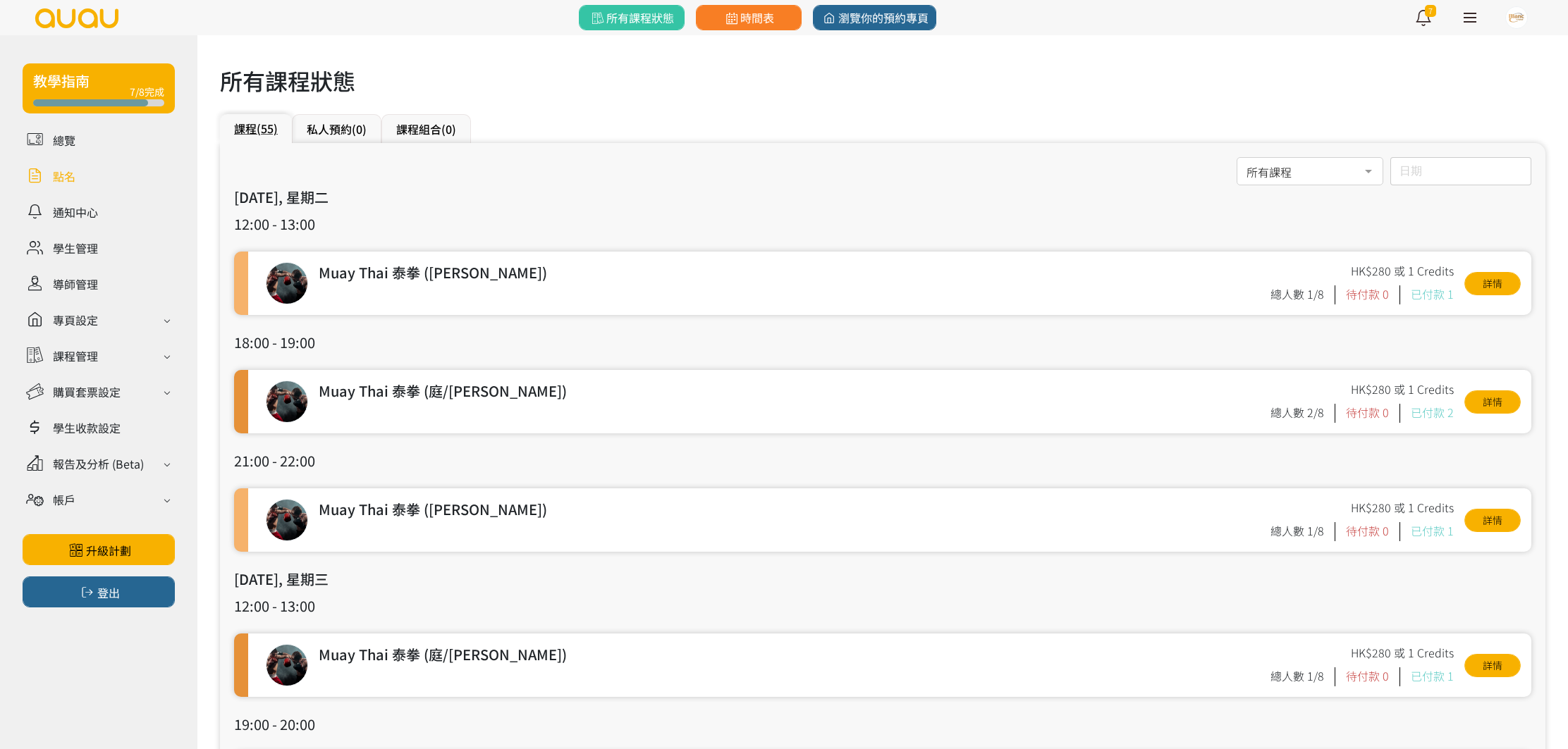
click at [103, 173] on link at bounding box center [98, 176] width 152 height 25
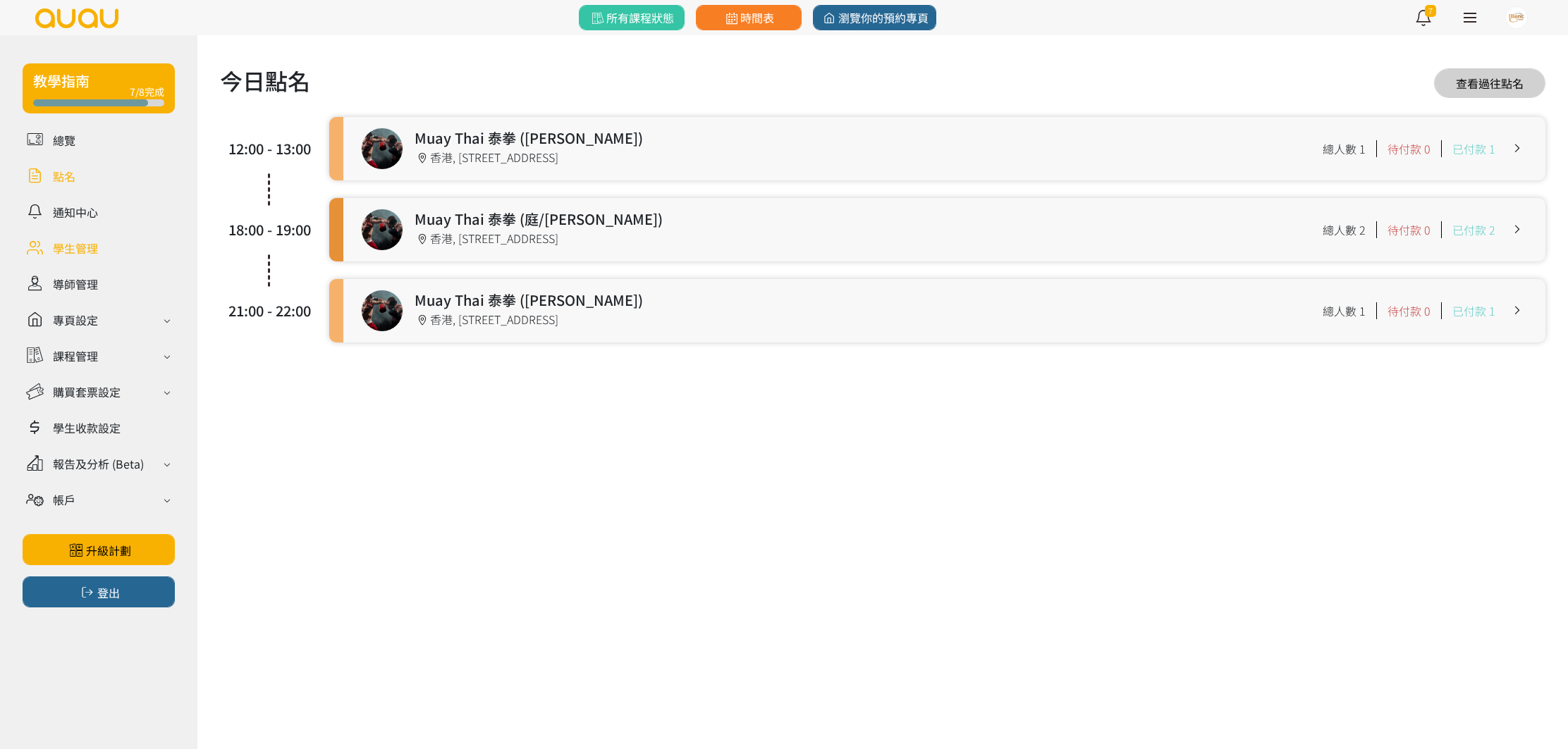
click at [87, 256] on link at bounding box center [98, 247] width 152 height 25
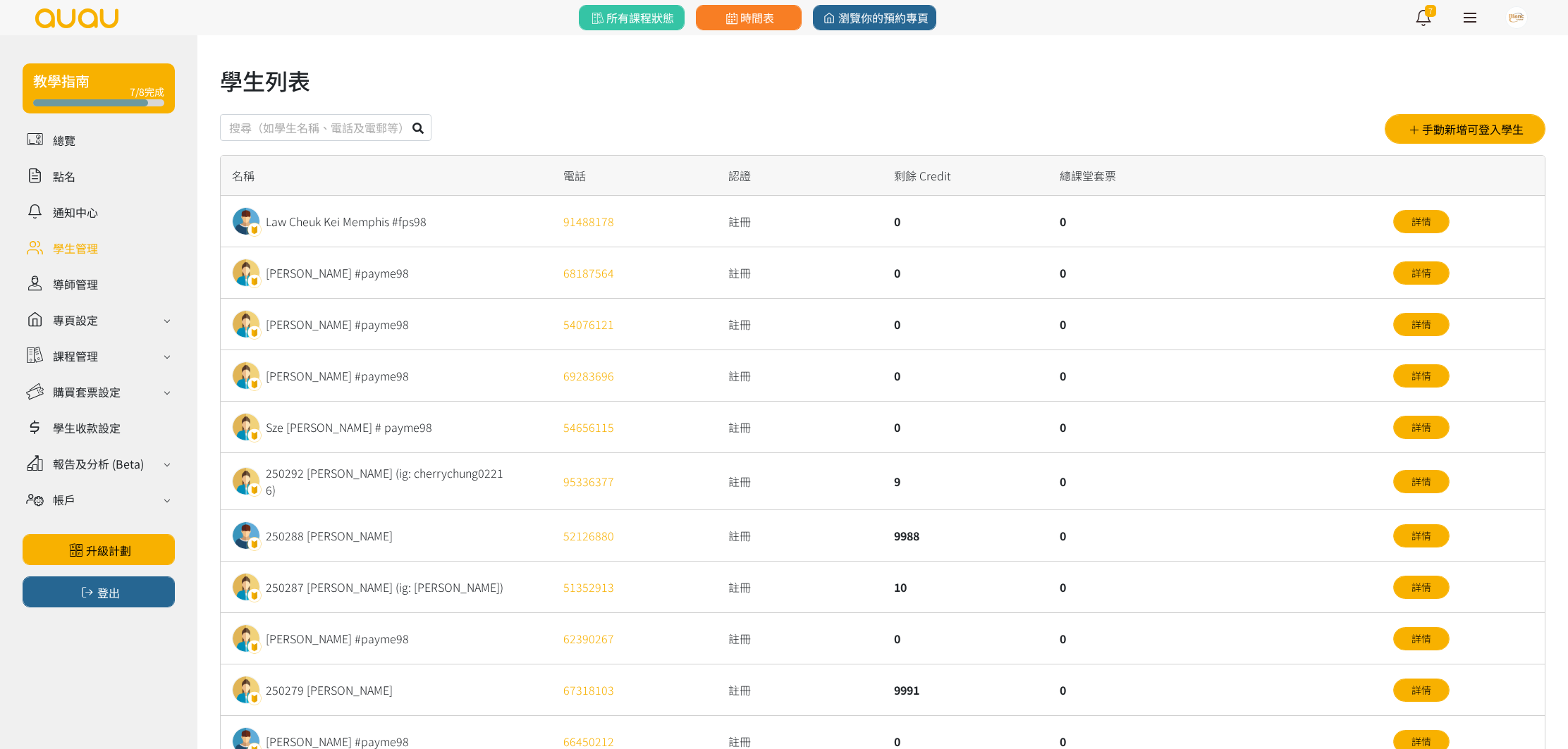
click at [386, 127] on input "text" at bounding box center [325, 127] width 211 height 27
type input "250288"
click at [405, 114] on button at bounding box center [418, 127] width 27 height 27
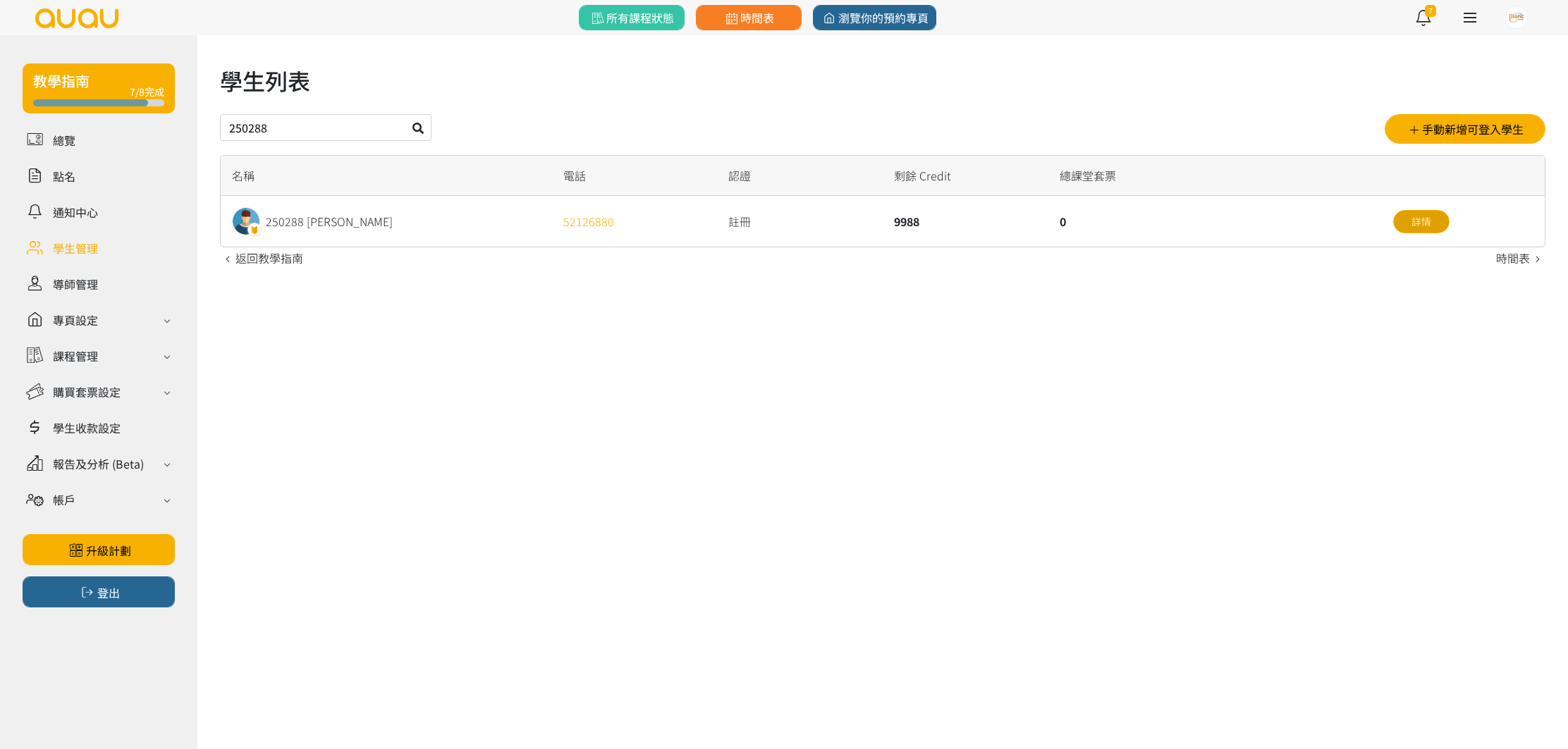
click at [1410, 221] on link "詳情" at bounding box center [1420, 222] width 56 height 23
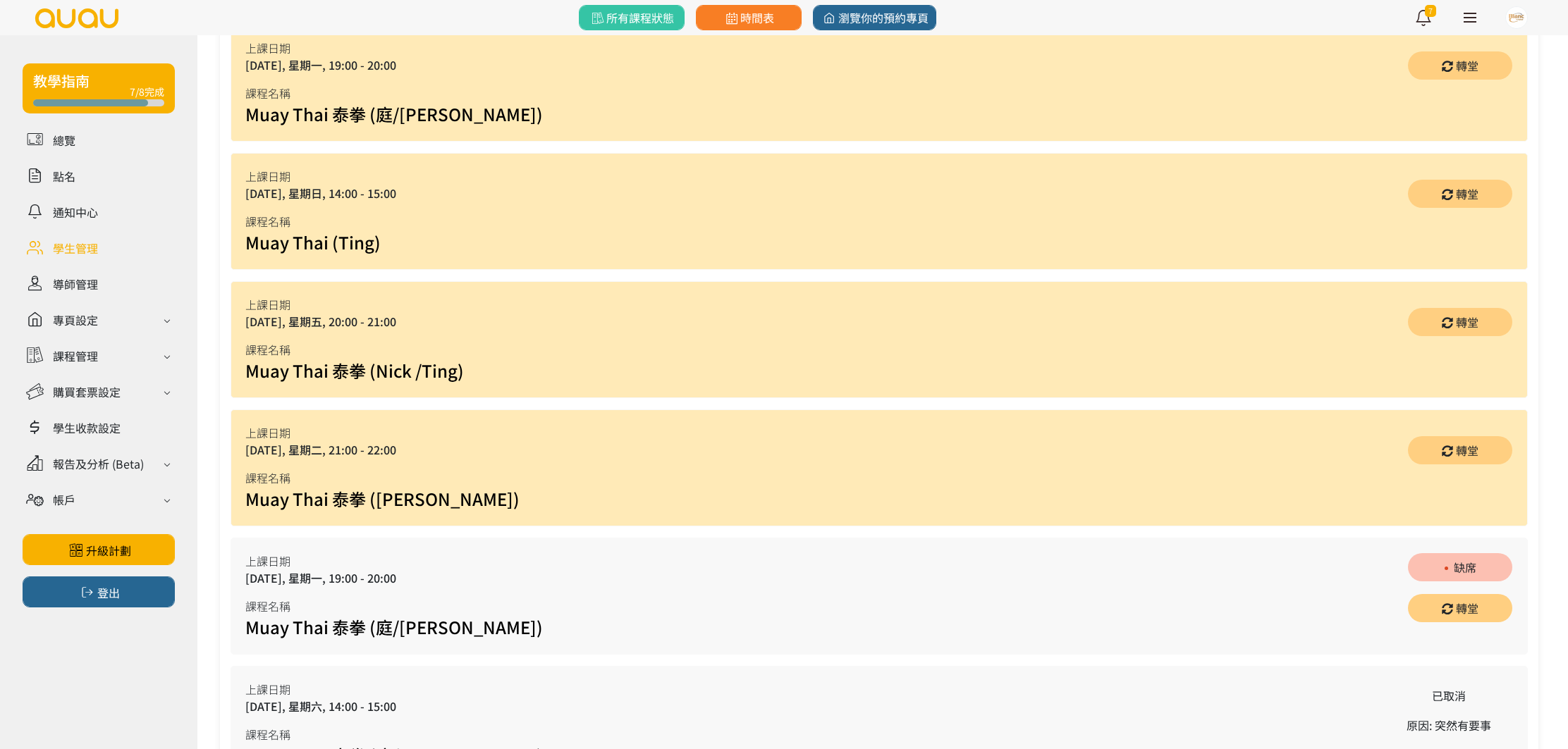
scroll to position [1127, 0]
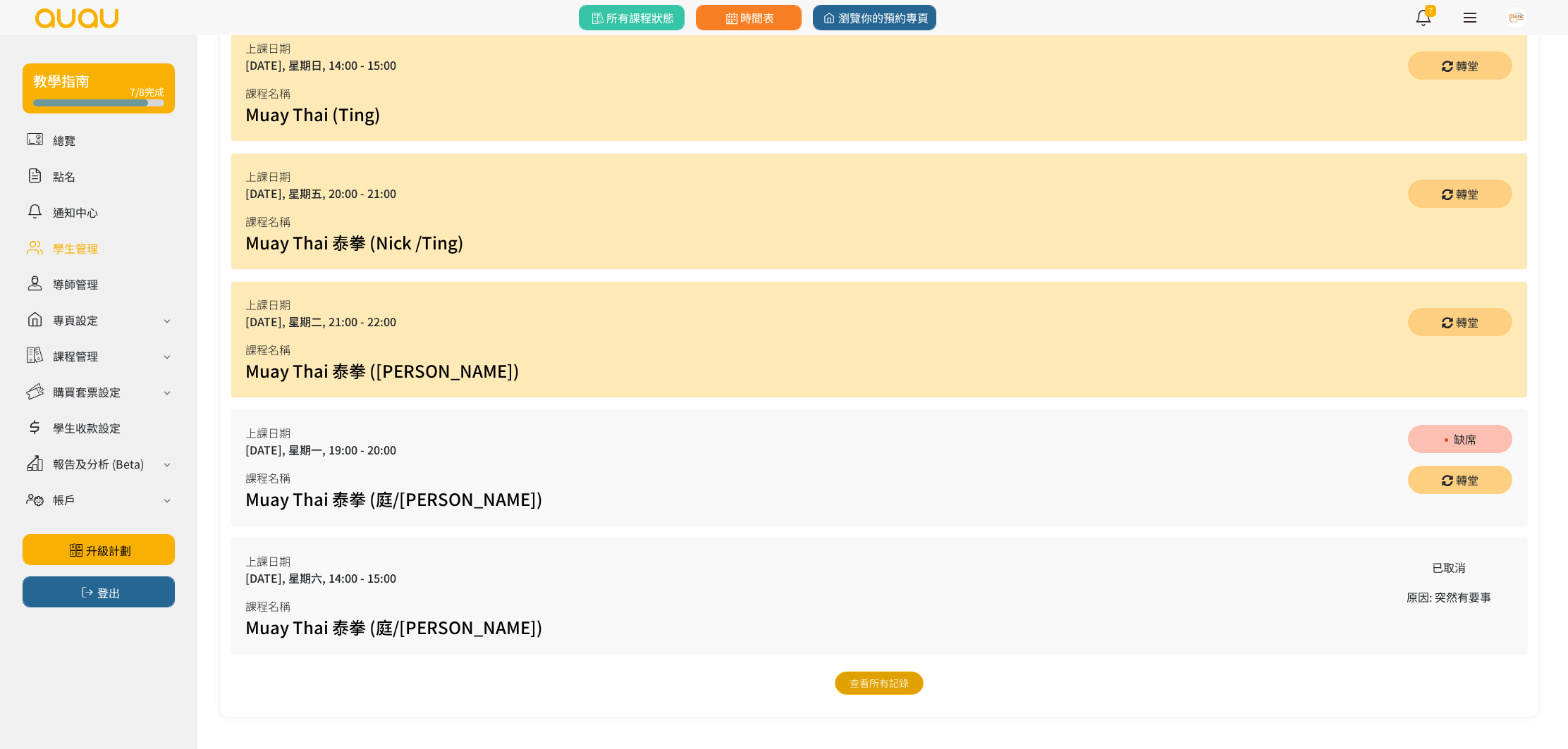
click at [882, 684] on link "查看所有記錄" at bounding box center [879, 683] width 89 height 23
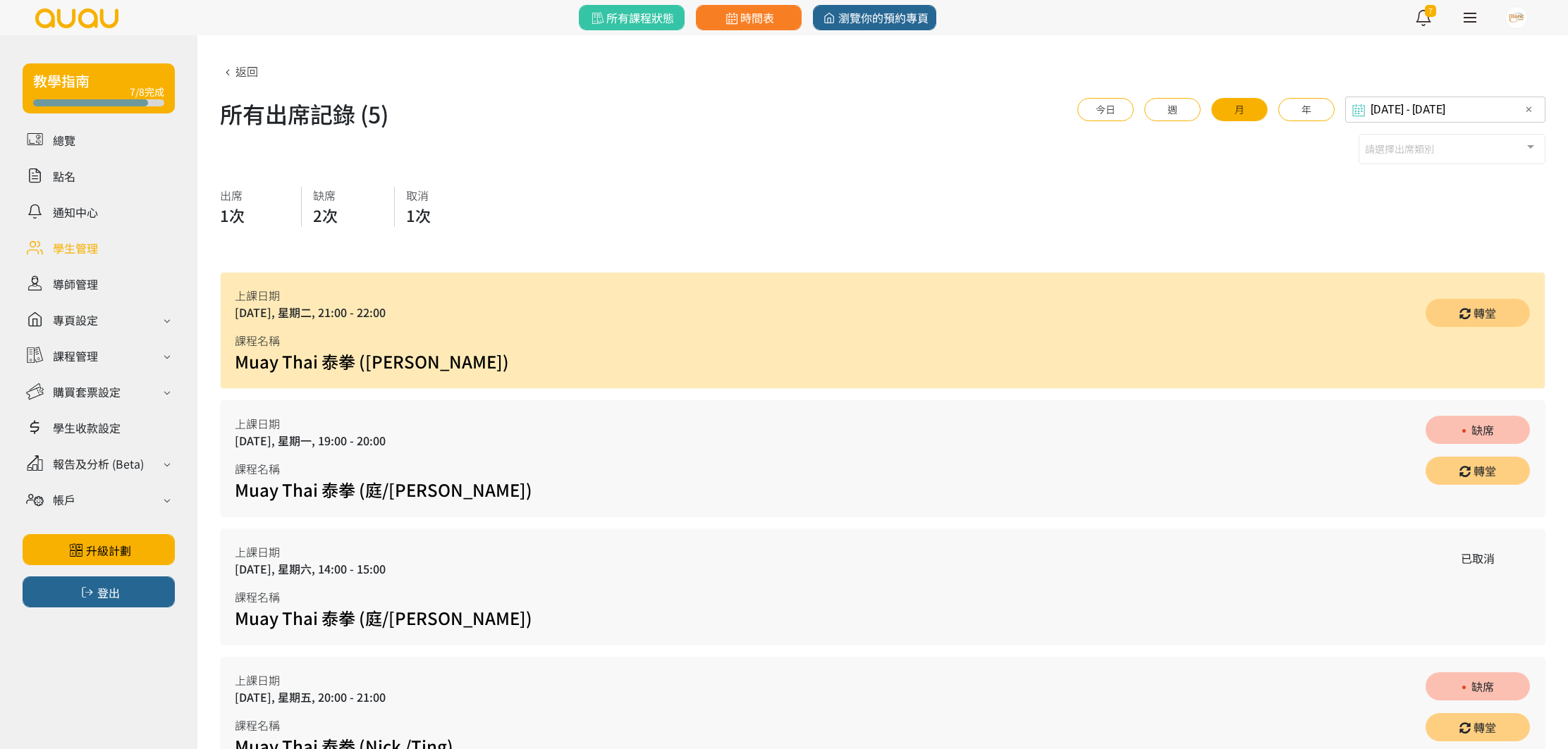
scroll to position [247, 0]
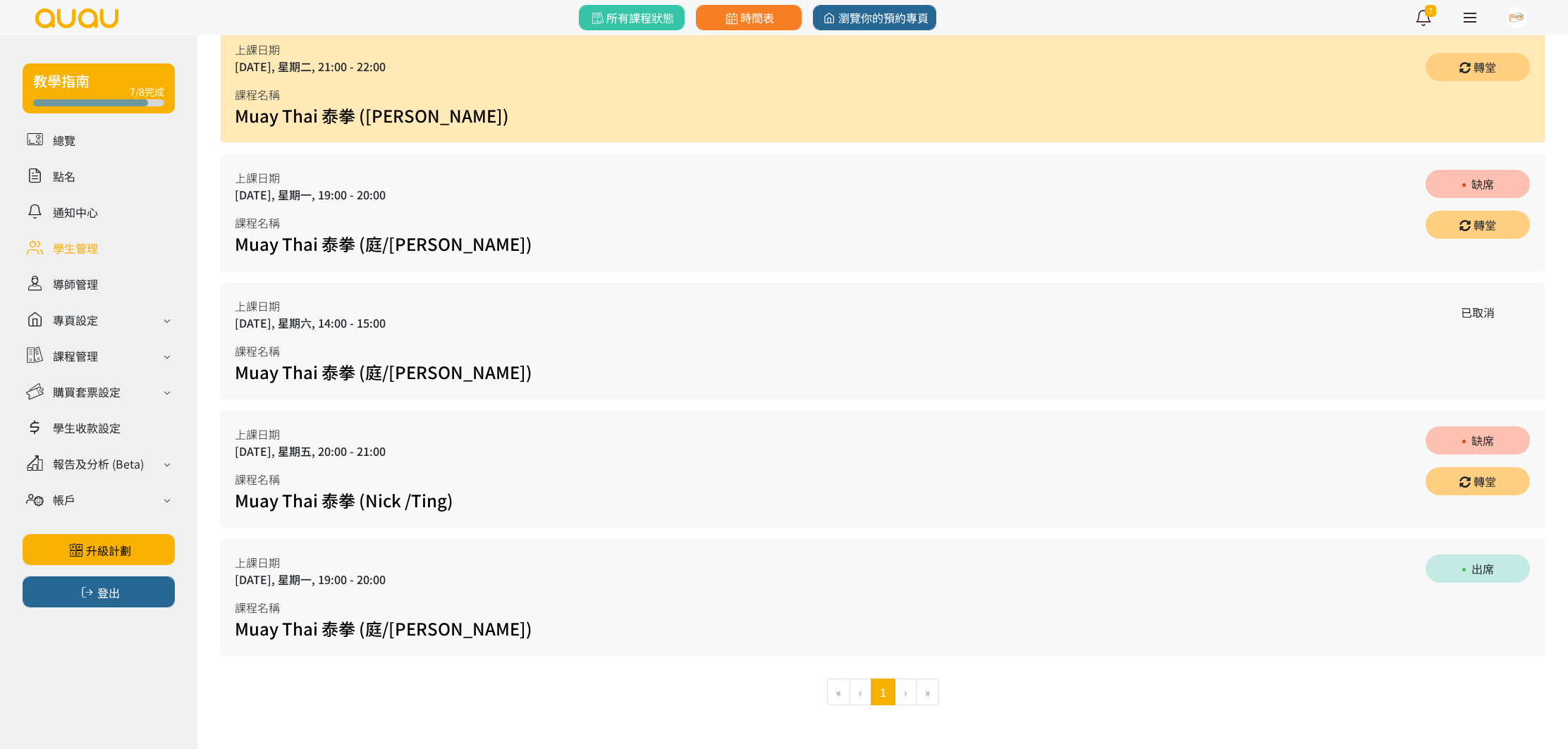
drag, startPoint x: 314, startPoint y: 582, endPoint x: 401, endPoint y: 580, distance: 87.0
click at [400, 580] on div "2025/08/11, 星期一, 19:00 - 20:00" at bounding box center [383, 579] width 298 height 17
click at [401, 580] on div "2025/08/11, 星期一, 19:00 - 20:00" at bounding box center [383, 579] width 298 height 17
drag, startPoint x: 463, startPoint y: 502, endPoint x: 456, endPoint y: 471, distance: 31.8
click at [416, 461] on div "上課日期 2025/08/15, 星期五, 20:00 - 21:00 課程名稱 Muay Thai 泰拳 (Nick /Ting) 缺席 轉堂" at bounding box center [882, 469] width 1325 height 117
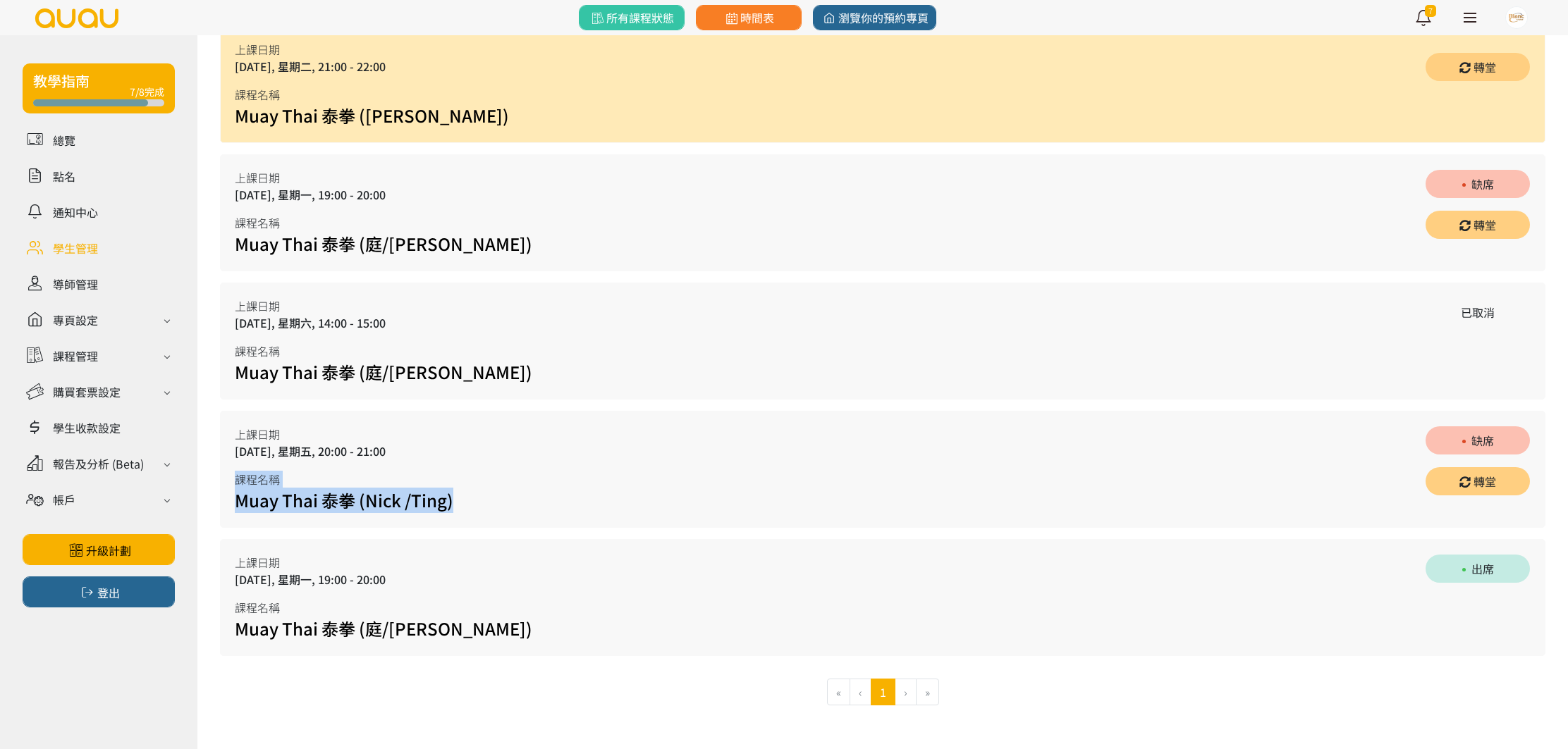
drag, startPoint x: 539, startPoint y: 480, endPoint x: 494, endPoint y: 538, distance: 73.4
click at [538, 481] on div "上課日期 2025/08/15, 星期五, 20:00 - 21:00 課程名稱 Muay Thai 泰拳 (Nick /Ting) 缺席 轉堂" at bounding box center [882, 469] width 1325 height 117
drag, startPoint x: 345, startPoint y: 576, endPoint x: 1152, endPoint y: 568, distance: 807.0
click at [1152, 568] on div "上課日期 2025/08/11, 星期一, 19:00 - 20:00 課程名稱 Muay Thai 泰拳 (庭/Nick) 出席" at bounding box center [882, 598] width 1325 height 117
click at [999, 578] on div "上課日期 2025/08/11, 星期一, 19:00 - 20:00 課程名稱 Muay Thai 泰拳 (庭/Nick) 出席" at bounding box center [882, 598] width 1325 height 117
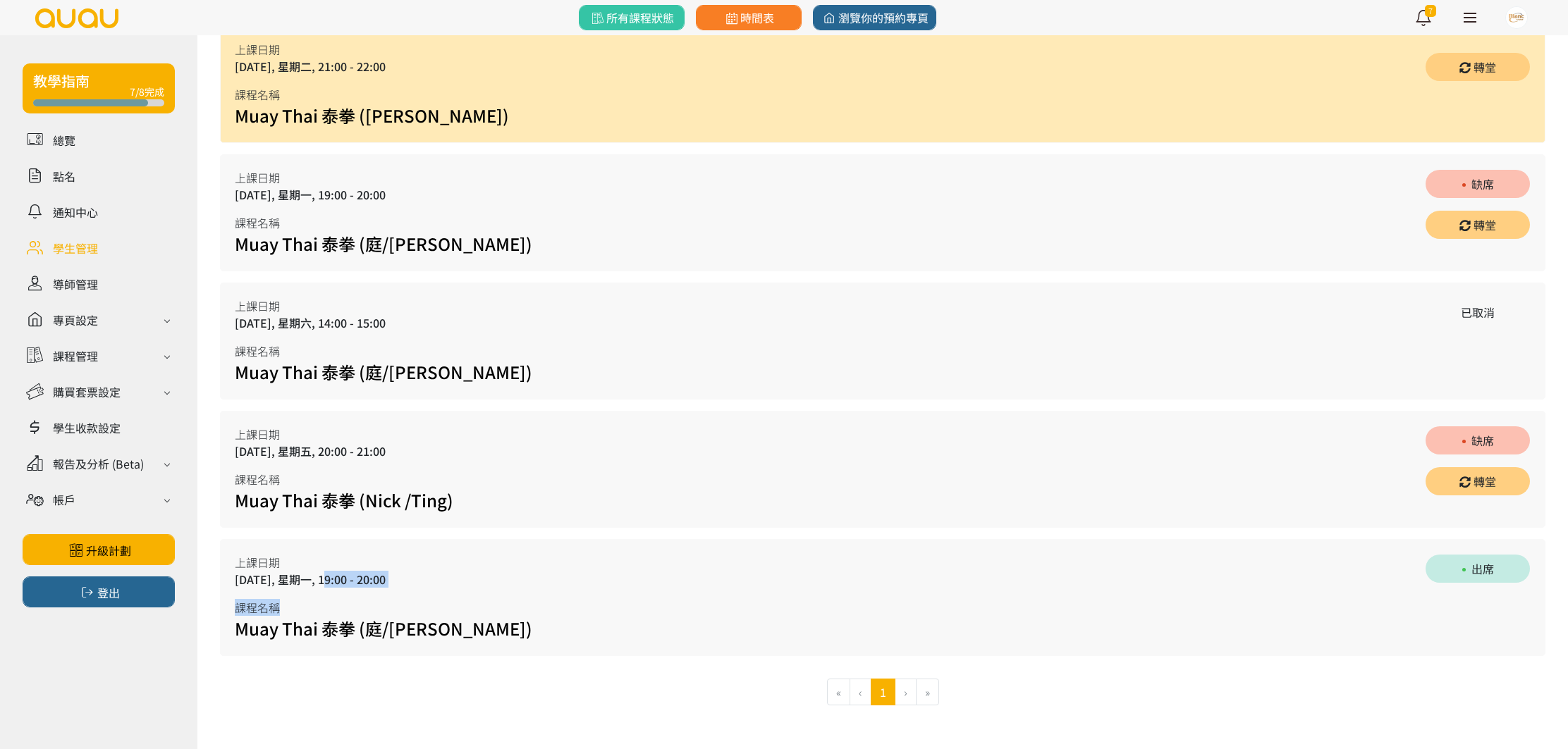
drag, startPoint x: 318, startPoint y: 571, endPoint x: 1345, endPoint y: 604, distance: 1027.5
click at [1345, 604] on div "上課日期 2025/08/11, 星期一, 19:00 - 20:00 課程名稱 Muay Thai 泰拳 (庭/Nick) 出席" at bounding box center [882, 598] width 1325 height 117
drag, startPoint x: 309, startPoint y: 575, endPoint x: 374, endPoint y: 576, distance: 65.0
click at [310, 575] on div "2025/08/11, 星期一, 19:00 - 20:00" at bounding box center [383, 579] width 298 height 17
click at [84, 181] on link at bounding box center [98, 176] width 152 height 25
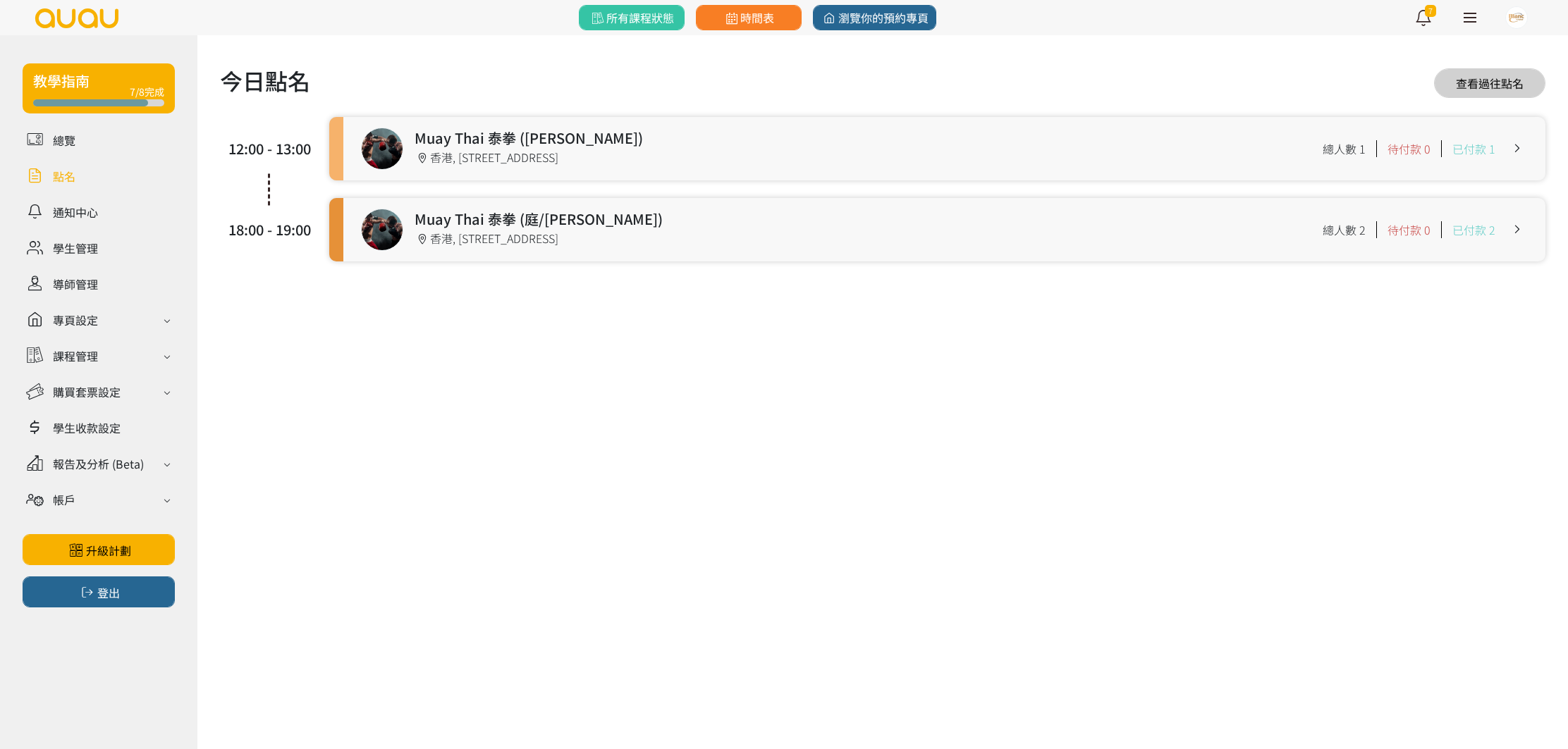
click at [675, 158] on link at bounding box center [944, 148] width 1202 height 63
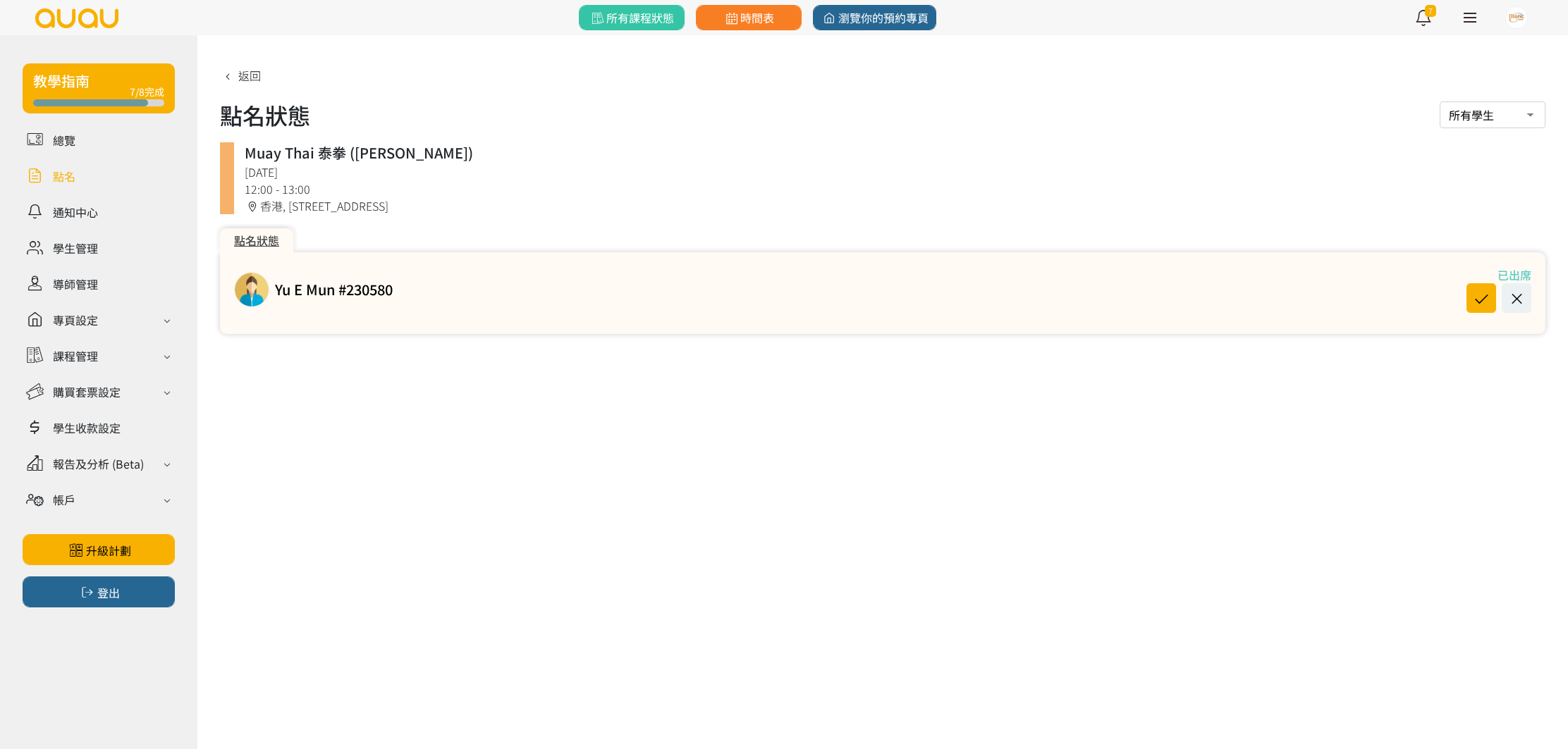
click at [63, 173] on link at bounding box center [98, 176] width 152 height 25
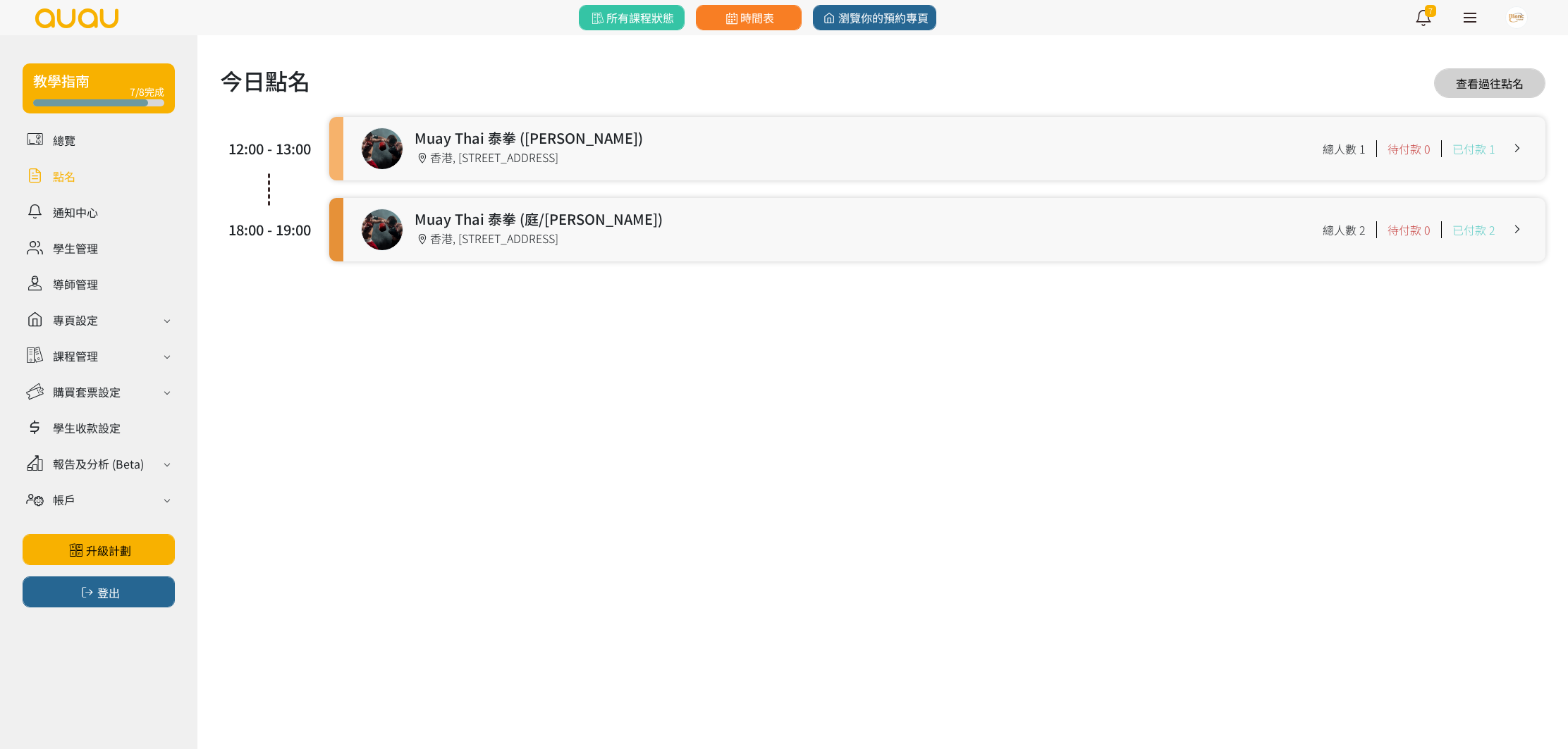
click at [650, 229] on link at bounding box center [944, 229] width 1202 height 63
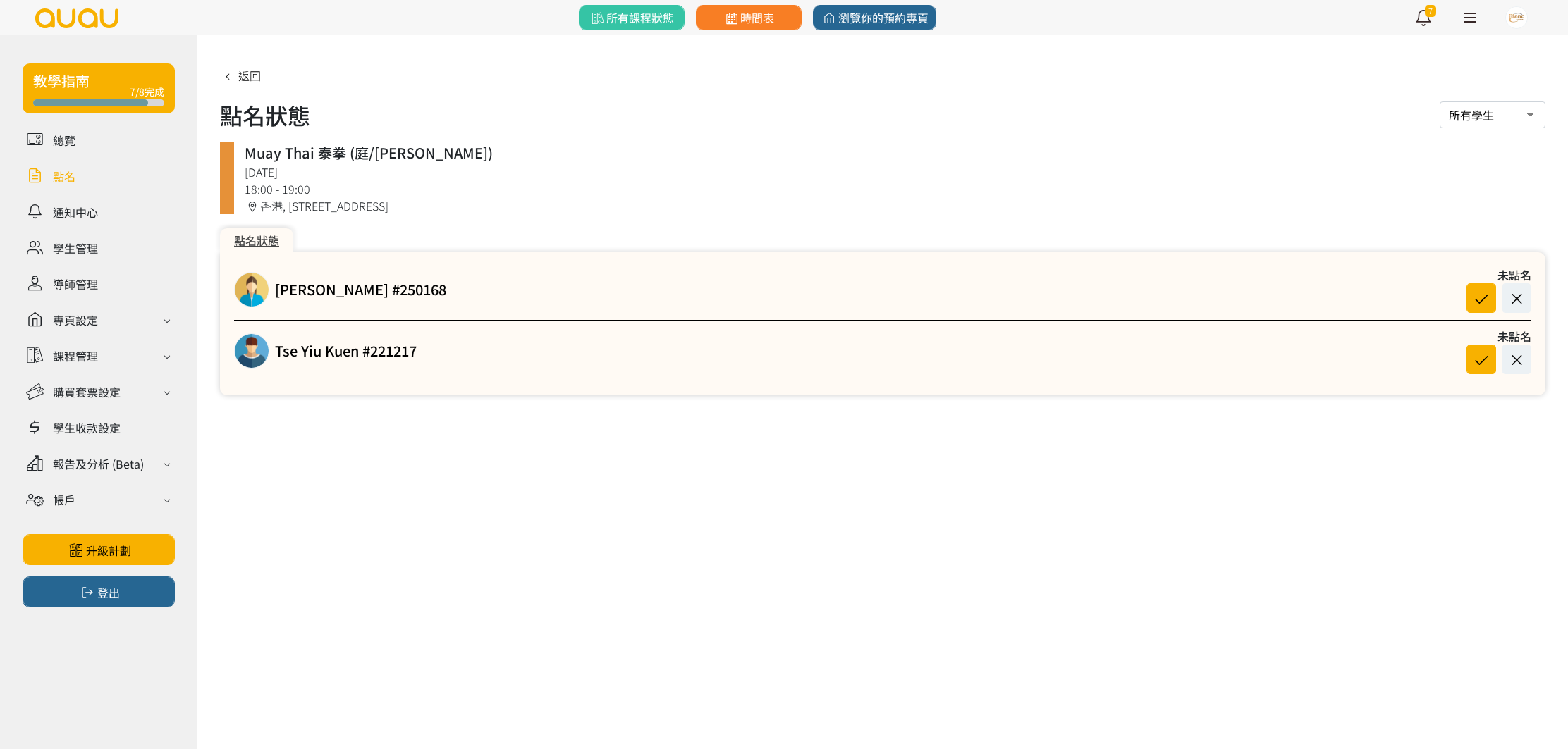
drag, startPoint x: 47, startPoint y: 173, endPoint x: 68, endPoint y: 178, distance: 21.6
click at [48, 174] on link at bounding box center [98, 176] width 152 height 25
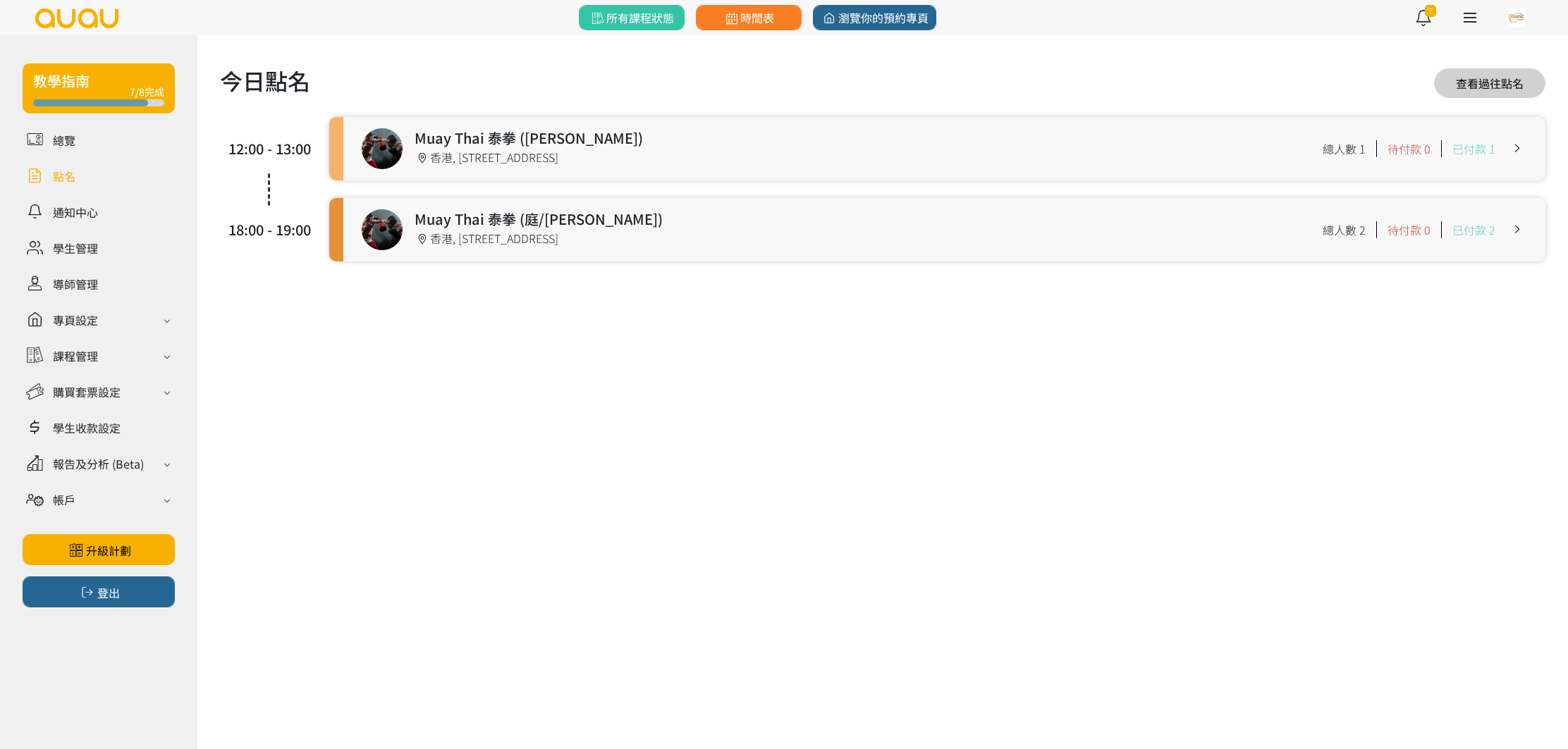
click at [496, 207] on link at bounding box center [944, 229] width 1202 height 63
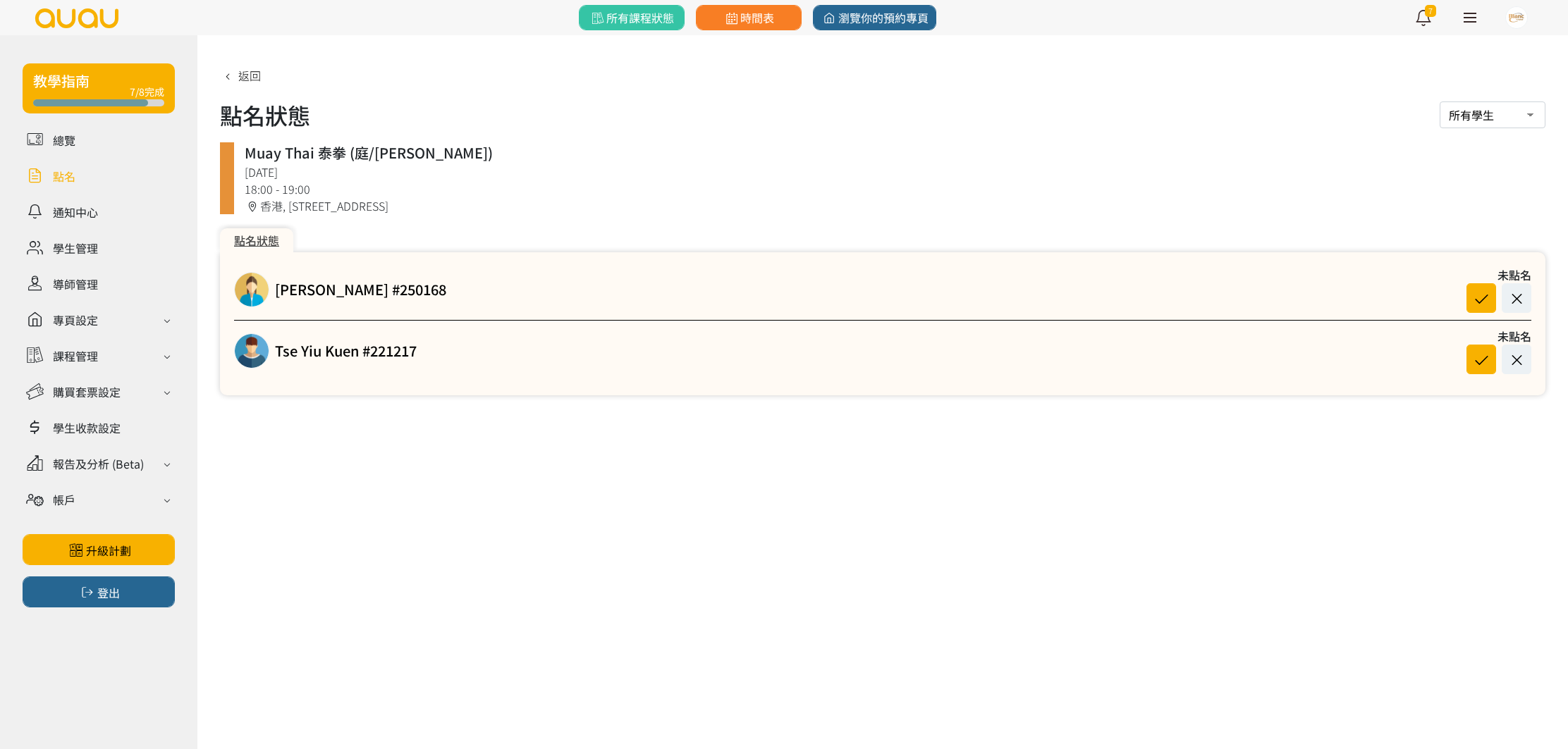
click at [58, 166] on link at bounding box center [98, 176] width 152 height 25
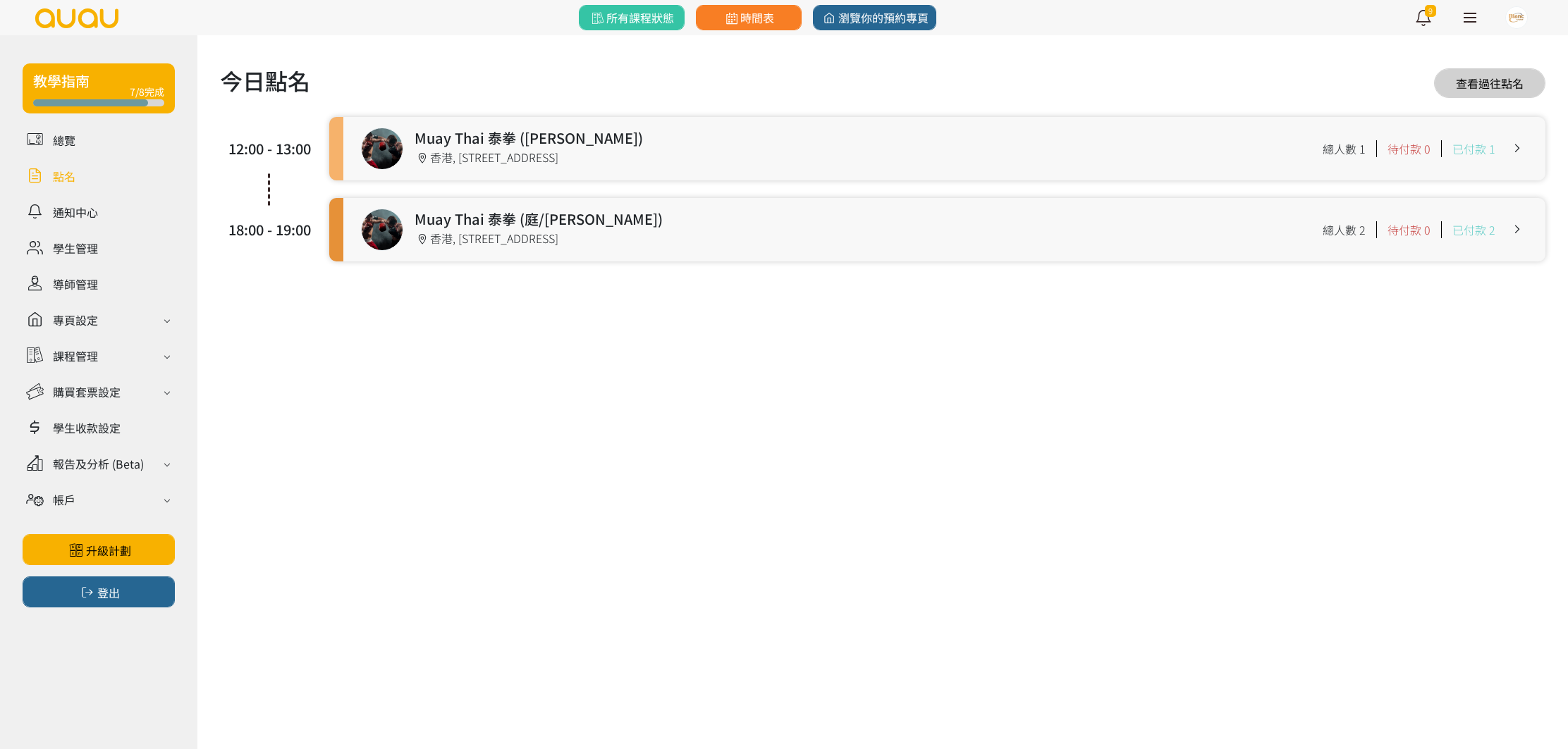
click at [77, 174] on link at bounding box center [98, 176] width 152 height 25
click at [59, 167] on link at bounding box center [98, 176] width 152 height 25
click at [625, 11] on span "所有課程狀態" at bounding box center [631, 17] width 85 height 17
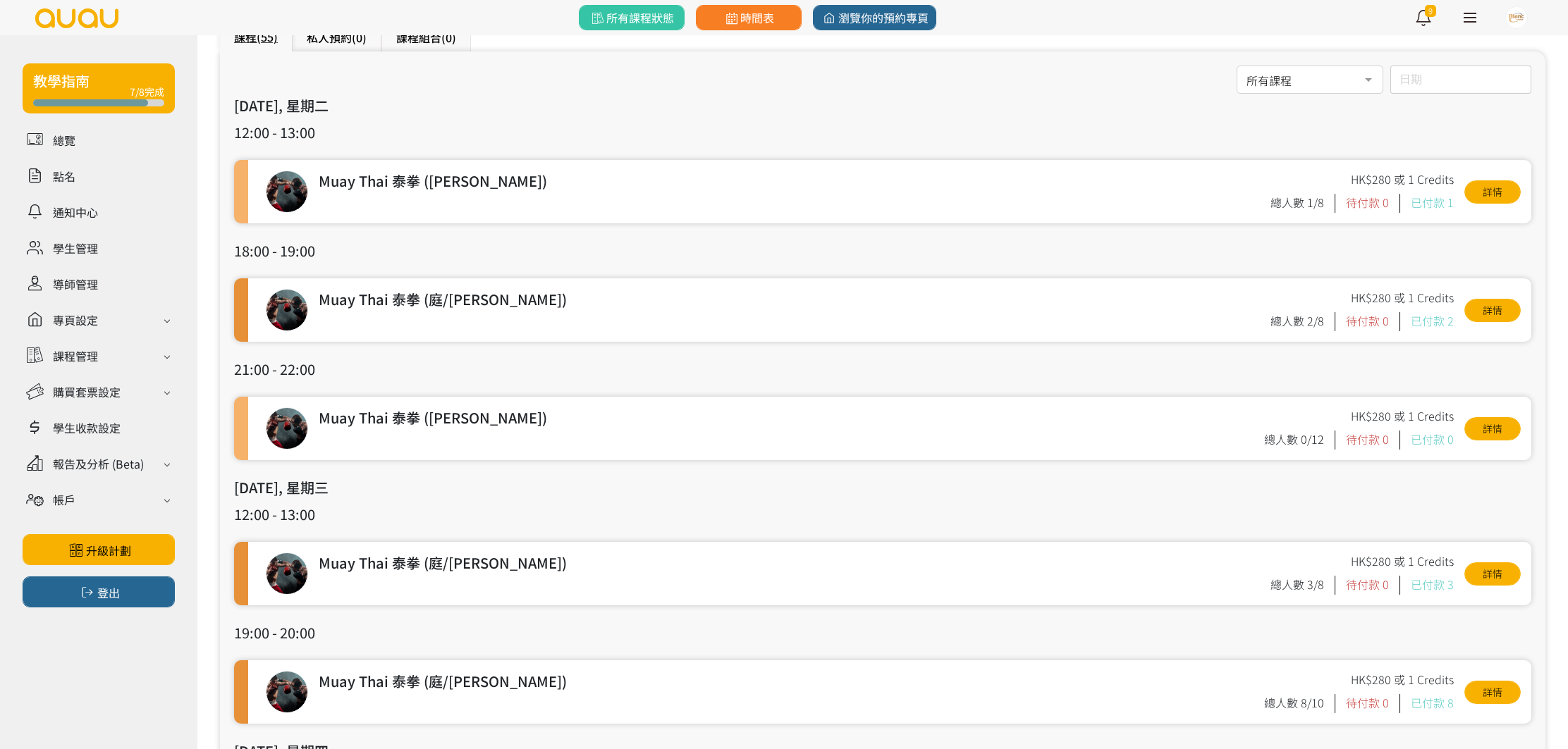
scroll to position [103, 0]
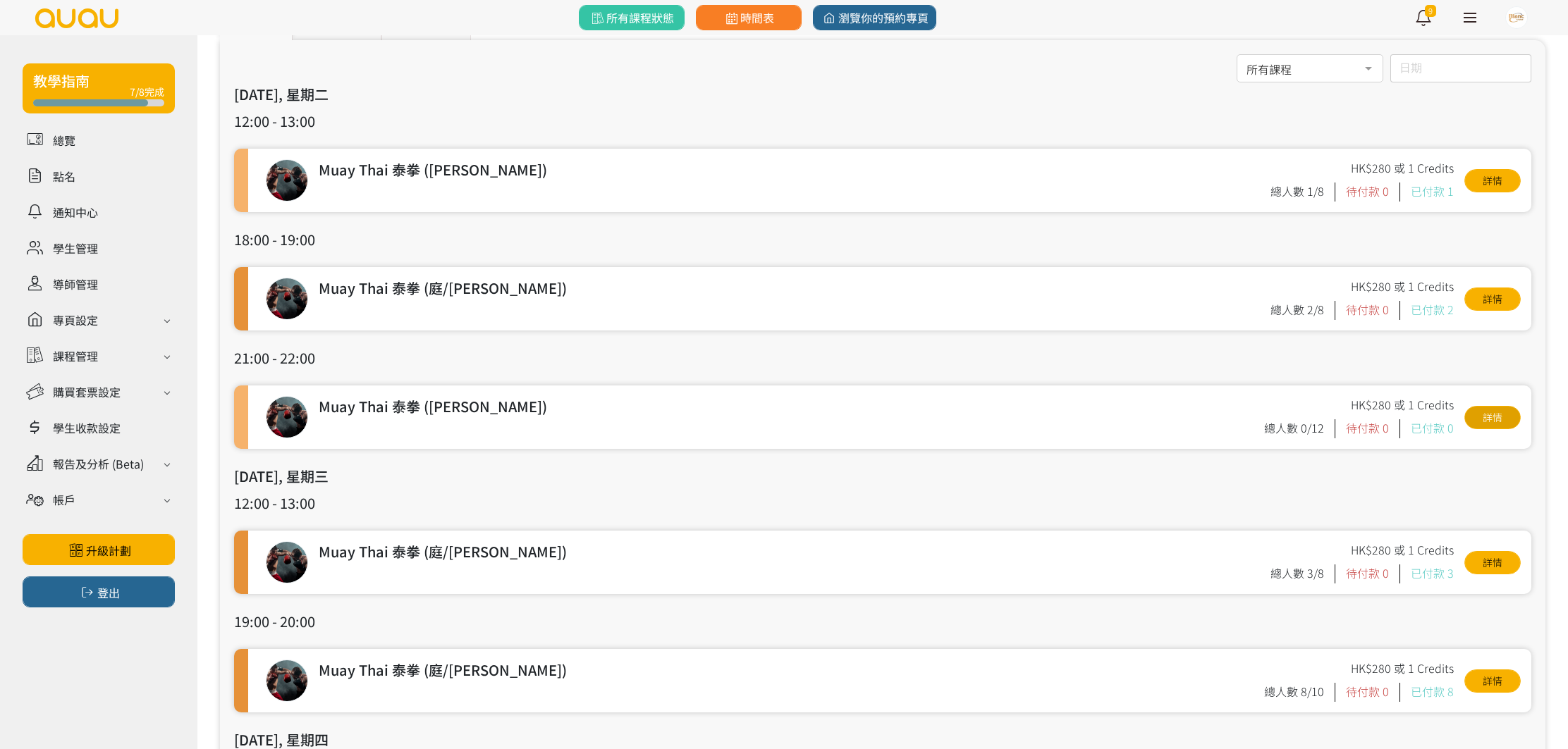
click at [1484, 414] on link "詳情" at bounding box center [1492, 418] width 56 height 23
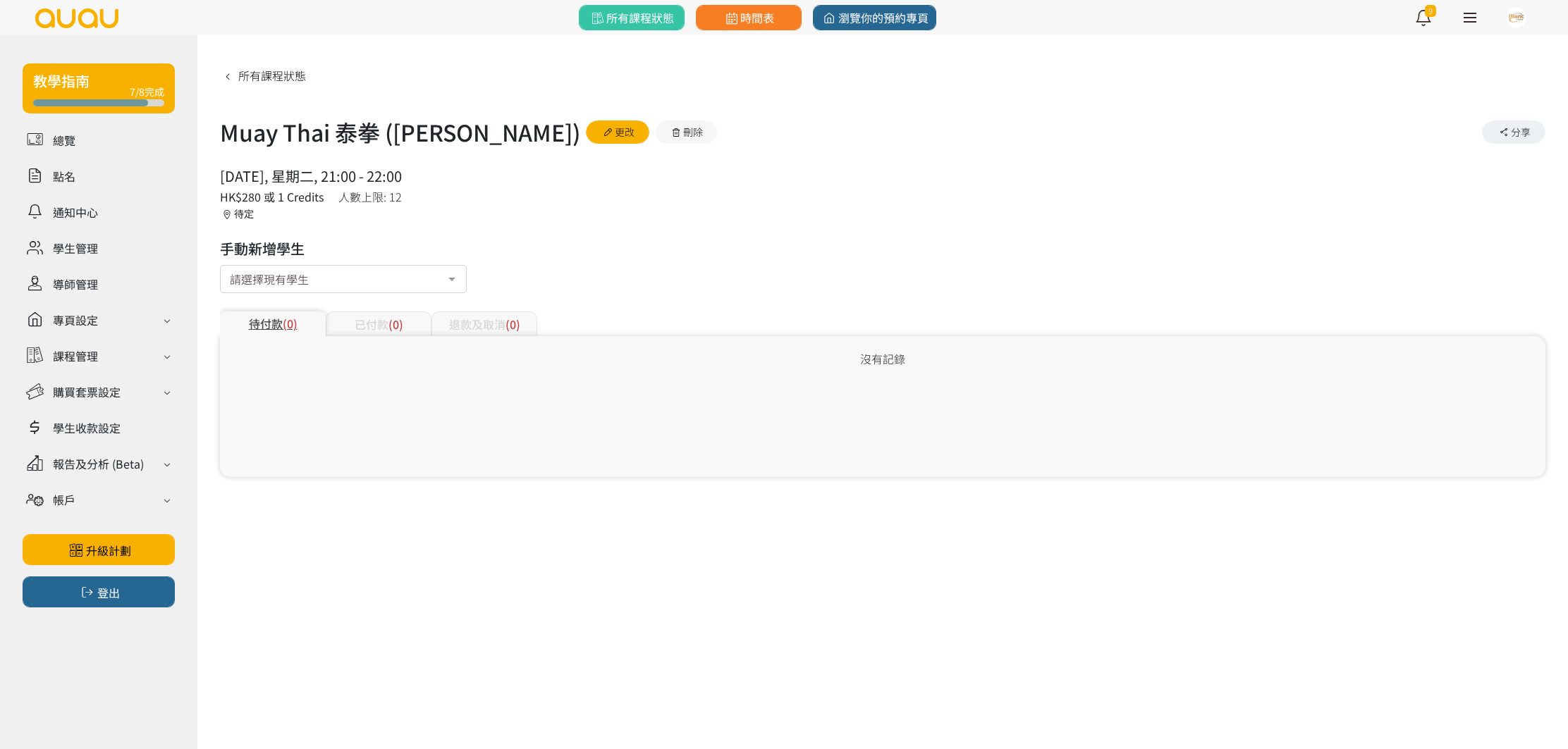
click at [392, 292] on div "請選擇現有學生" at bounding box center [343, 279] width 247 height 28
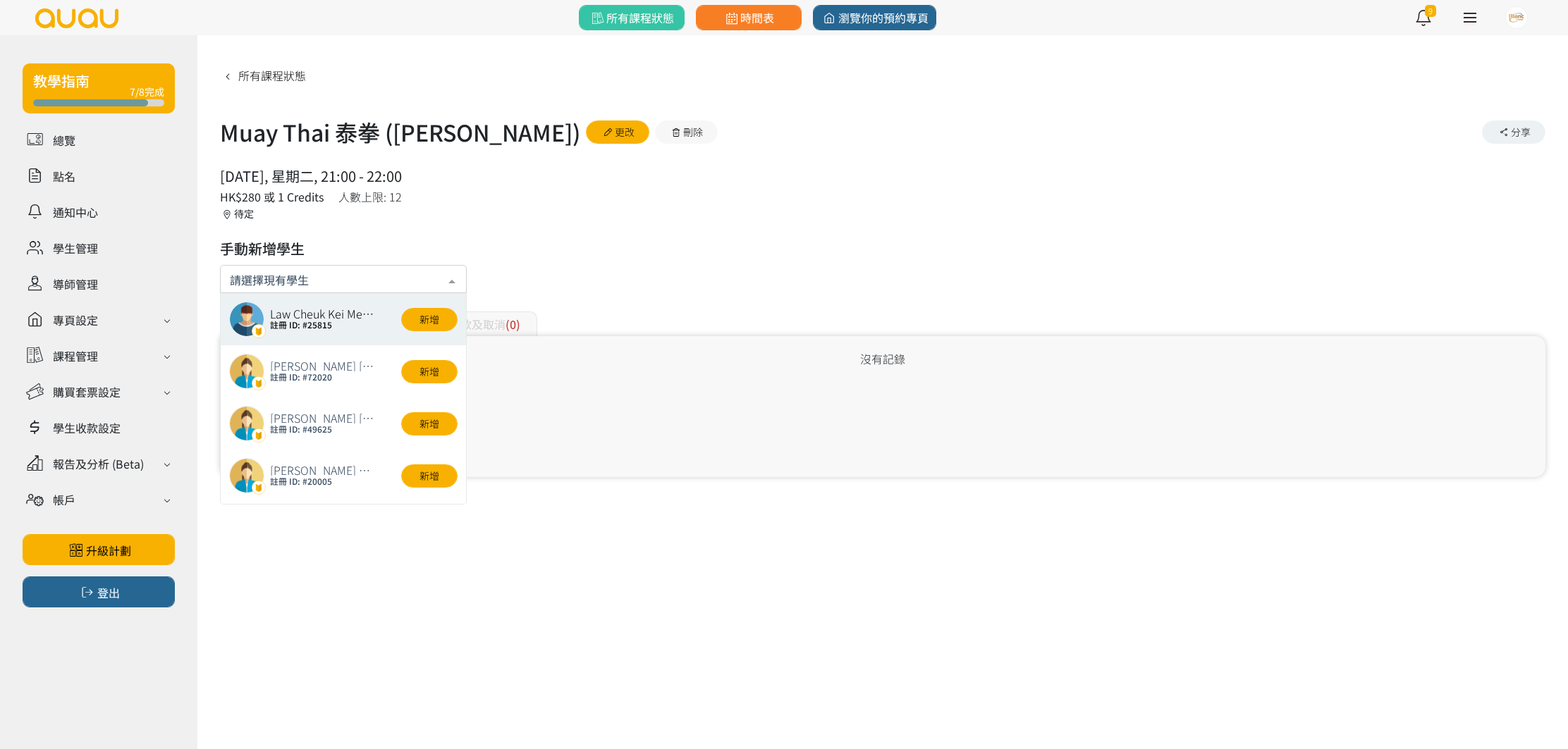
click at [393, 288] on div at bounding box center [343, 279] width 247 height 28
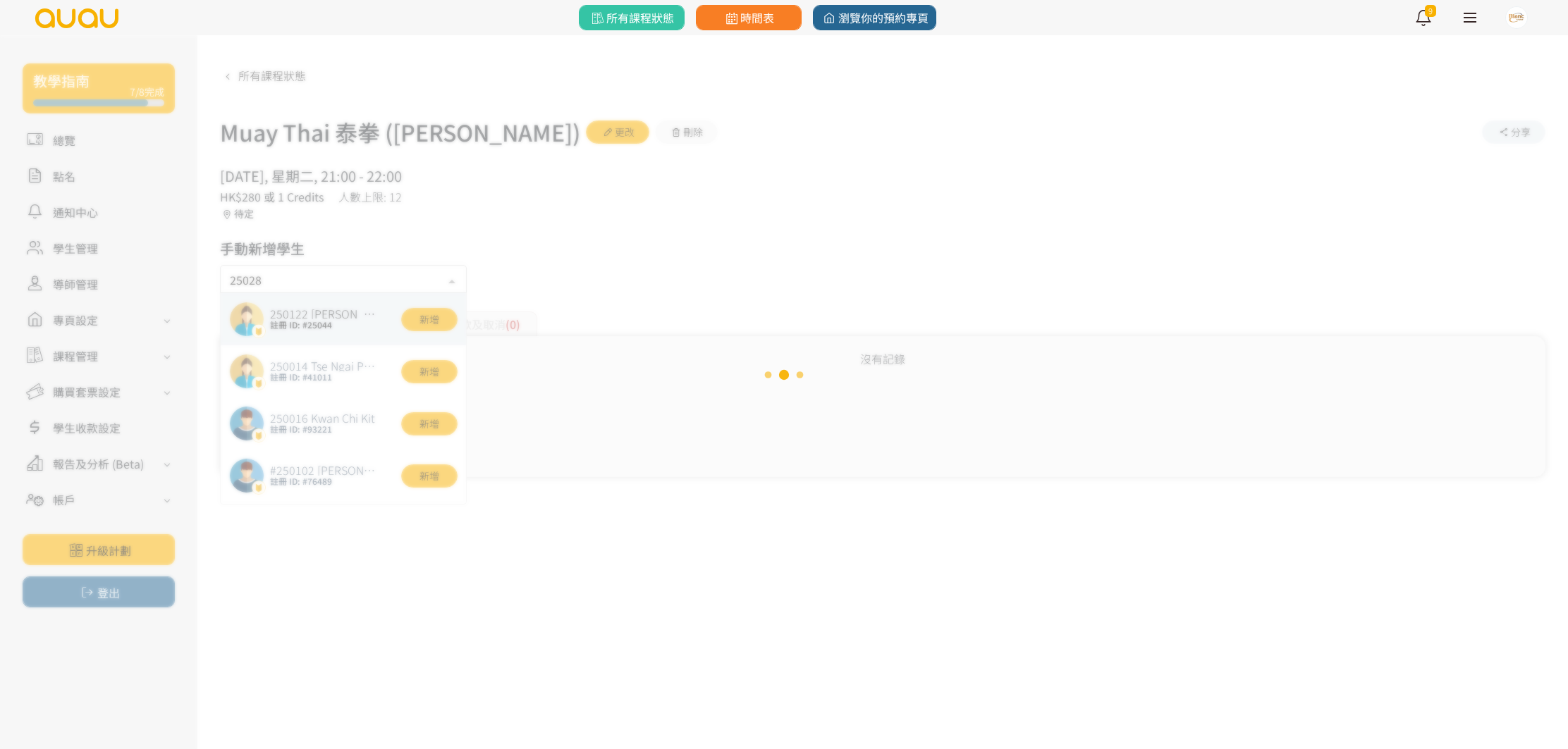
type input "250288"
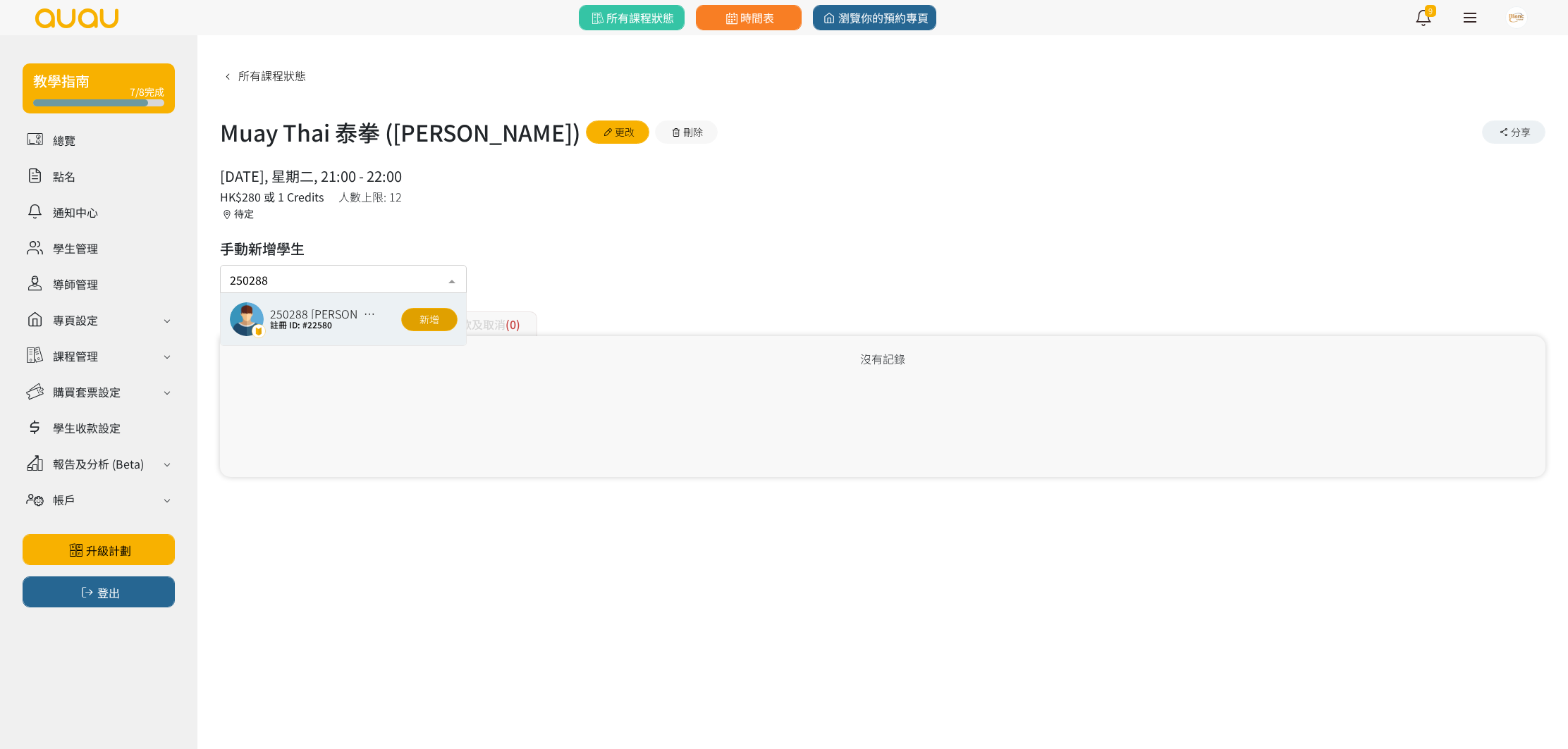
click at [440, 323] on button "新增" at bounding box center [429, 320] width 56 height 23
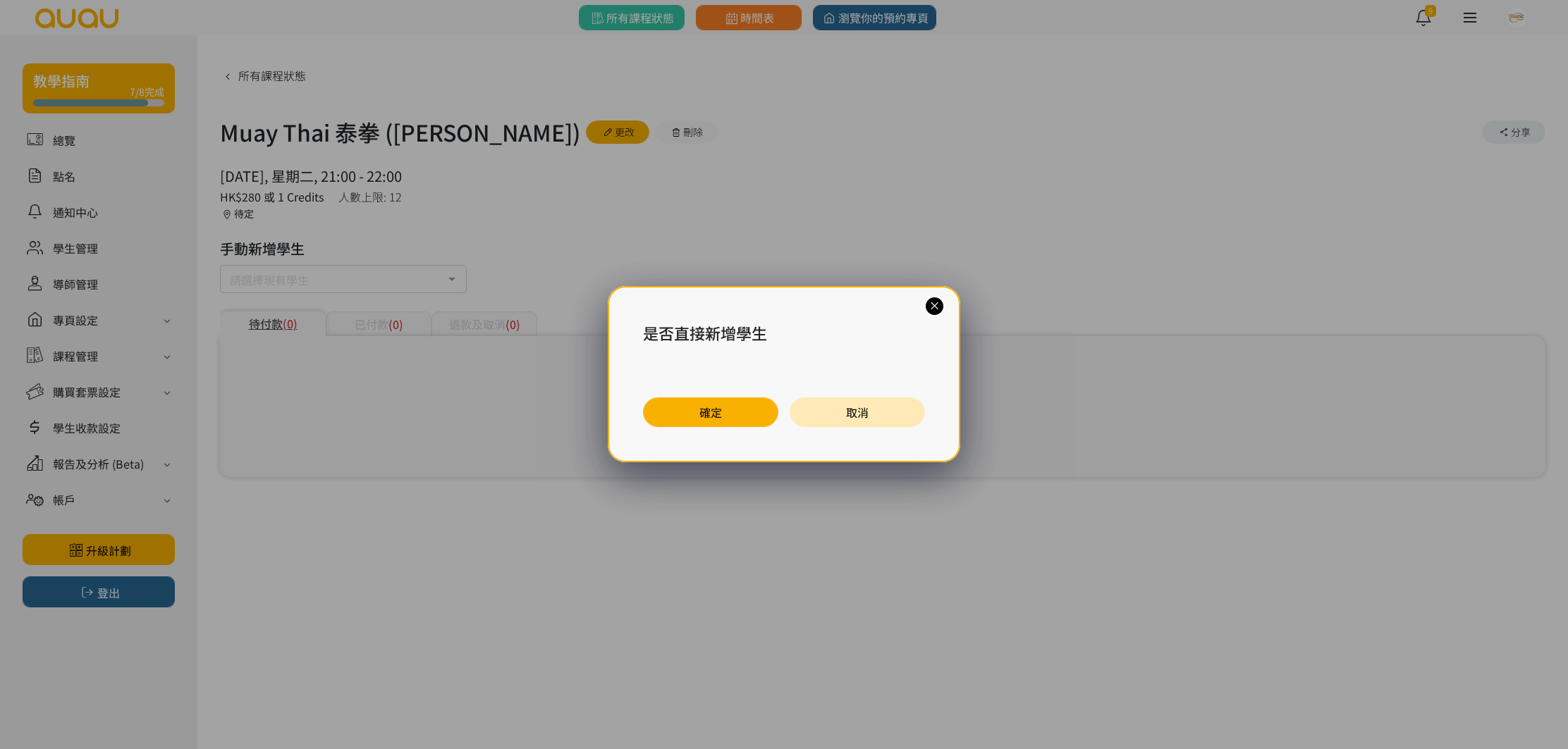
click at [744, 405] on button "確定" at bounding box center [710, 412] width 135 height 30
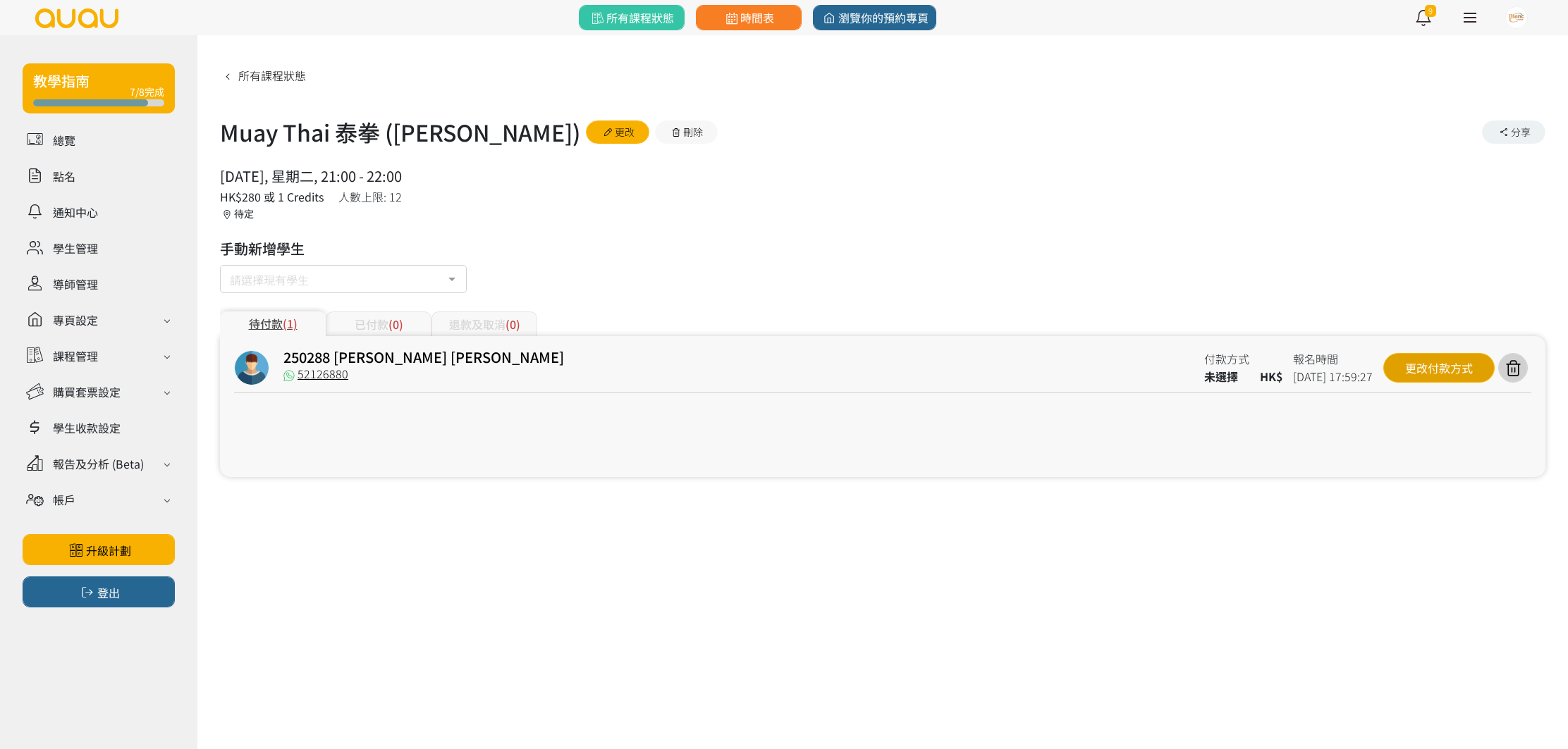
click at [1422, 363] on div "更改付款方式" at bounding box center [1438, 368] width 111 height 30
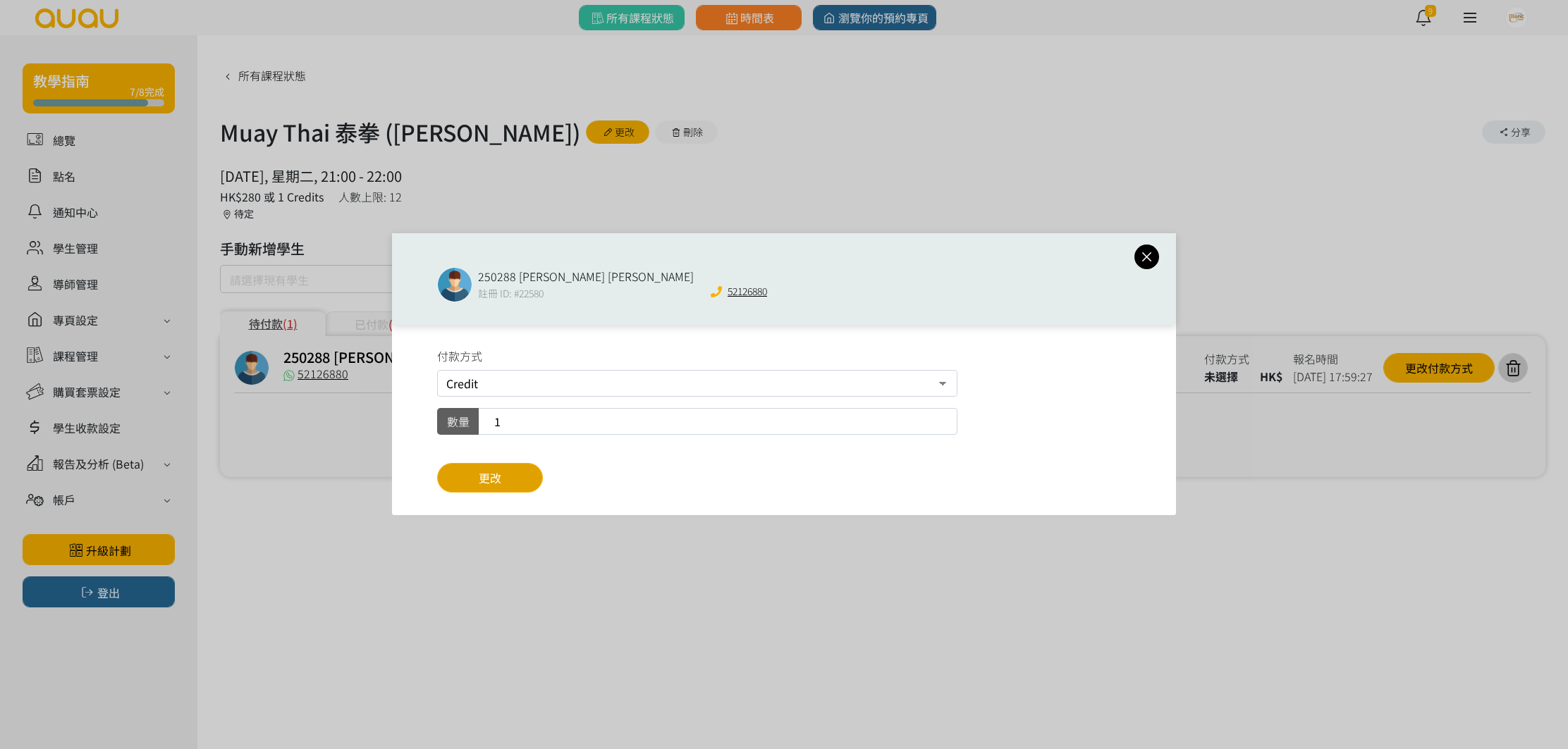
click at [521, 467] on button "更改" at bounding box center [489, 477] width 106 height 30
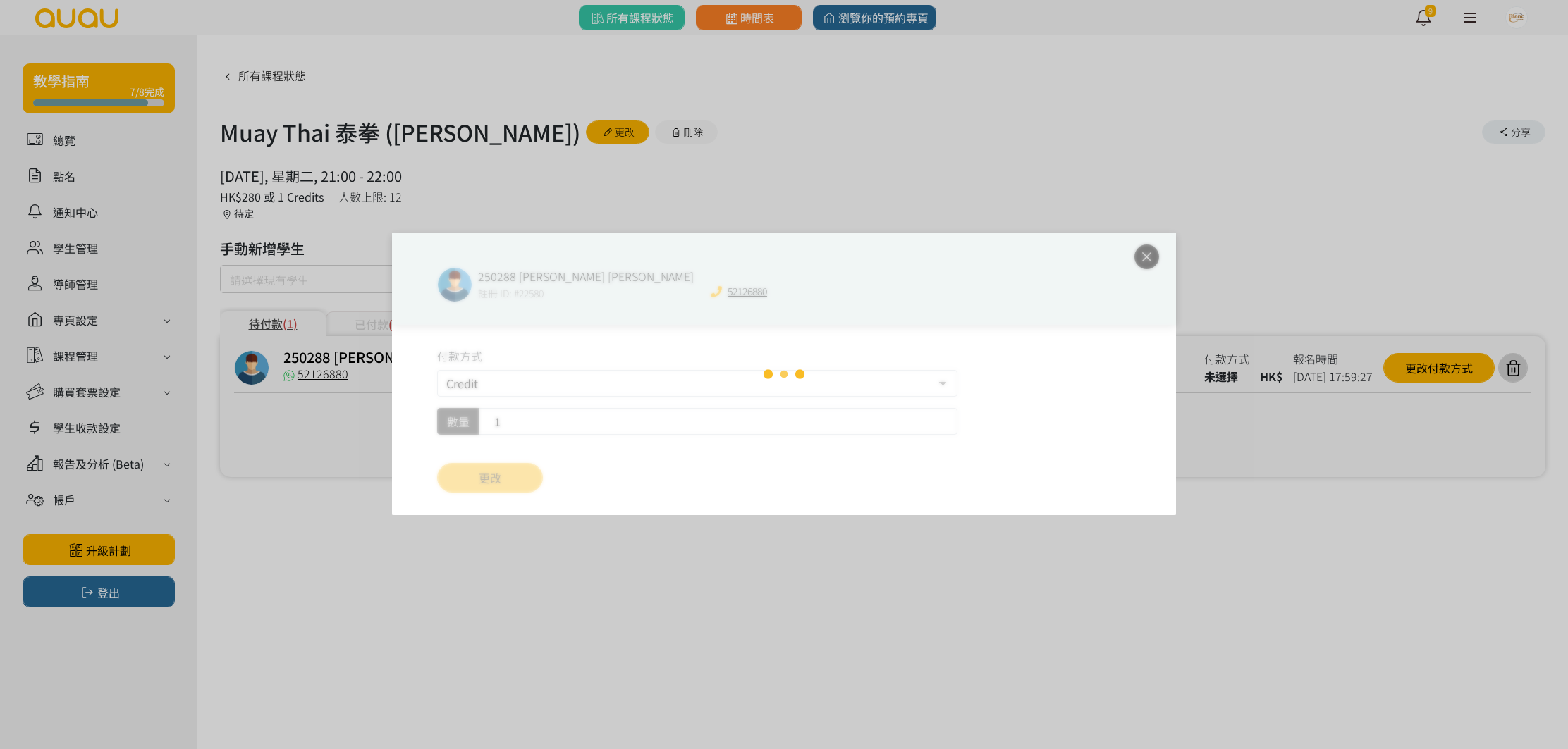
click at [59, 173] on div "250288 Tsang Ho Yeung 註冊 ID: #22580 52126880 付款方式 Credit 轉數快FPS及銀行轉帳 PayMe 數量 1…" at bounding box center [784, 374] width 1568 height 749
drag, startPoint x: 74, startPoint y: 180, endPoint x: 234, endPoint y: 194, distance: 160.6
click at [89, 180] on div "250288 Tsang Ho Yeung 註冊 ID: #22580 52126880 付款方式 Credit 轉數快FPS及銀行轉帳 PayMe 數量 1…" at bounding box center [784, 374] width 1568 height 749
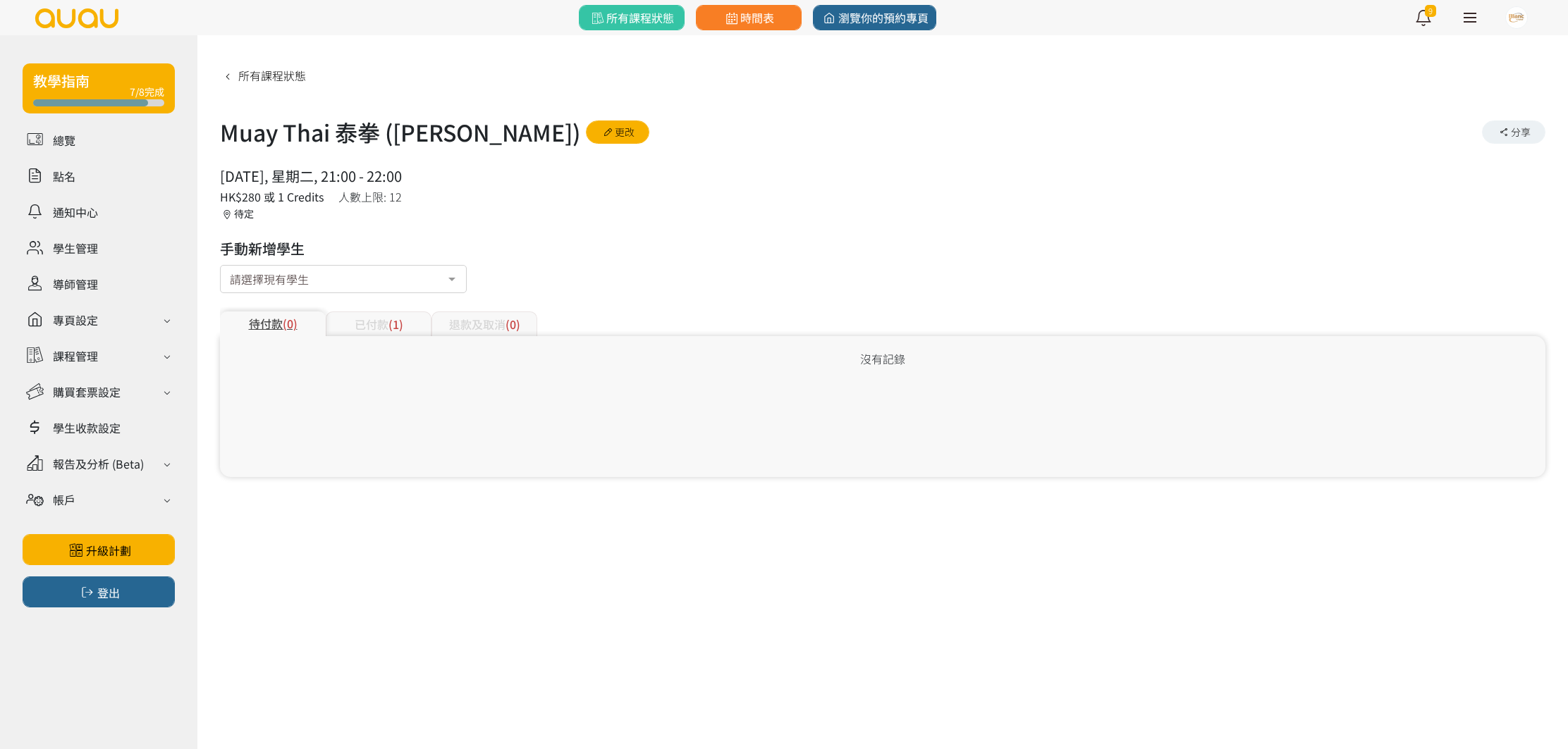
click at [389, 304] on div "待付款 (0) 已付款 (1) 退款及取消 (0)" at bounding box center [882, 315] width 1325 height 41
click at [389, 325] on span "(1)" at bounding box center [396, 324] width 15 height 17
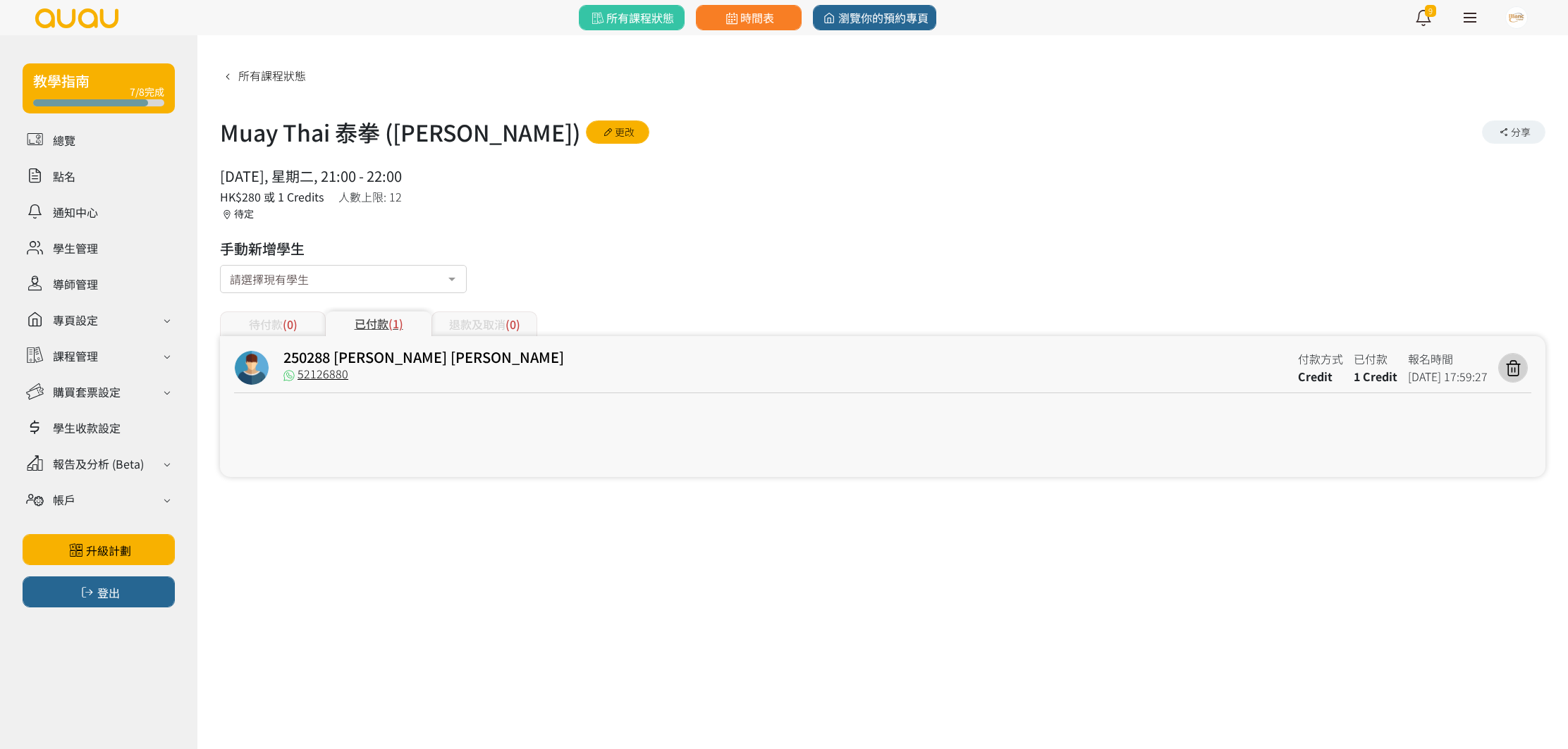
click at [670, 271] on div "所有課程狀態 Muay Thai 泰拳 (Nick) 更改 分享 2025/08/19, 星期二, 21:00 - 22:00 人數上限: 12 HK$280…" at bounding box center [882, 270] width 1325 height 413
click at [71, 175] on link at bounding box center [98, 176] width 152 height 25
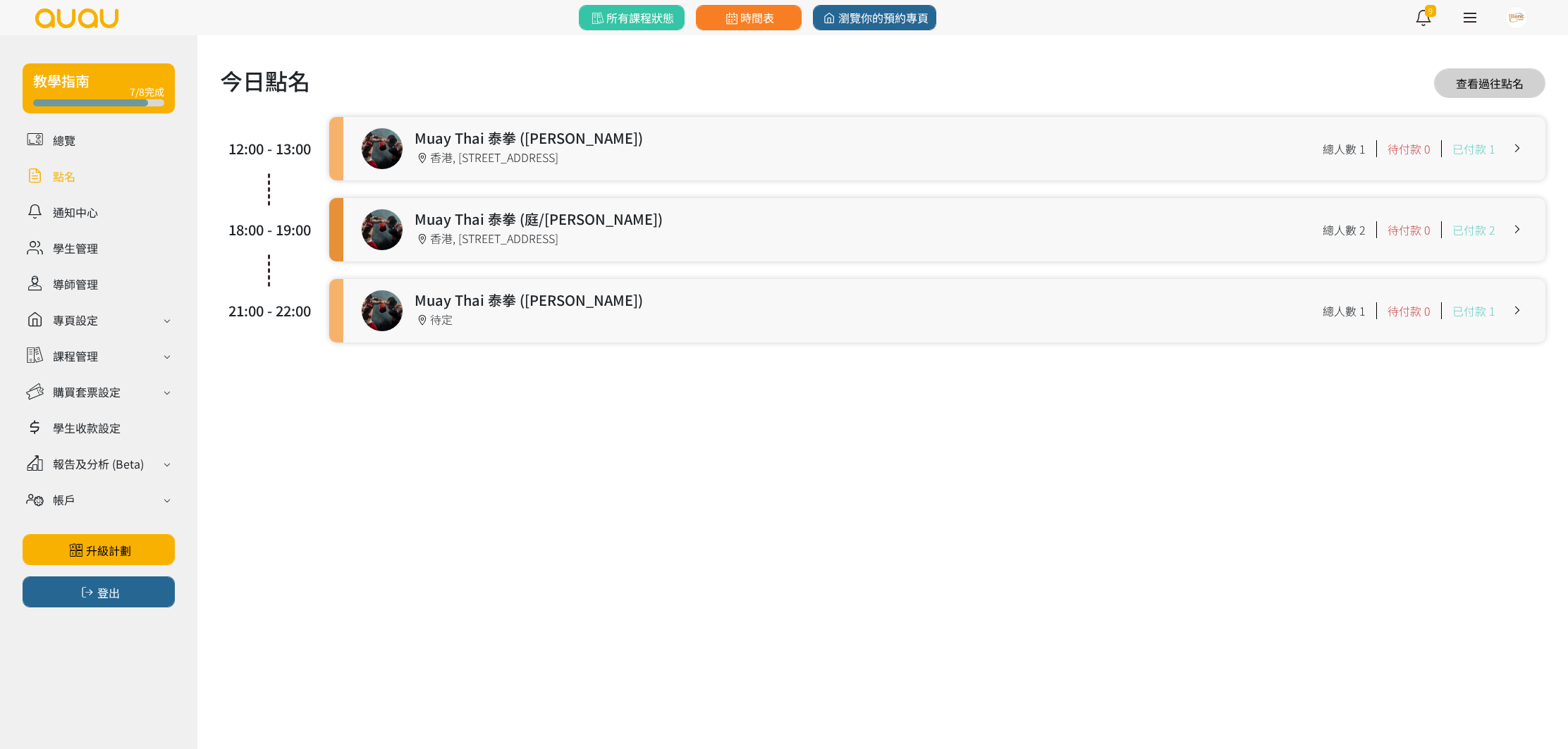
click at [785, 234] on link at bounding box center [944, 229] width 1202 height 63
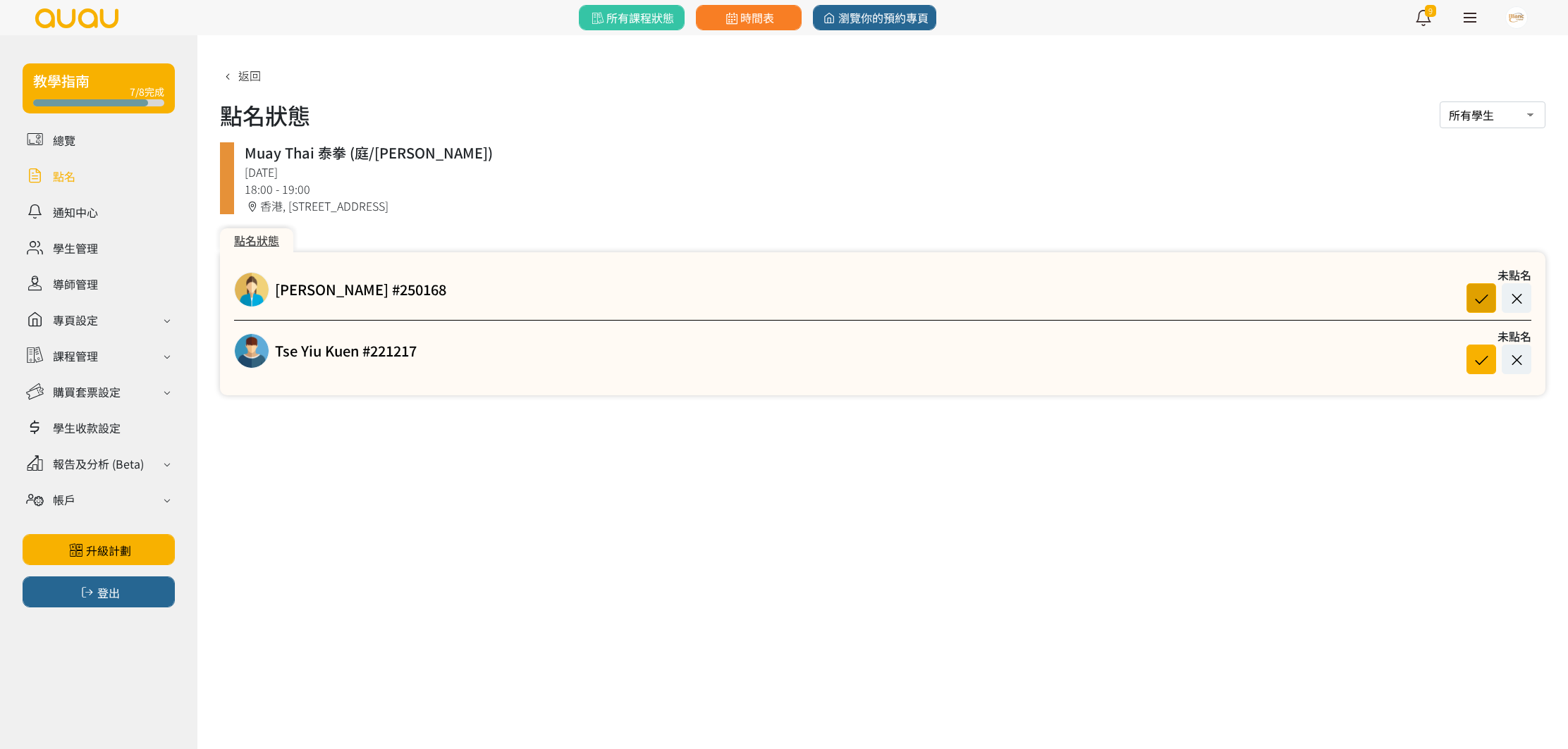
click at [1475, 298] on icon at bounding box center [1481, 298] width 27 height 19
click at [1484, 366] on icon at bounding box center [1481, 360] width 27 height 19
click at [58, 177] on link at bounding box center [98, 176] width 152 height 25
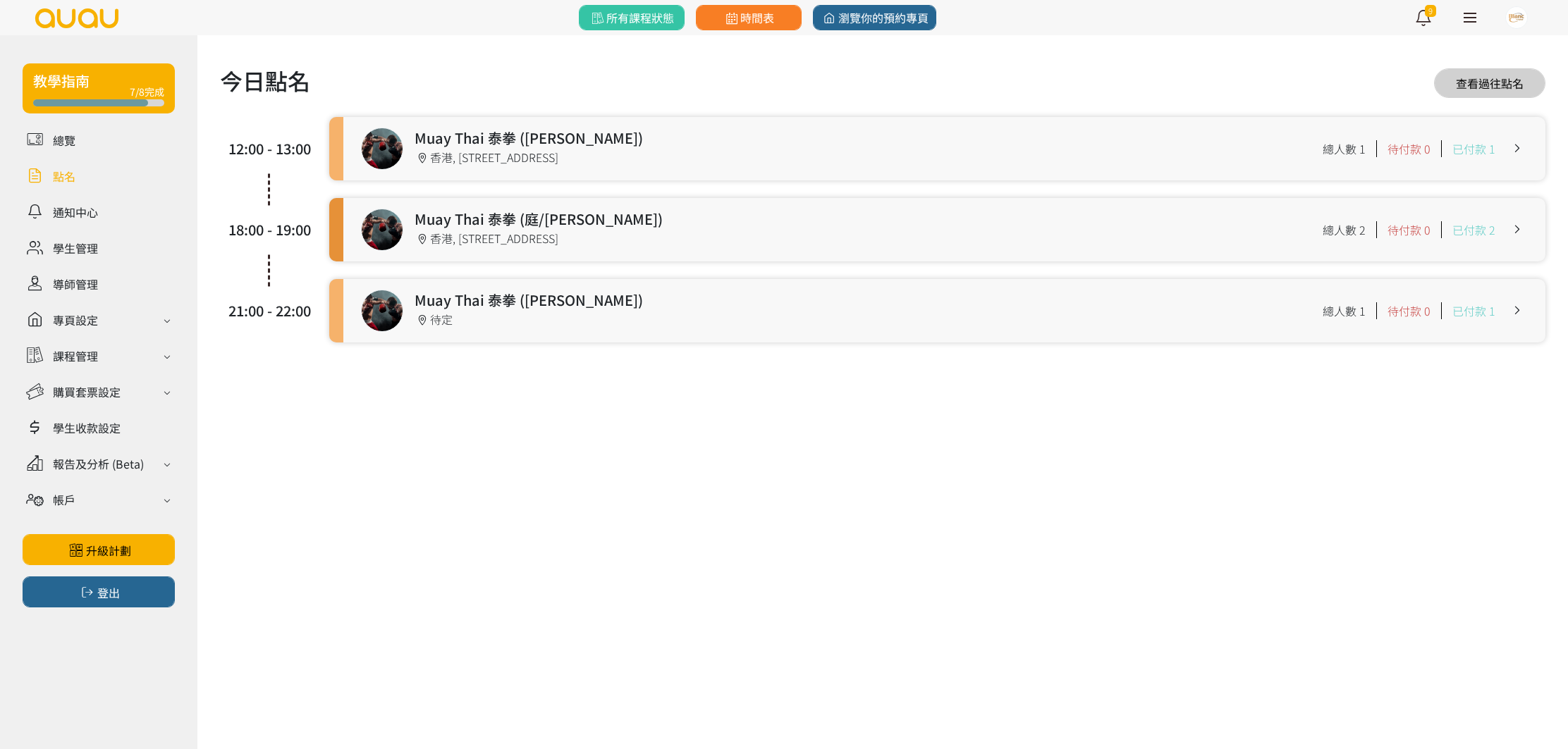
click at [1243, 151] on link at bounding box center [944, 148] width 1202 height 63
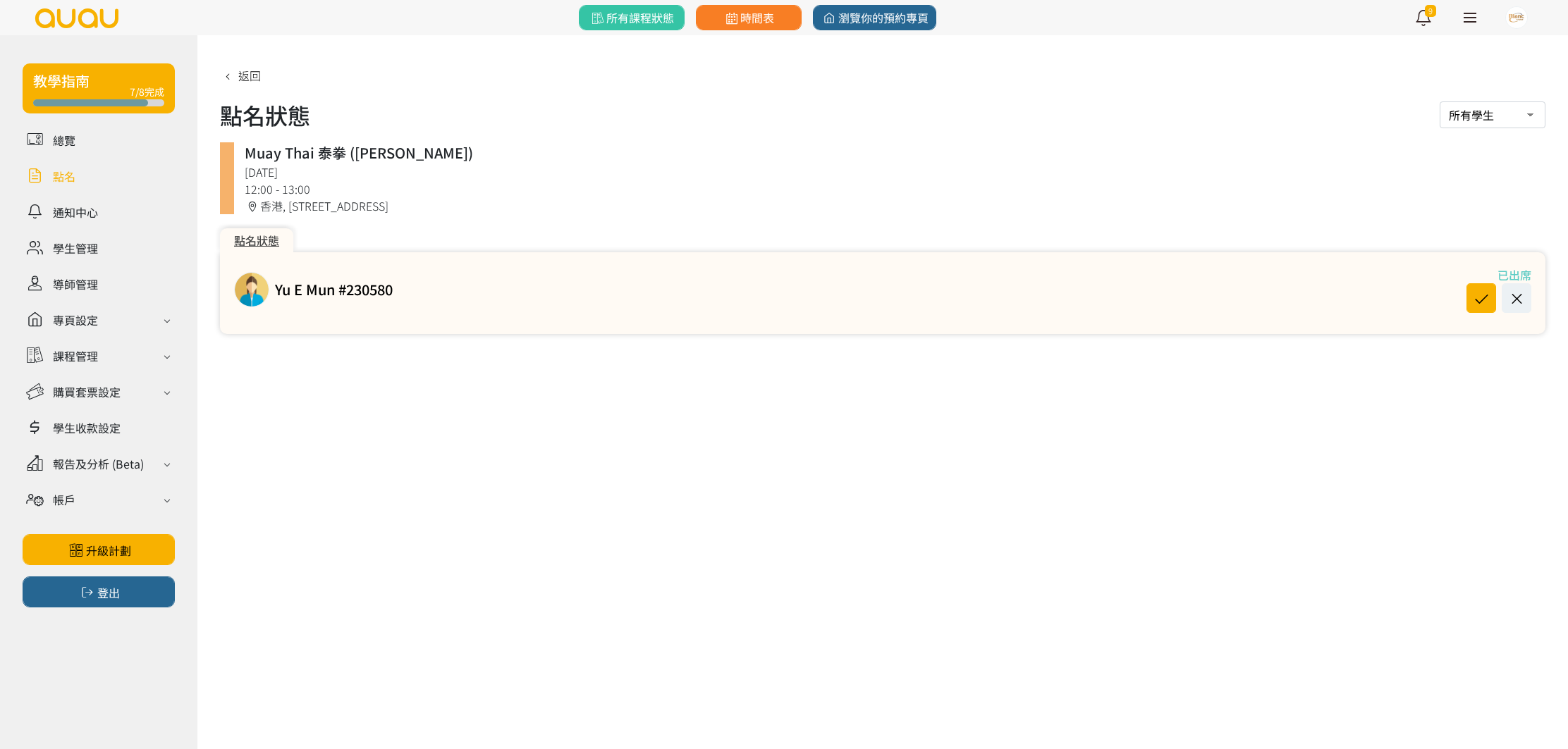
click at [81, 174] on link at bounding box center [98, 176] width 152 height 25
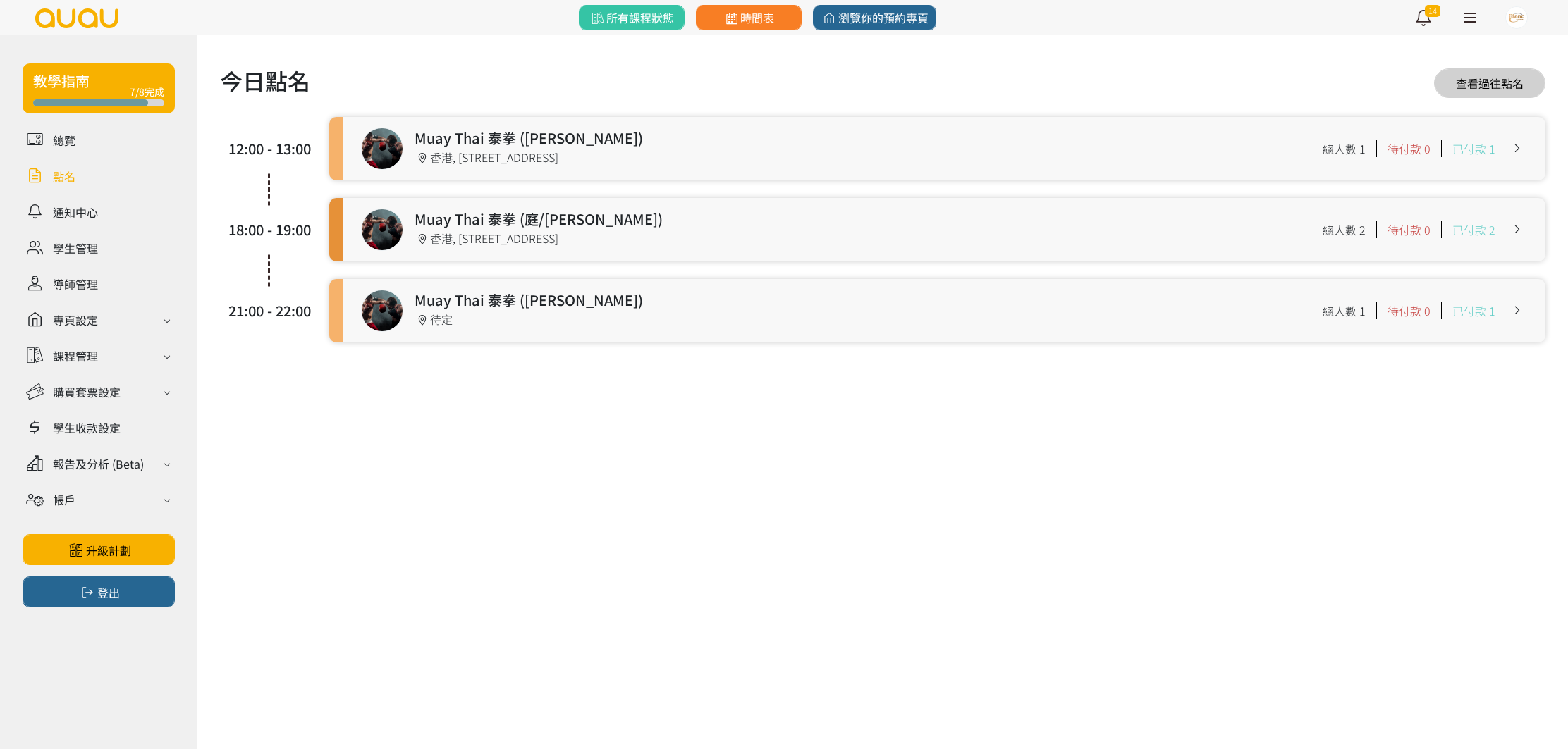
click at [748, 141] on link at bounding box center [944, 148] width 1202 height 63
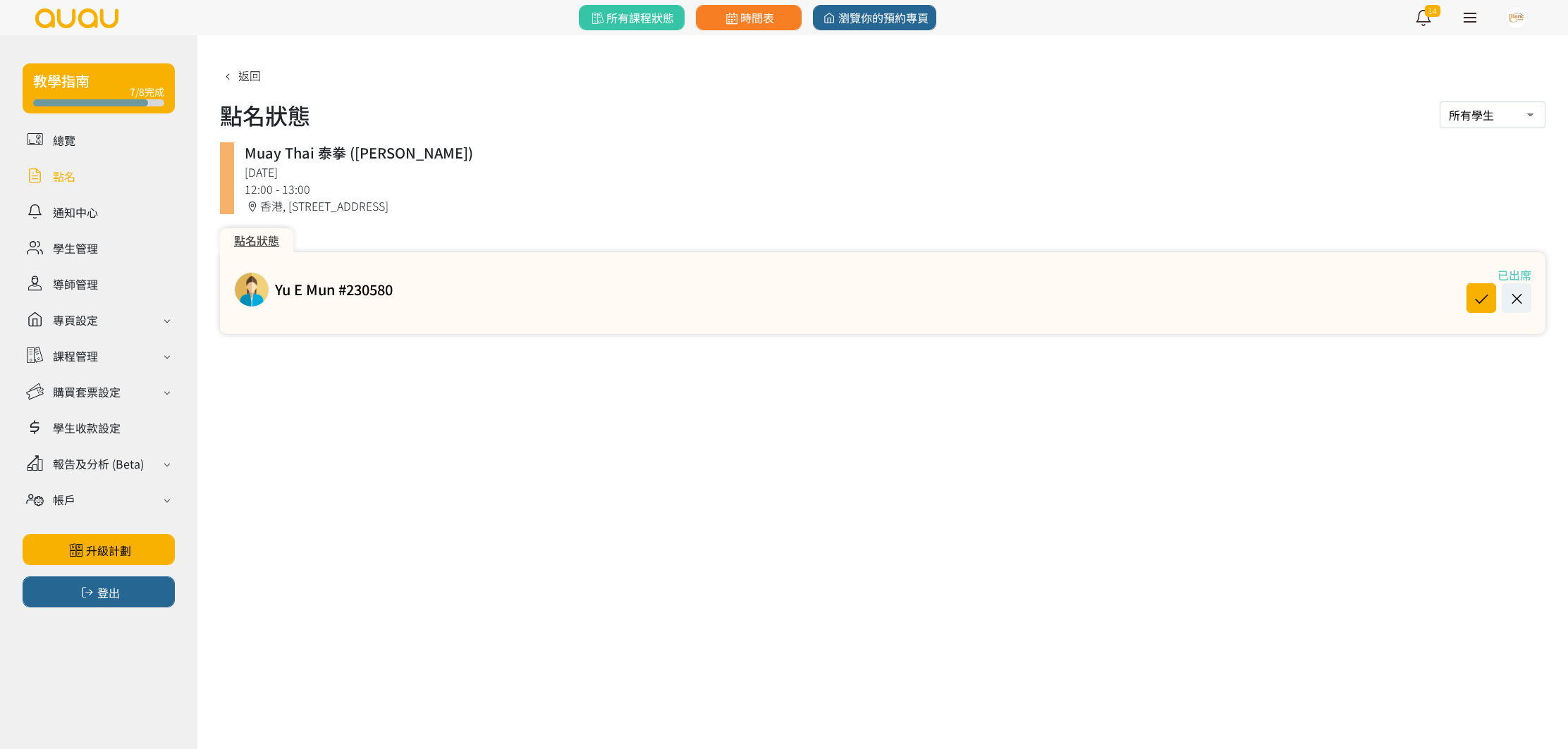
click at [75, 172] on link at bounding box center [98, 176] width 152 height 25
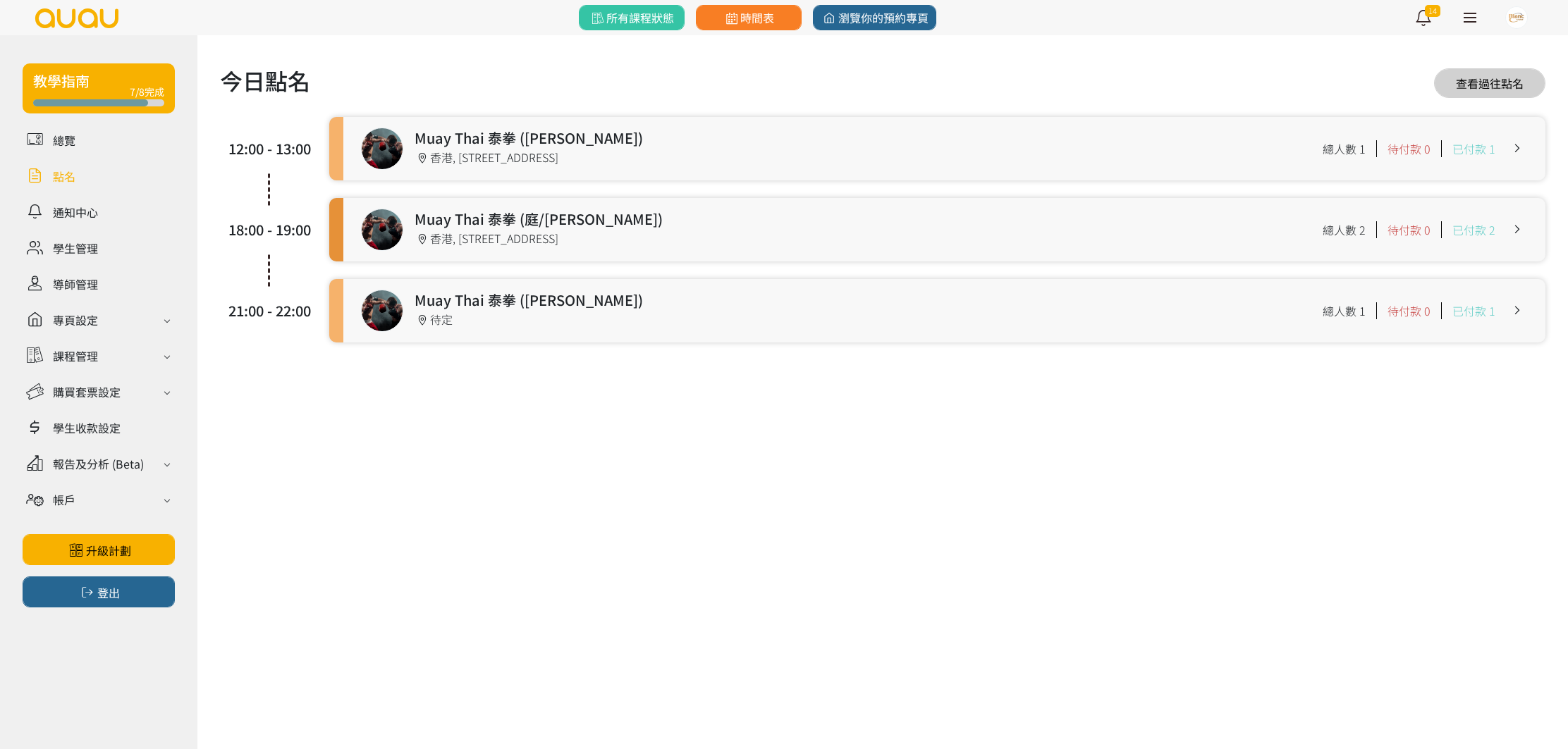
click at [526, 237] on link at bounding box center [944, 229] width 1202 height 63
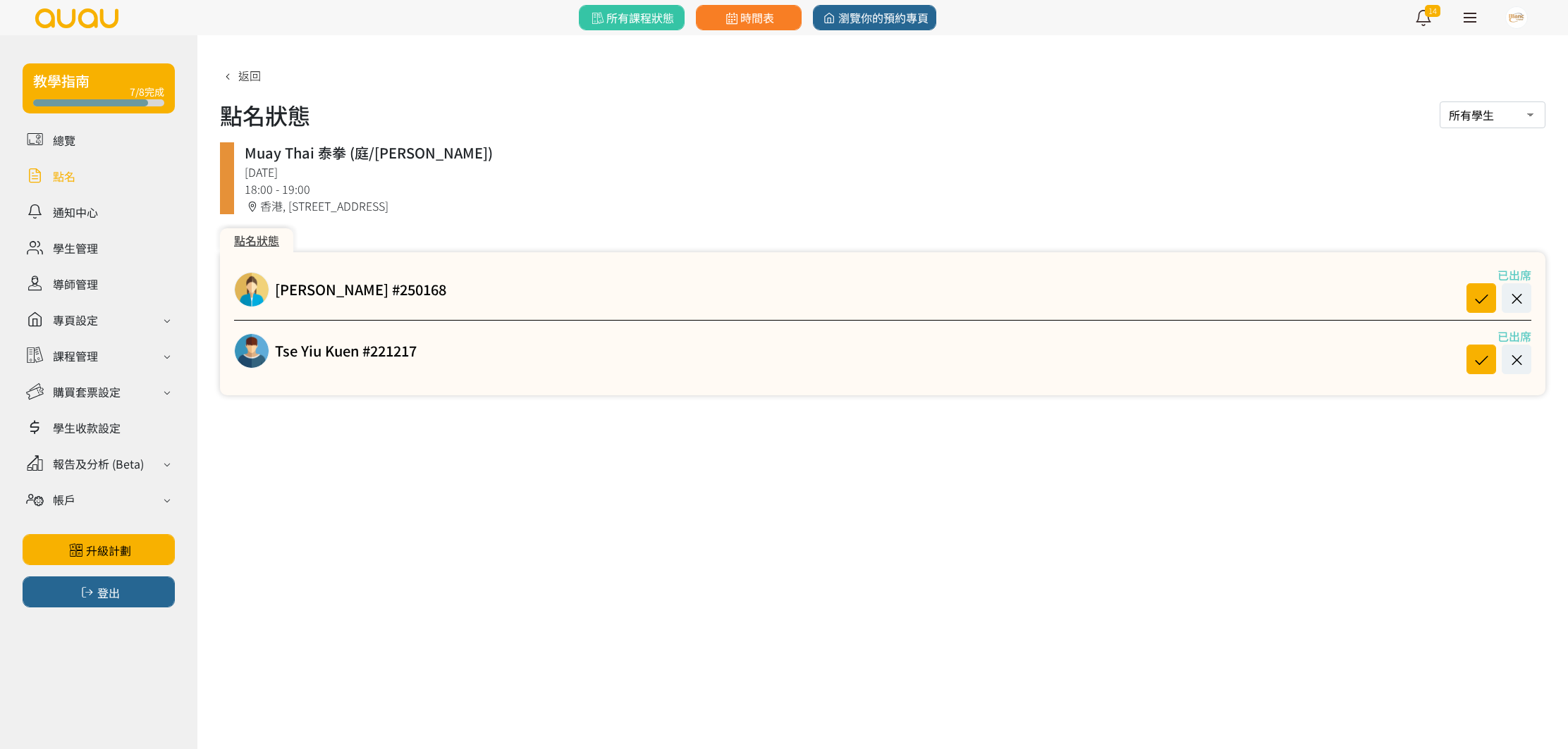
click at [79, 169] on link at bounding box center [98, 176] width 152 height 25
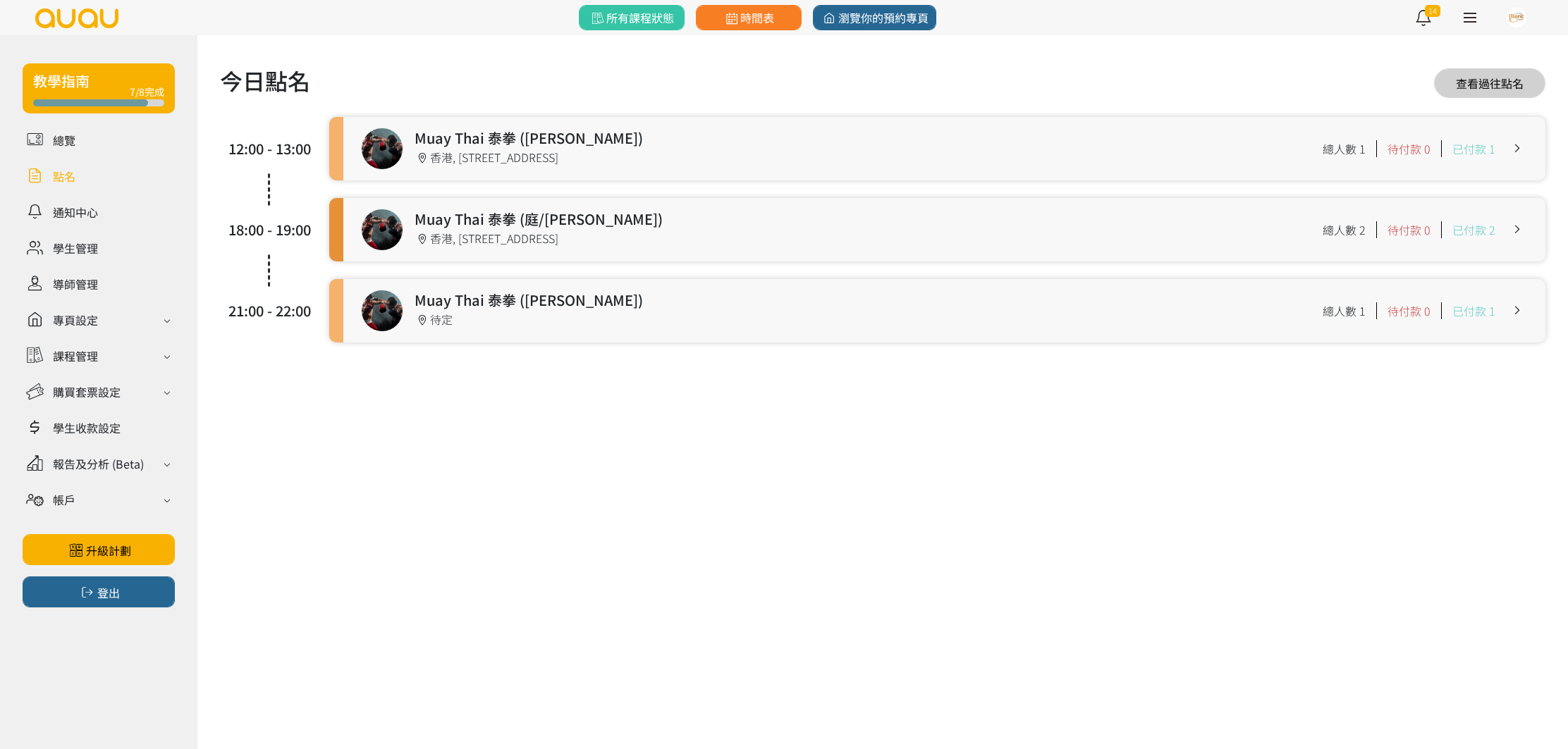
click at [967, 320] on link at bounding box center [944, 310] width 1202 height 63
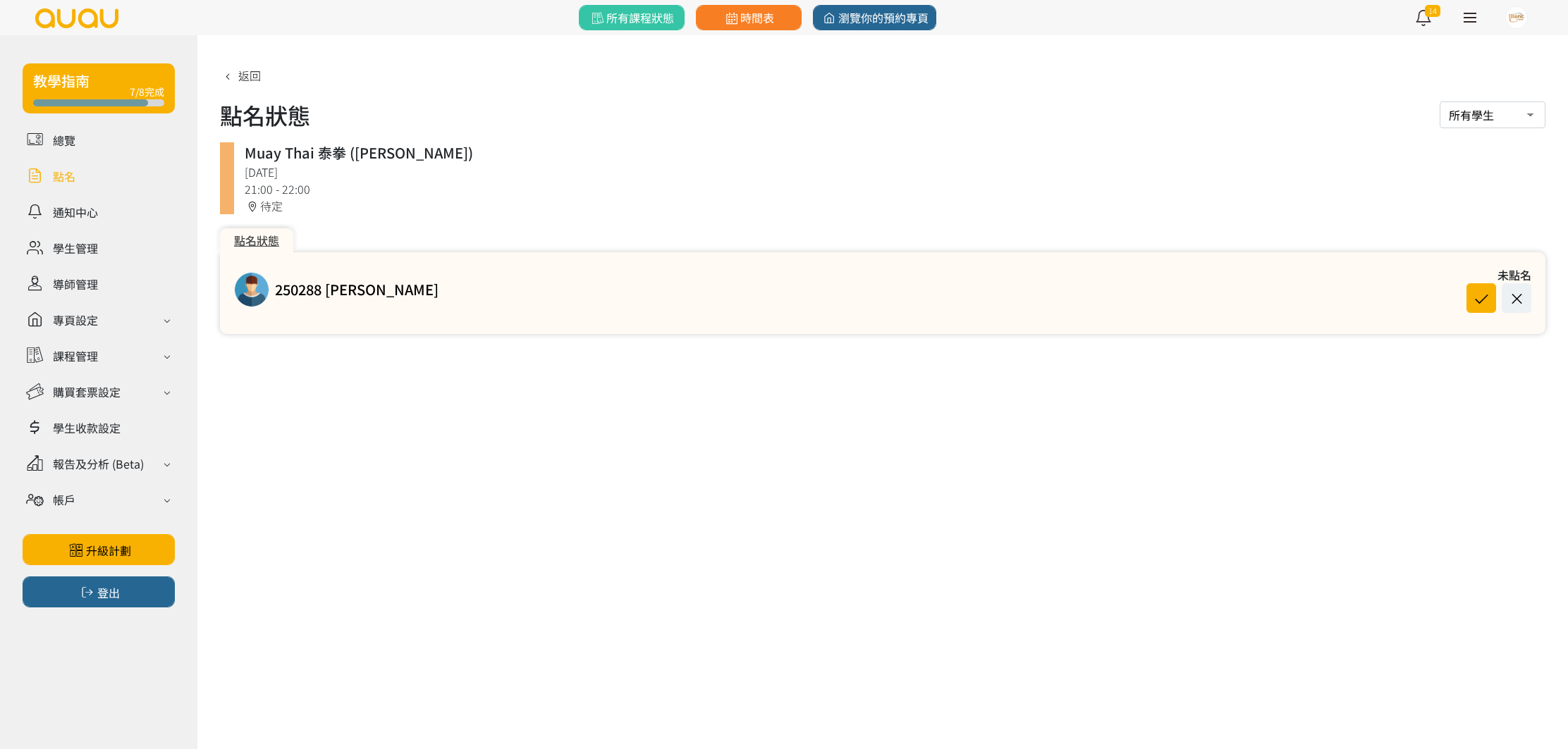
click at [68, 170] on link at bounding box center [98, 176] width 152 height 25
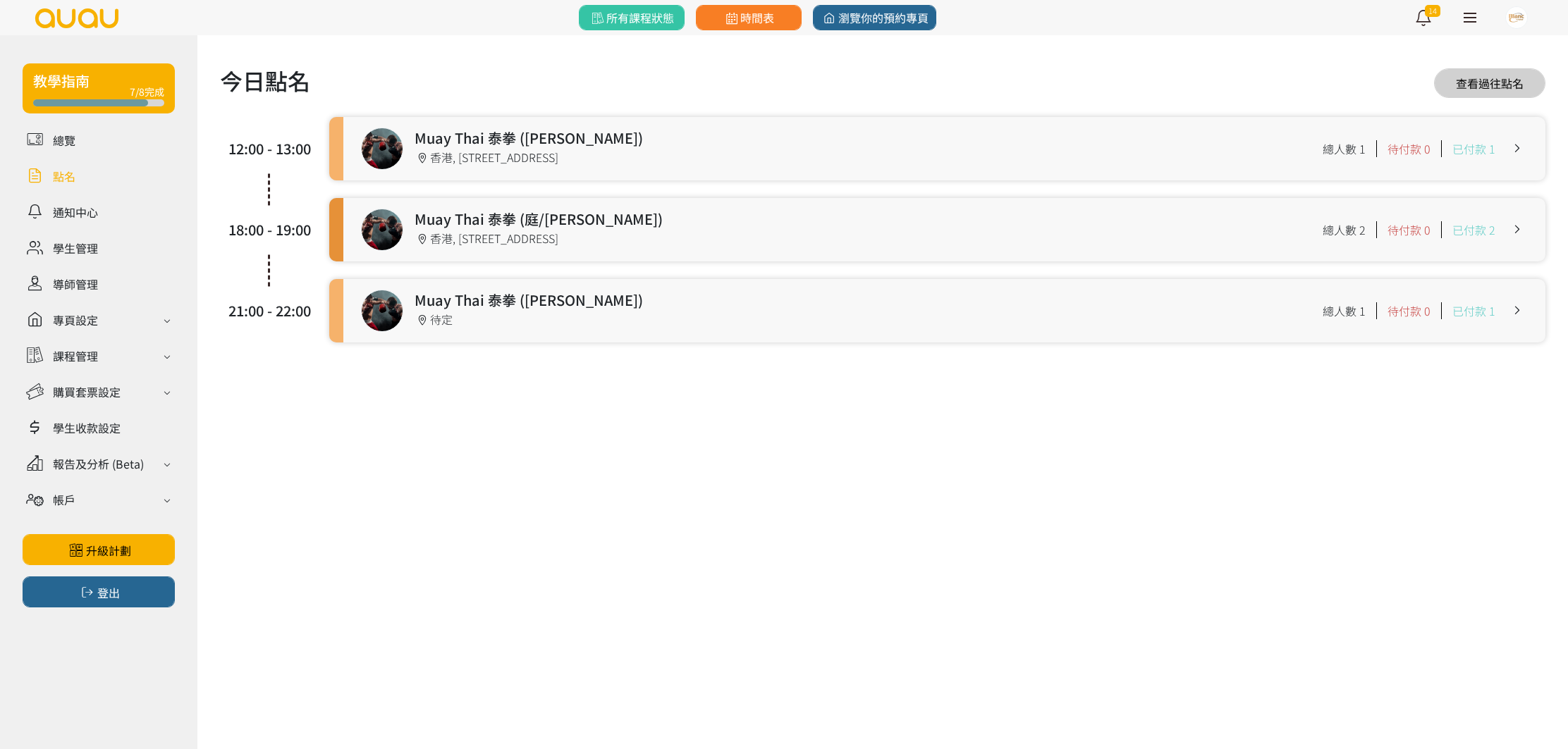
click at [454, 302] on link at bounding box center [944, 310] width 1202 height 63
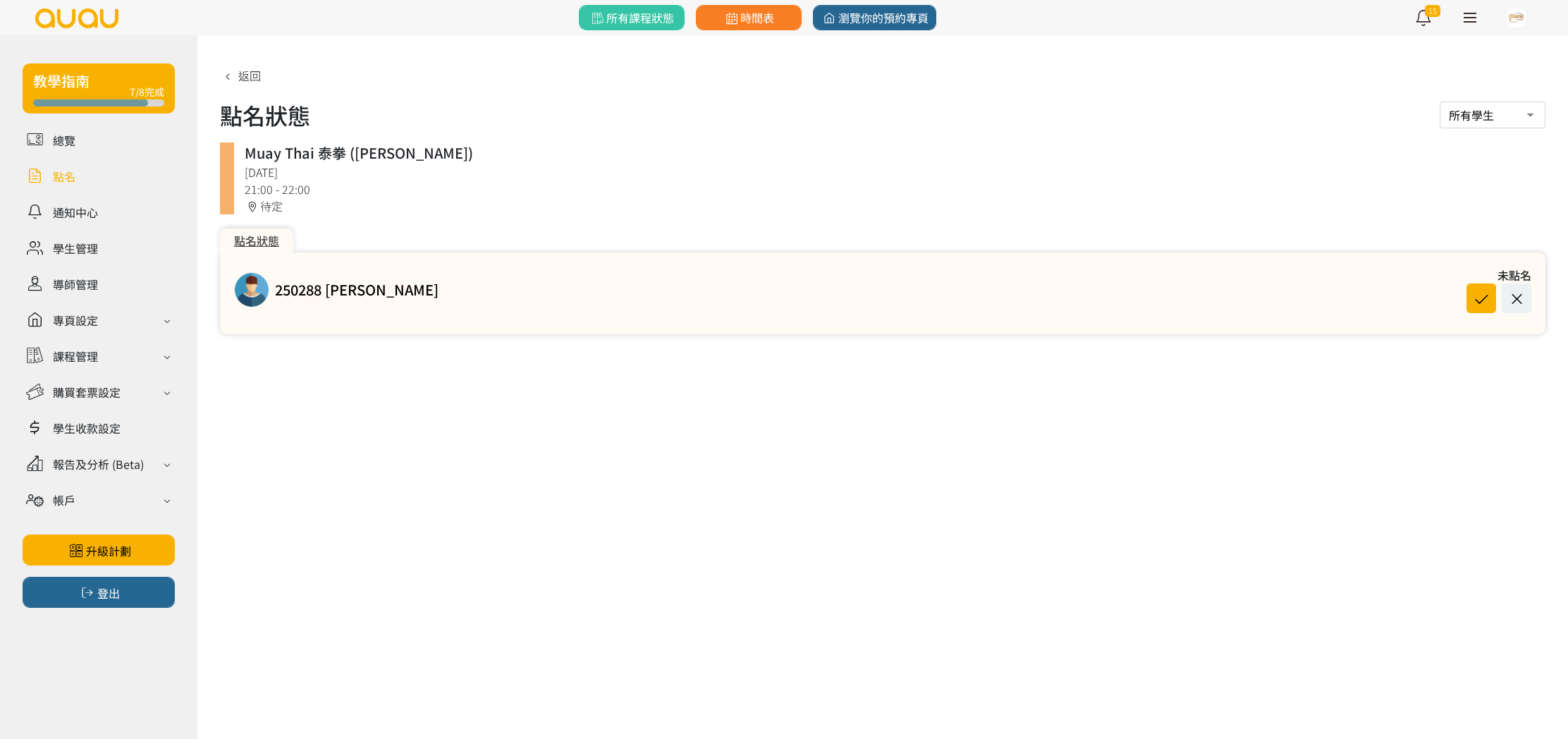
click at [58, 181] on link at bounding box center [98, 176] width 152 height 25
